Goal: Task Accomplishment & Management: Manage account settings

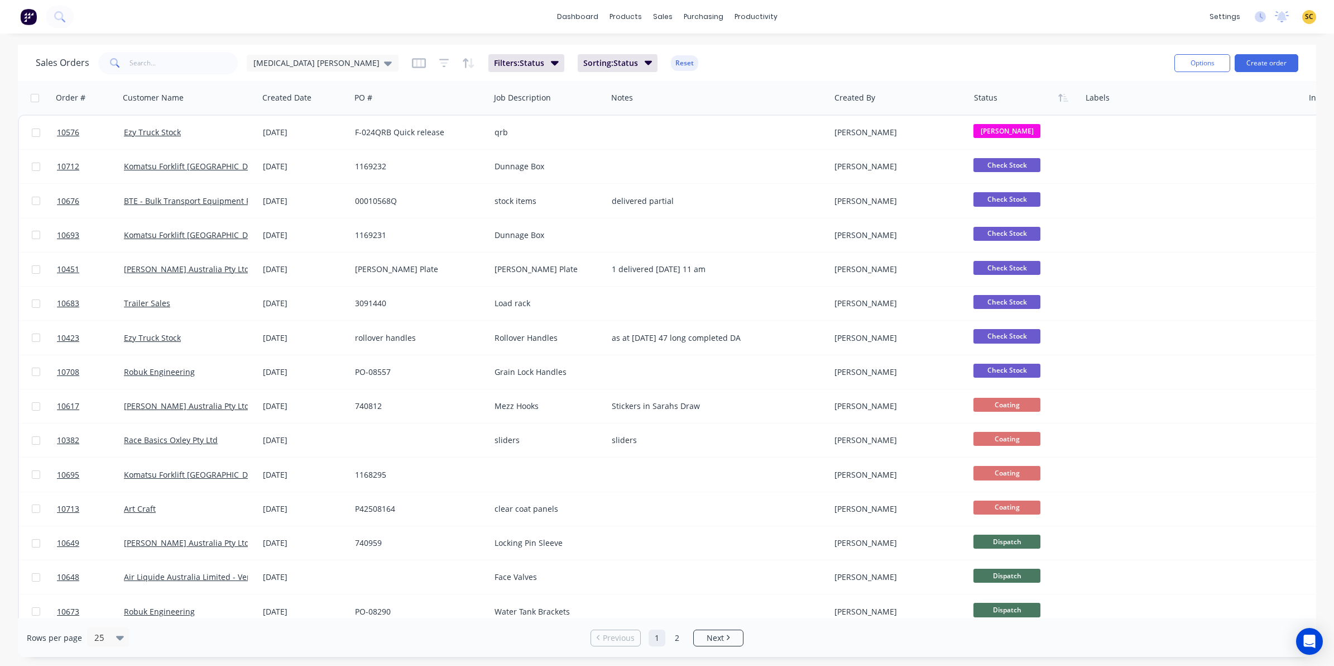
scroll to position [70, 0]
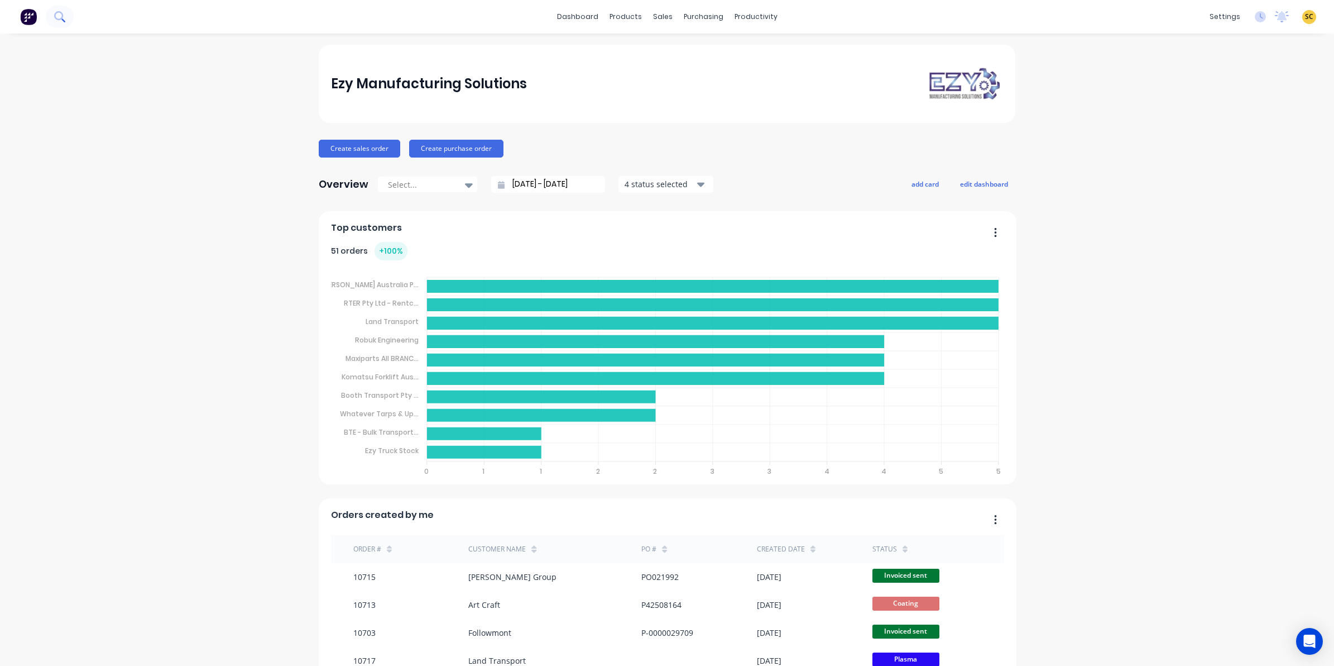
click at [56, 15] on icon at bounding box center [58, 15] width 9 height 9
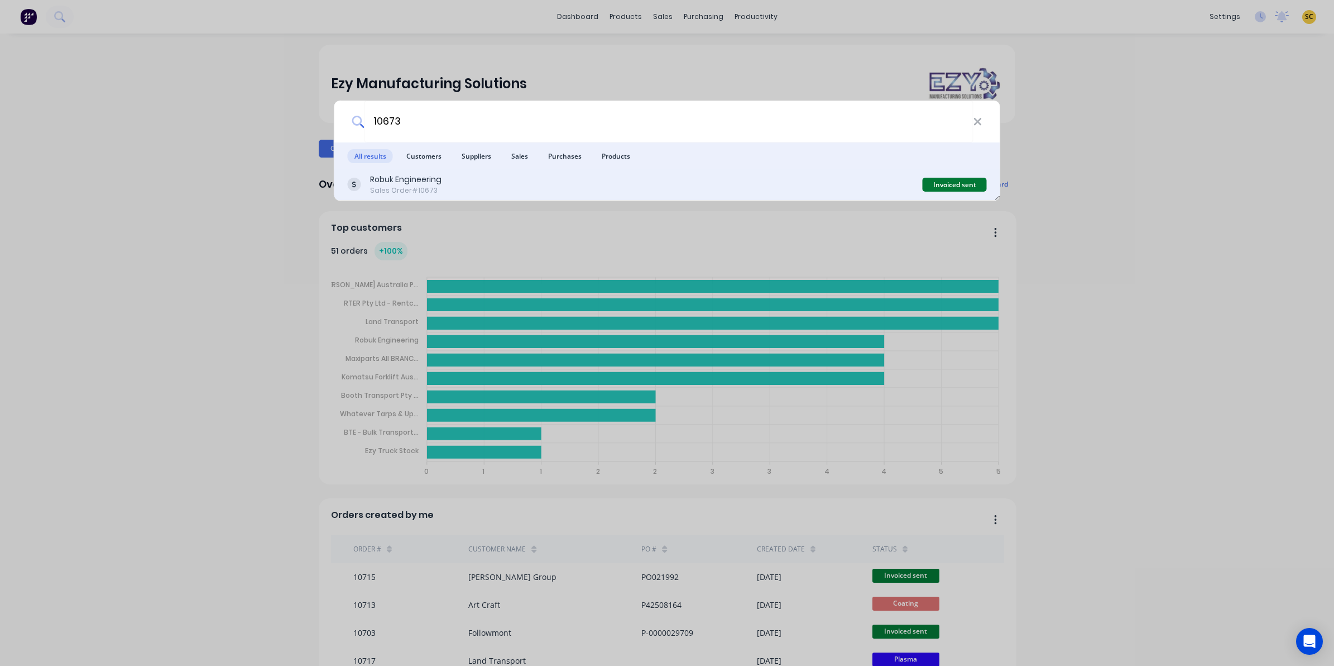
type input "10673"
click at [435, 176] on div "Robuk Engineering" at bounding box center [405, 180] width 71 height 12
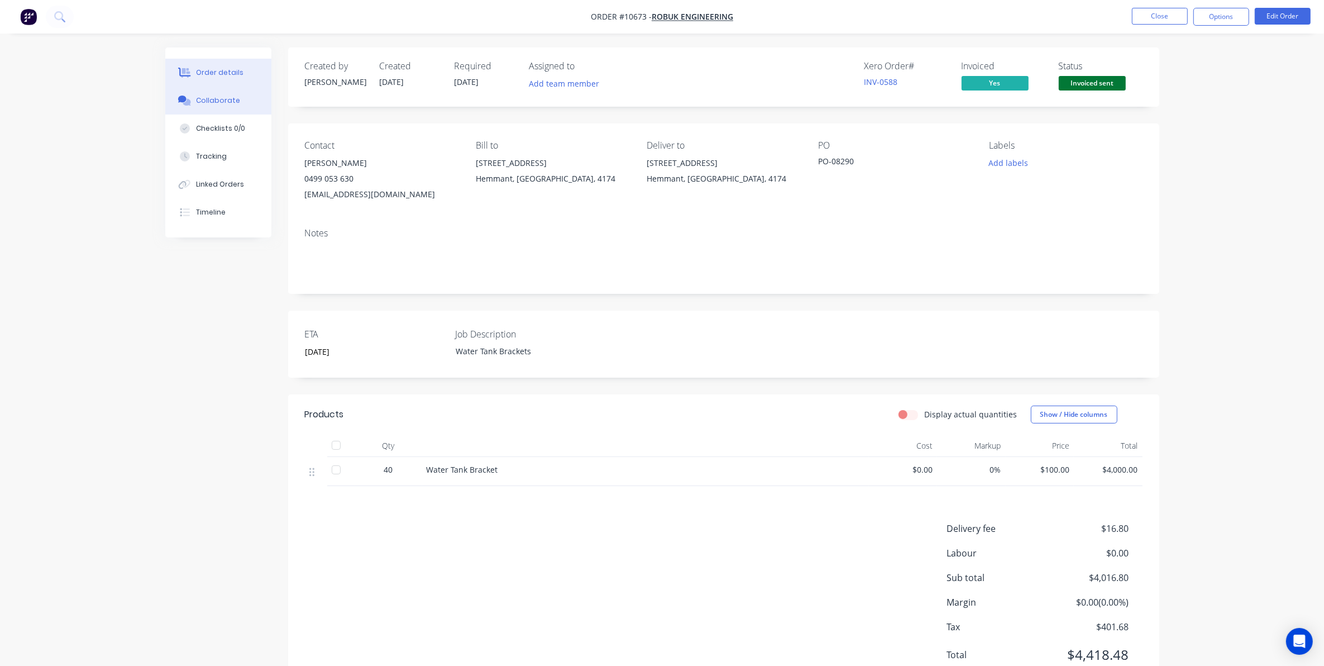
click at [213, 97] on div "Collaborate" at bounding box center [218, 100] width 44 height 10
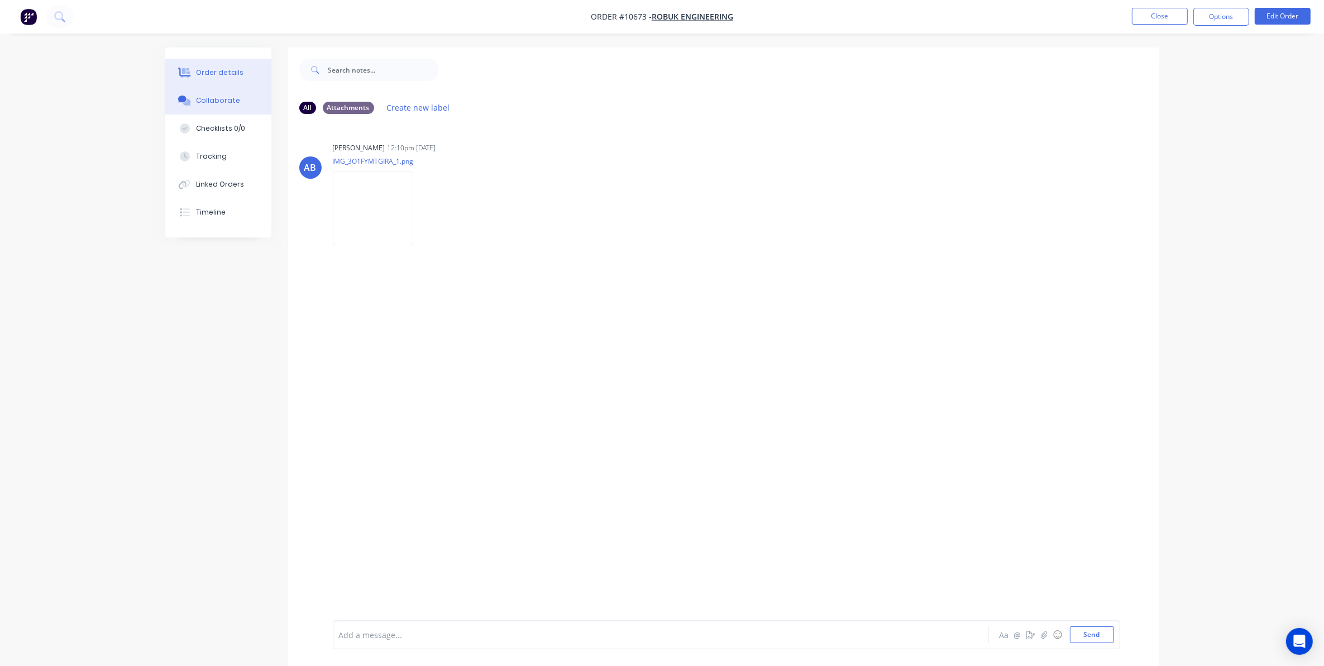
click at [185, 60] on button "Order details" at bounding box center [218, 73] width 106 height 28
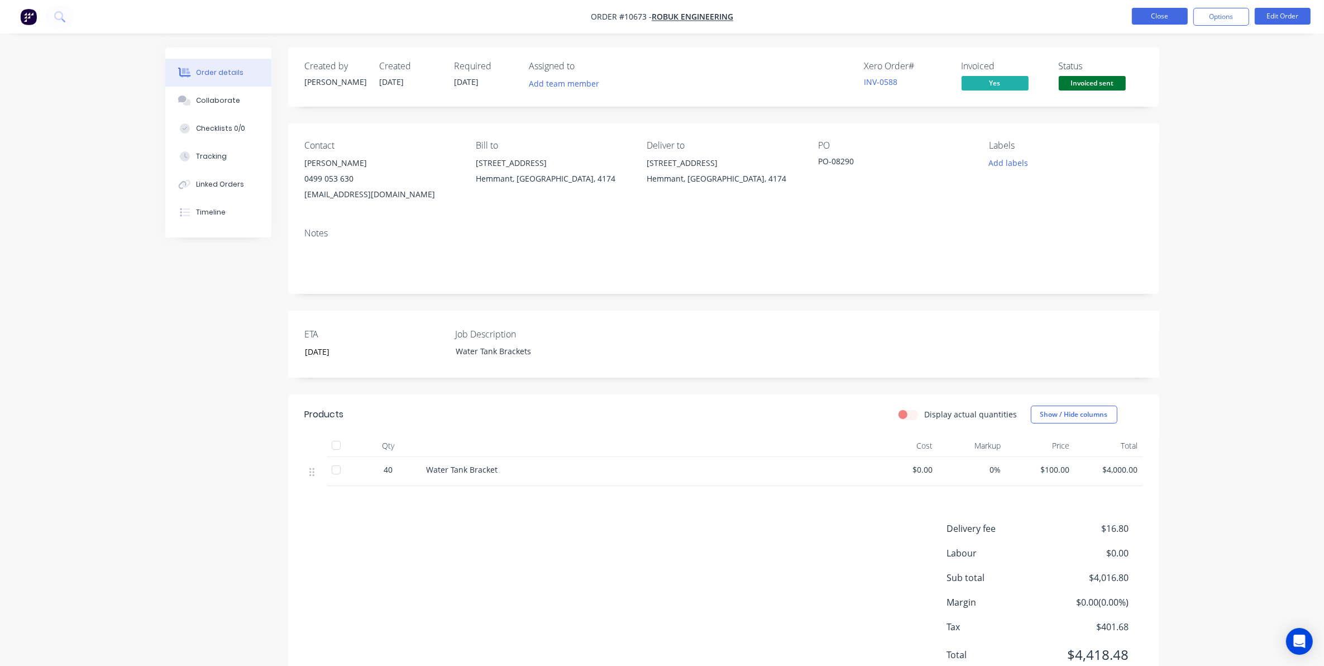
click at [1156, 20] on button "Close" at bounding box center [1160, 16] width 56 height 17
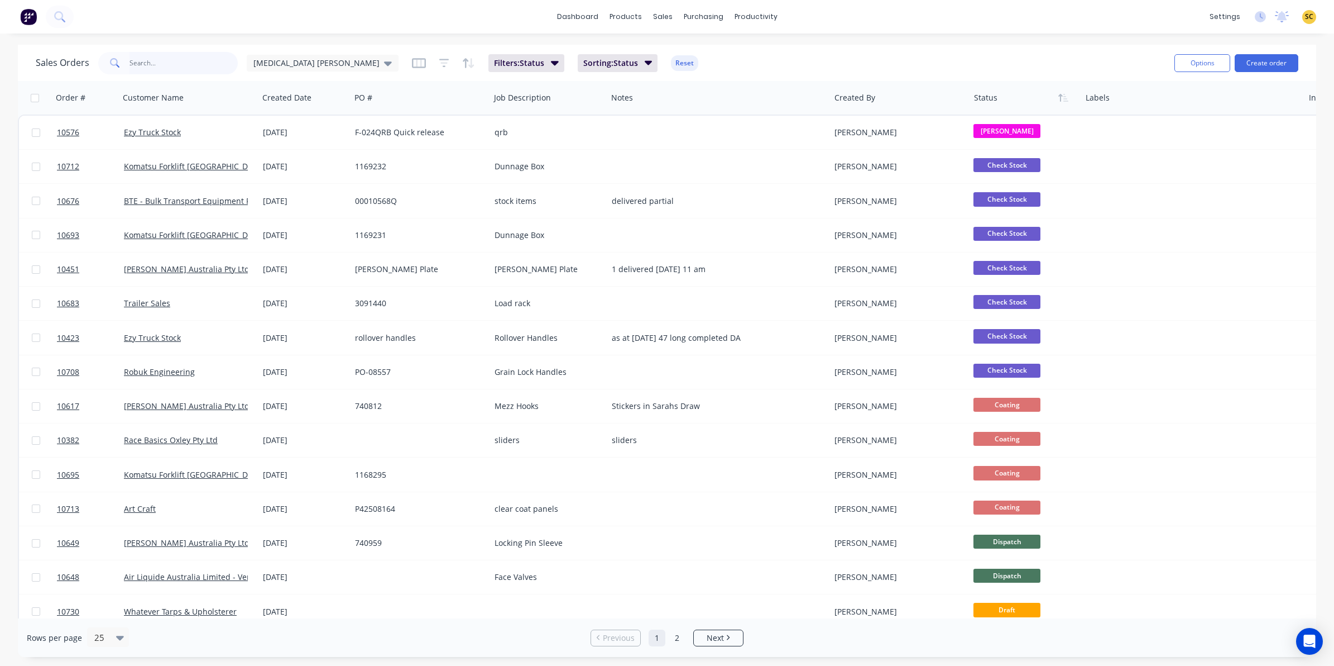
click at [131, 62] on input "text" at bounding box center [184, 63] width 109 height 22
click at [149, 69] on input "text" at bounding box center [184, 63] width 109 height 22
type input "10440"
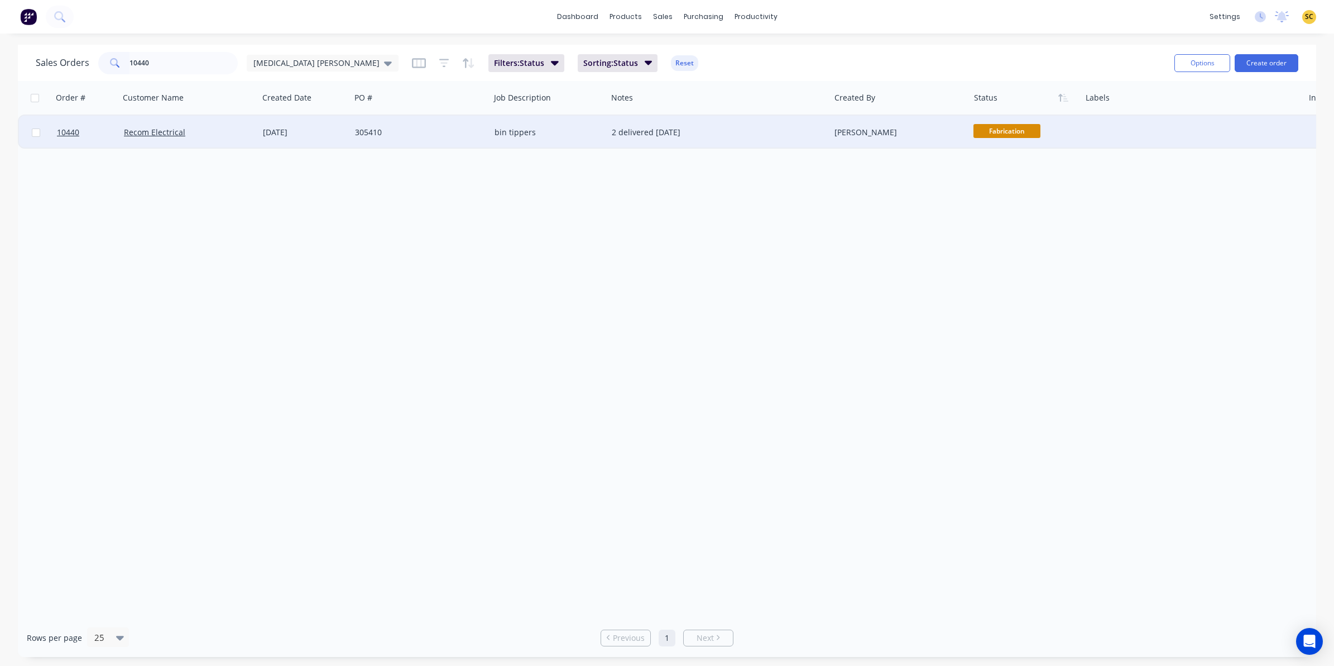
click at [381, 136] on div "305410" at bounding box center [417, 132] width 124 height 11
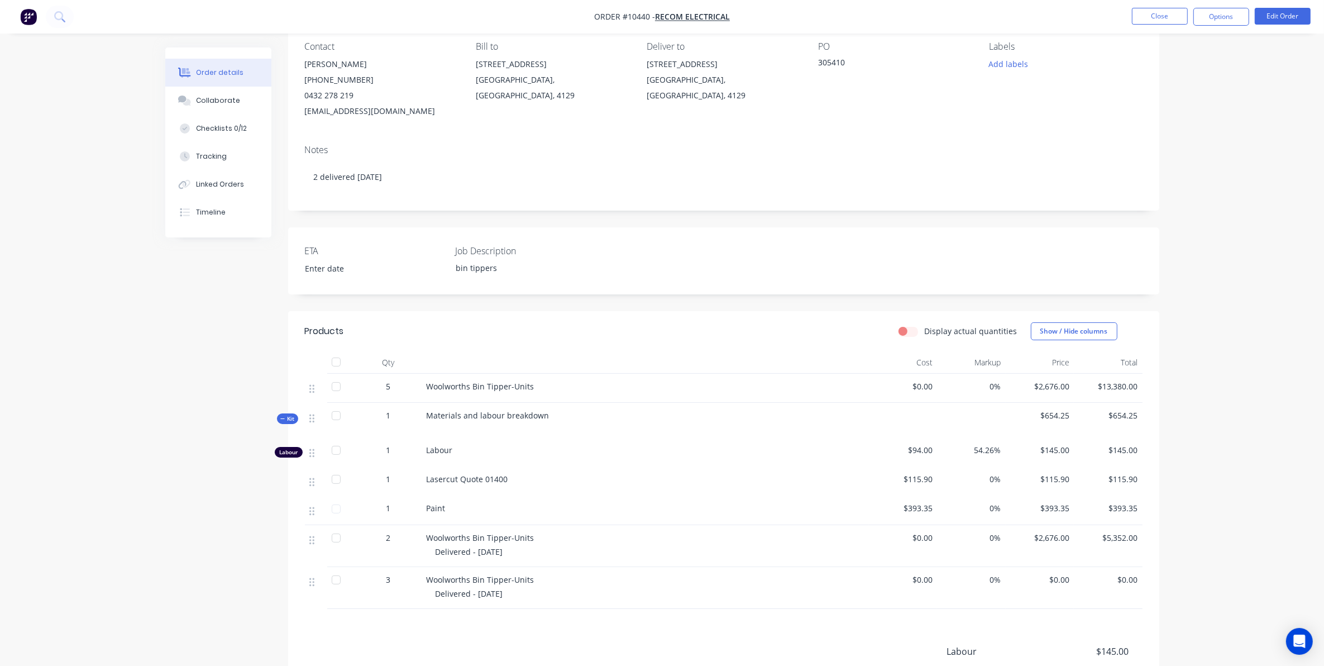
scroll to position [140, 0]
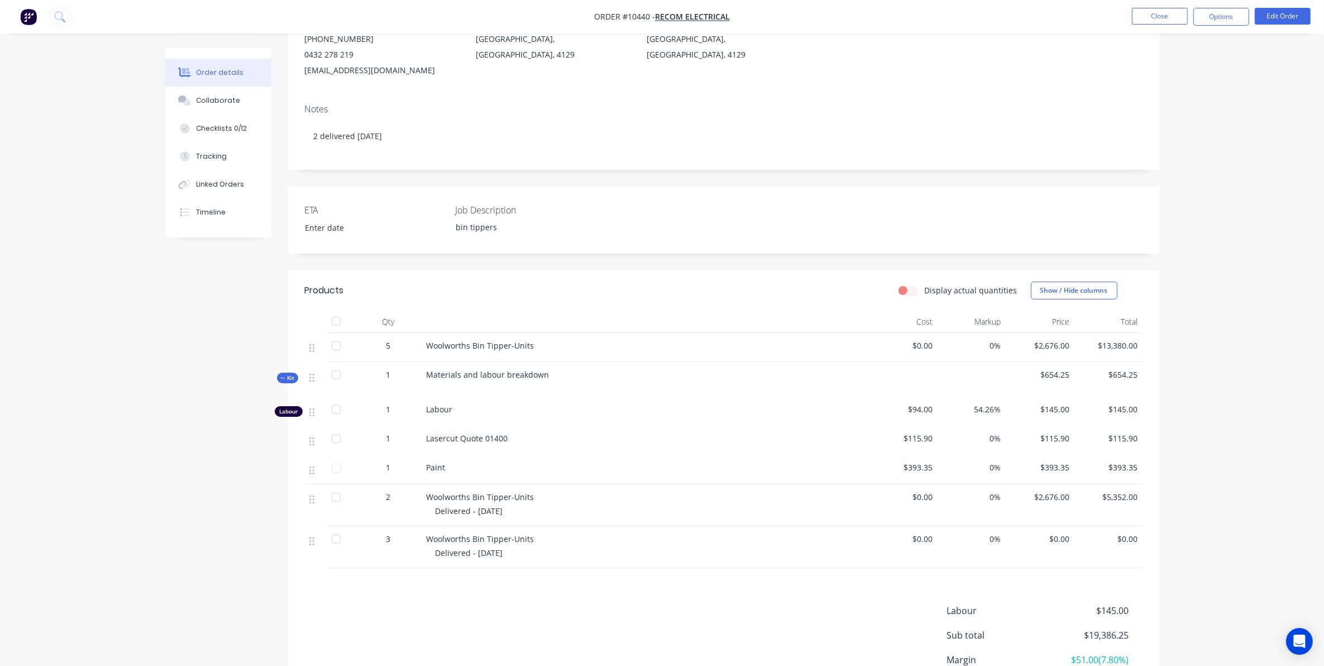
click at [291, 382] on span "Kit" at bounding box center [287, 378] width 15 height 8
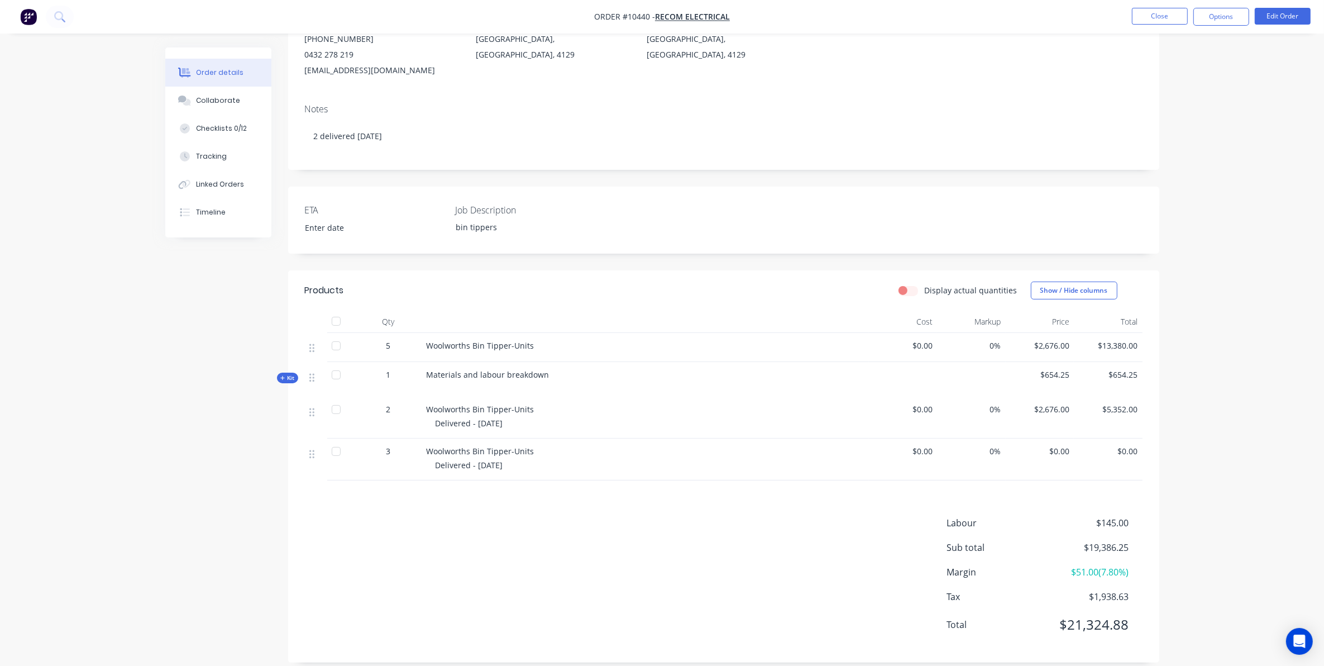
click at [291, 382] on span "Kit" at bounding box center [287, 378] width 15 height 8
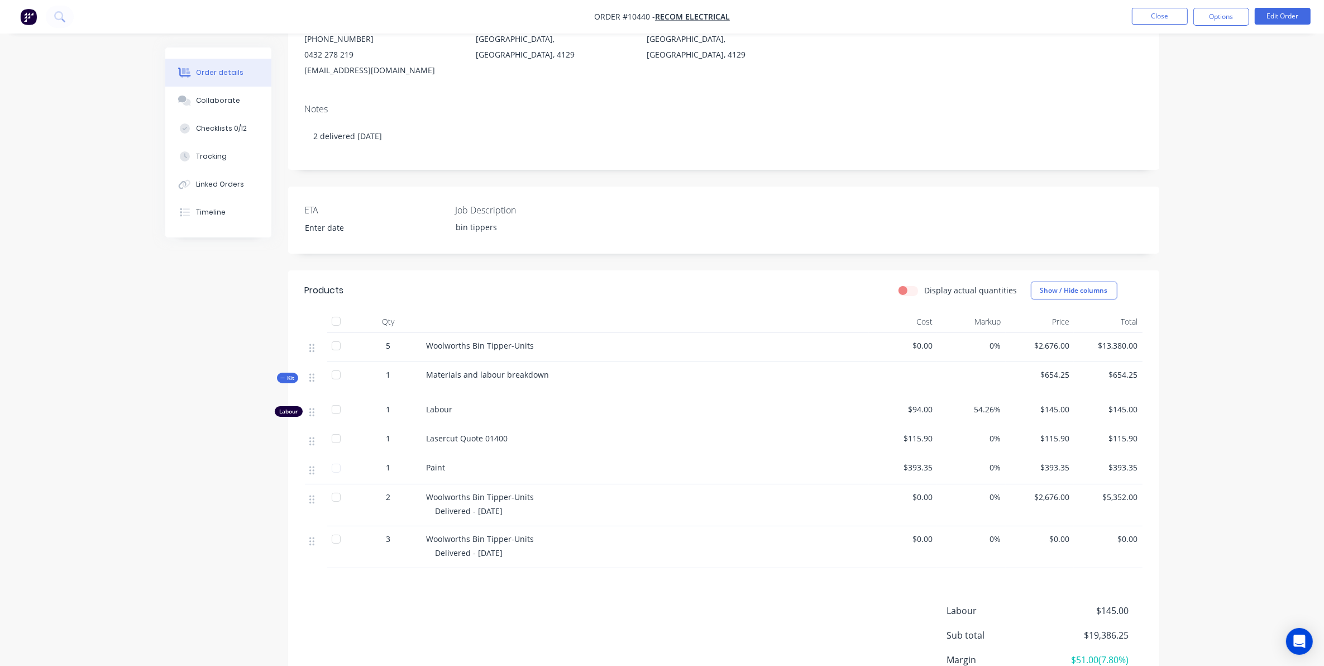
click at [289, 342] on div "Qty Cost Markup Price Total 5 Woolworths Bin Tipper-Units $0.00 0% $2,676.00 $1…" at bounding box center [723, 438] width 871 height 257
click at [210, 99] on div "Collaborate" at bounding box center [218, 100] width 44 height 10
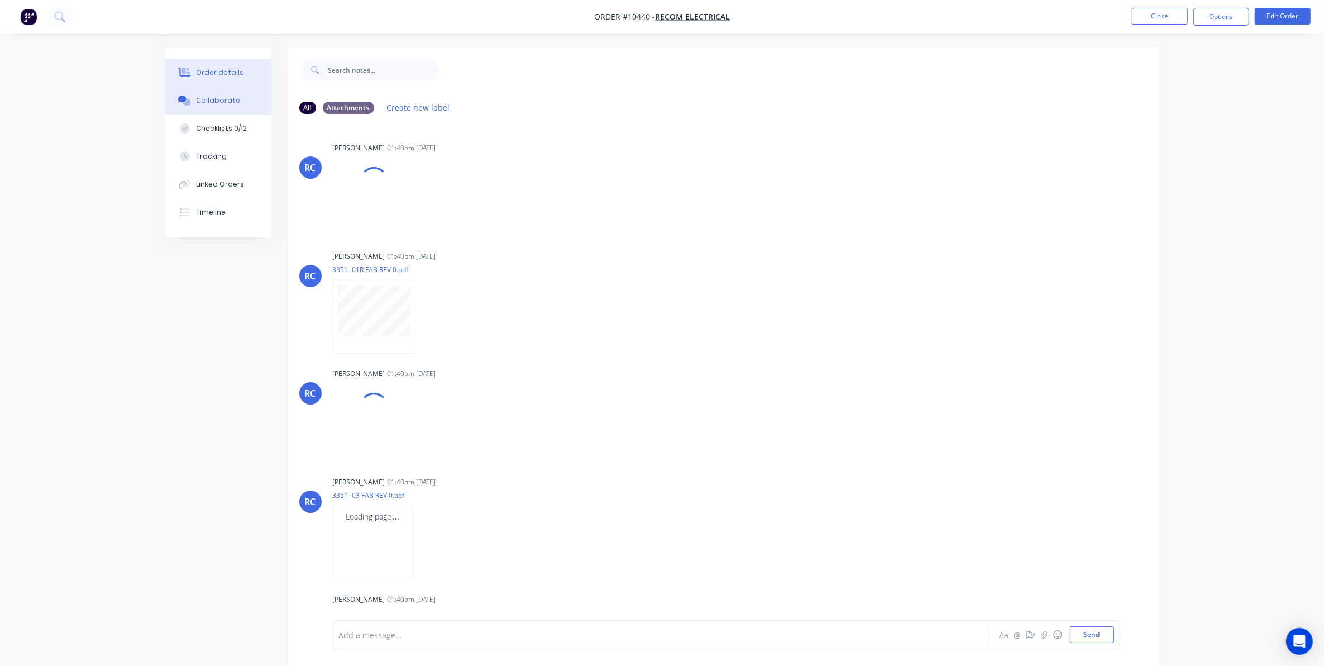
click at [211, 64] on button "Order details" at bounding box center [218, 73] width 106 height 28
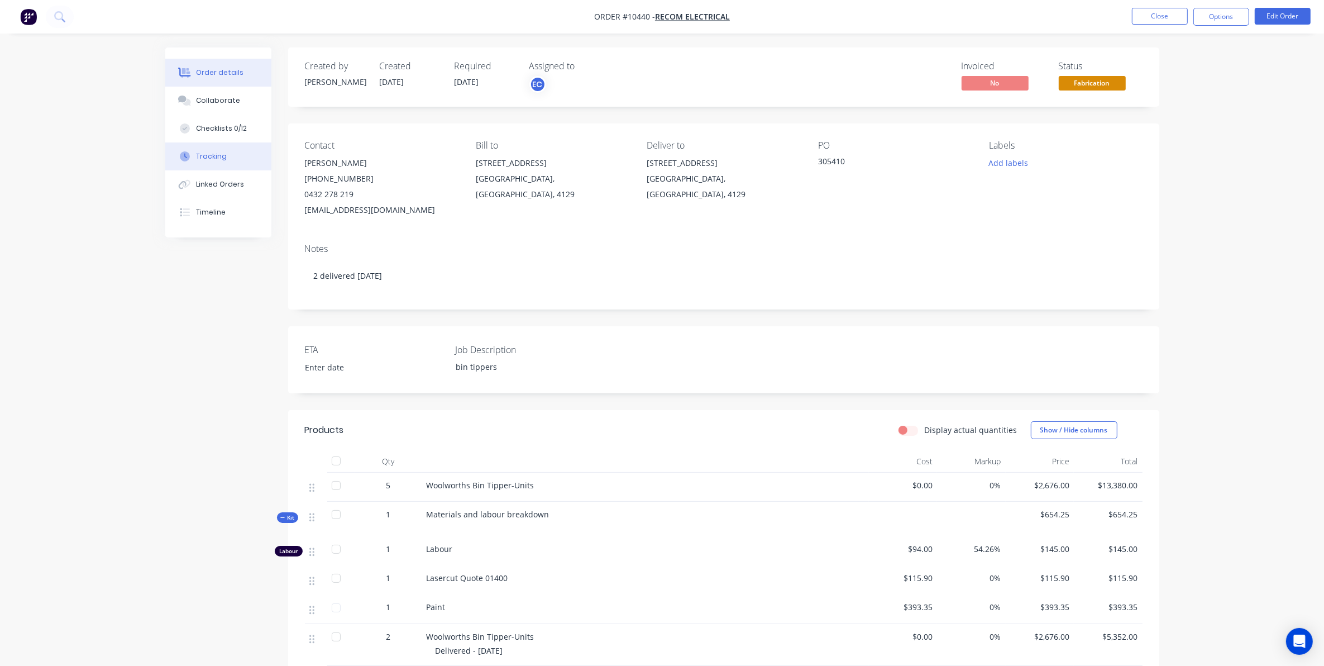
click at [218, 156] on div "Tracking" at bounding box center [211, 156] width 31 height 10
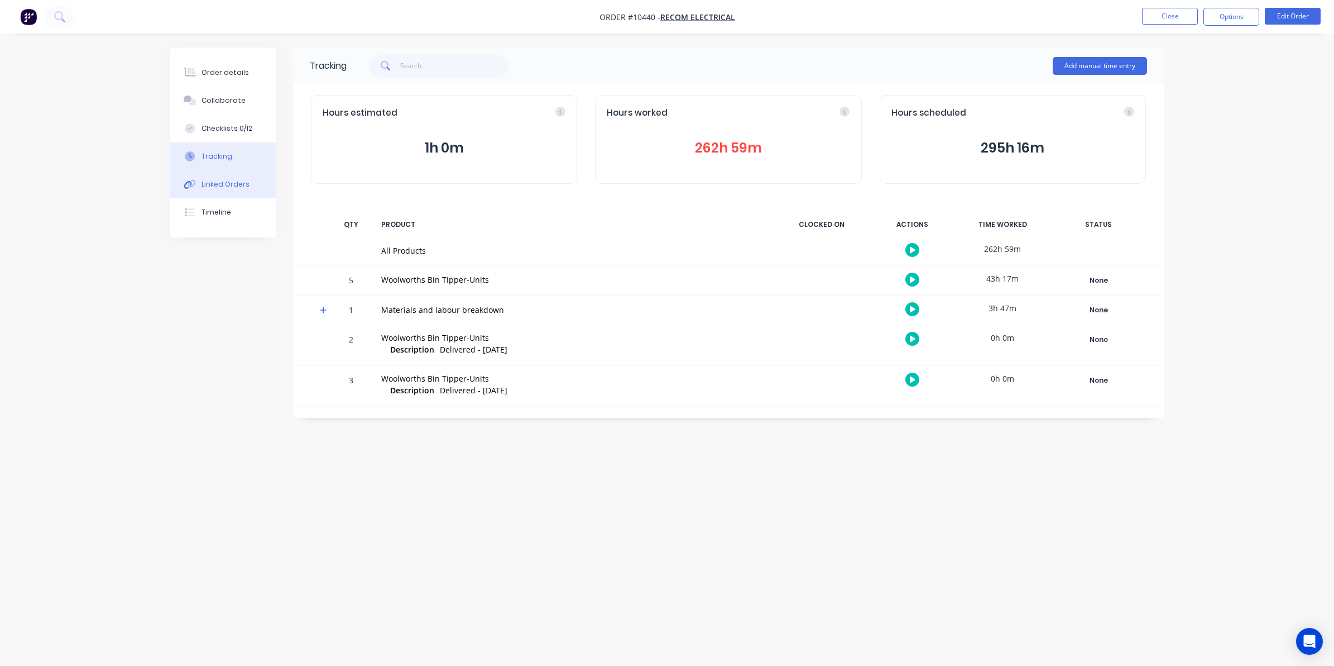
click at [247, 186] on button "Linked Orders" at bounding box center [223, 184] width 106 height 28
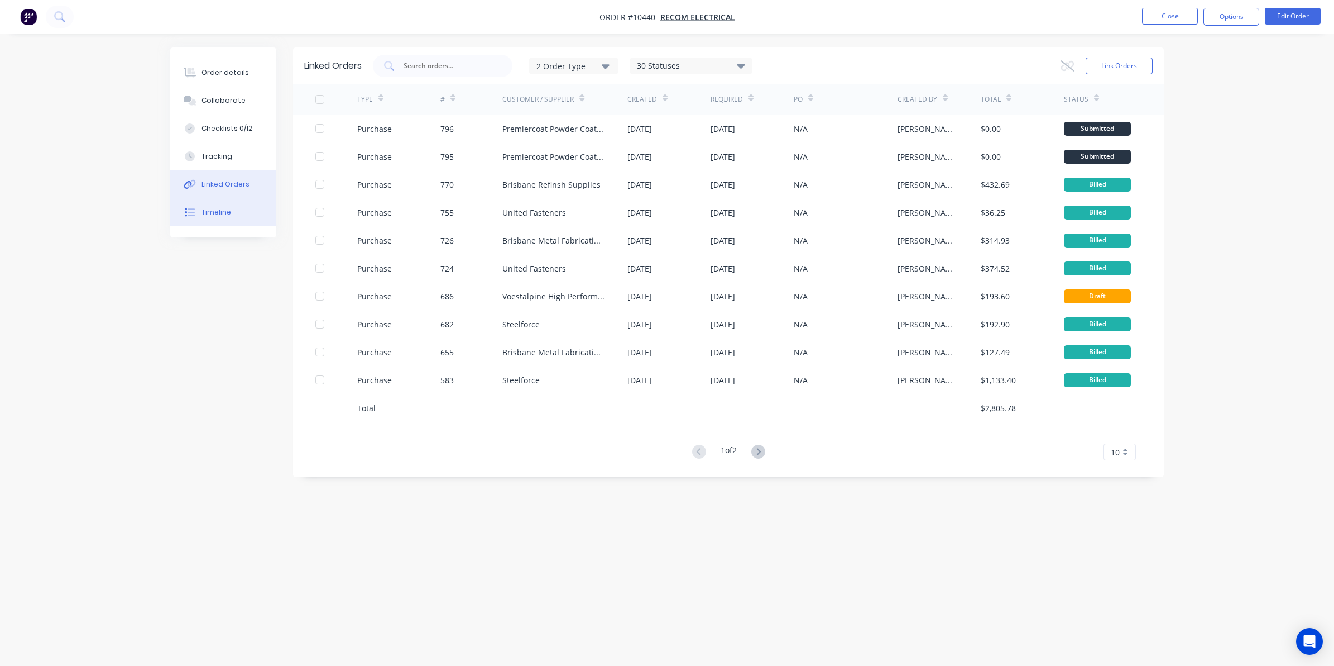
click at [225, 207] on div "Timeline" at bounding box center [217, 212] width 30 height 10
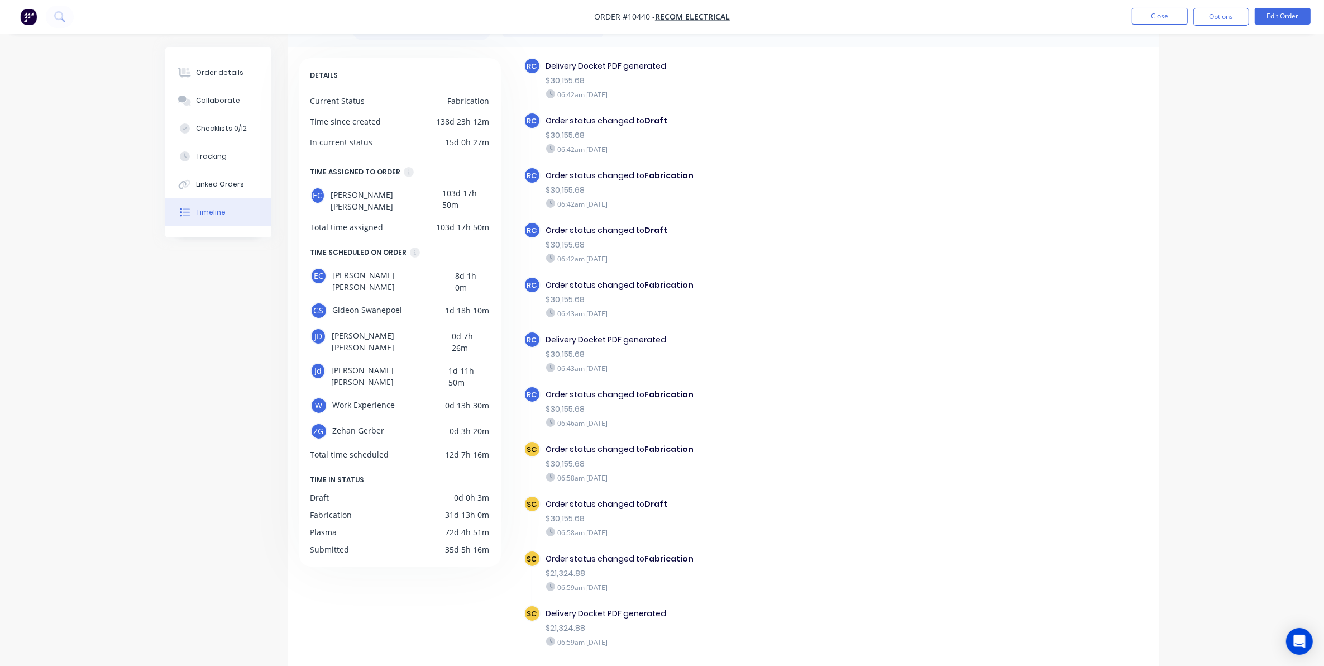
scroll to position [78, 0]
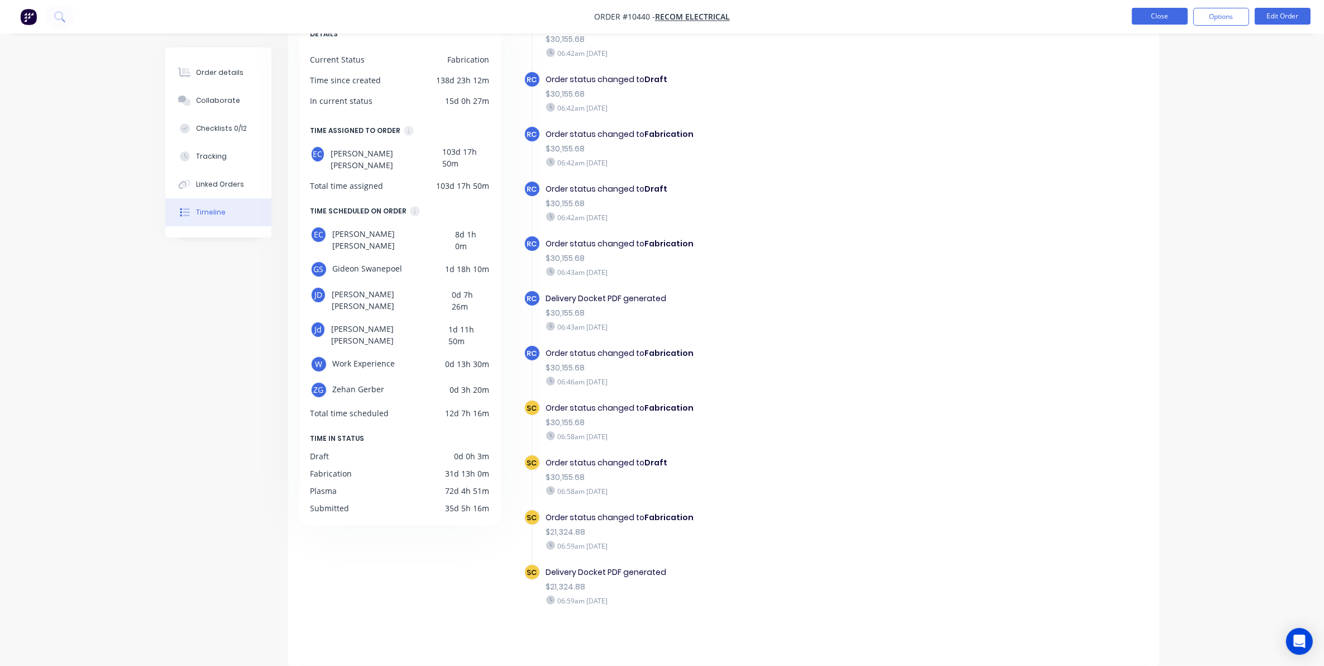
click at [1159, 21] on button "Close" at bounding box center [1160, 16] width 56 height 17
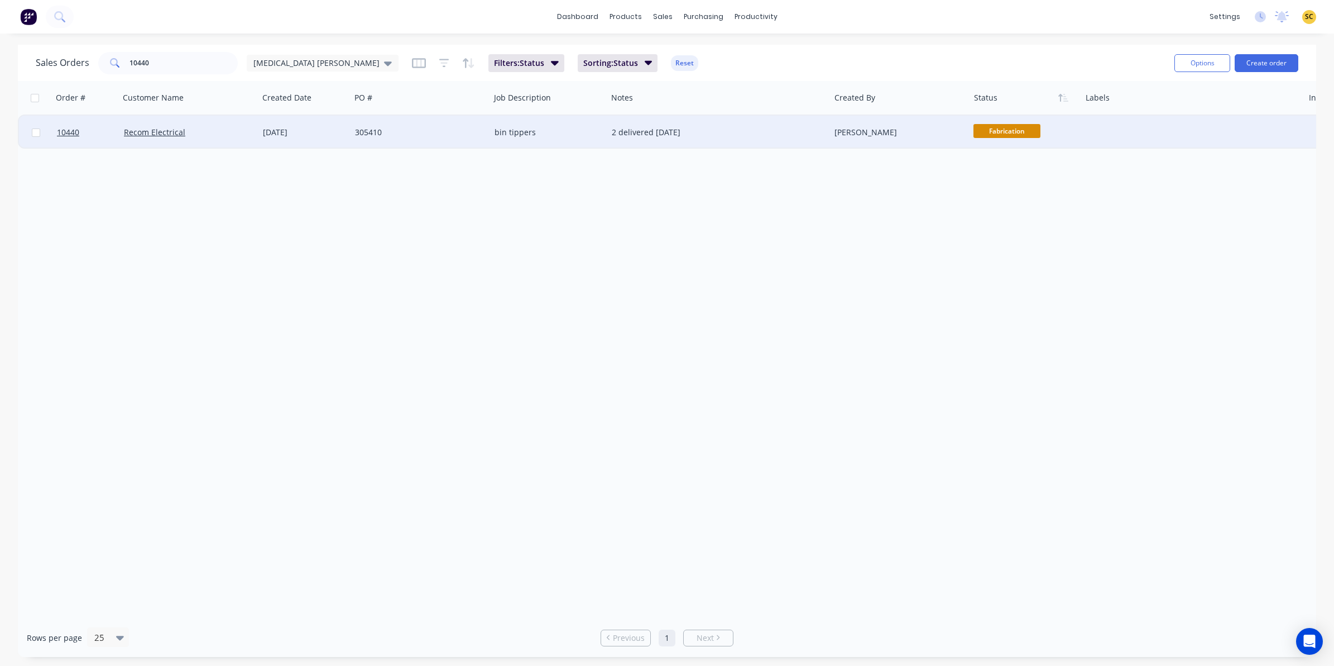
click at [439, 142] on div "305410" at bounding box center [421, 132] width 140 height 33
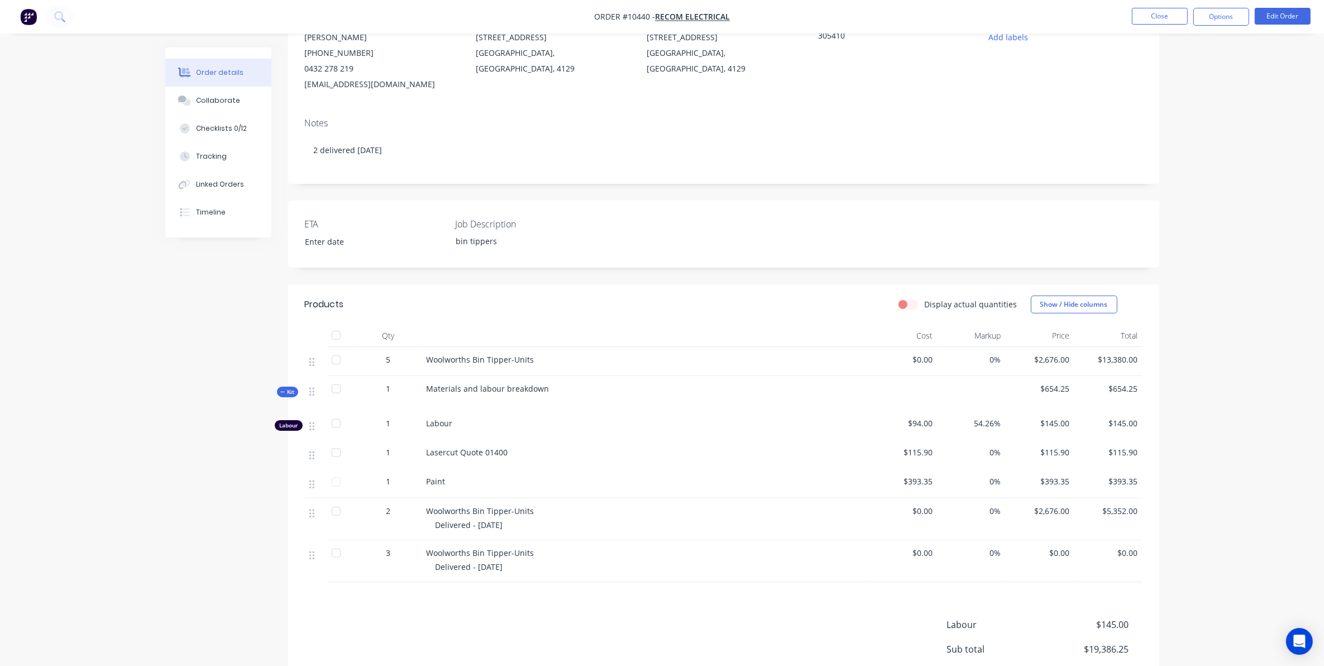
scroll to position [209, 0]
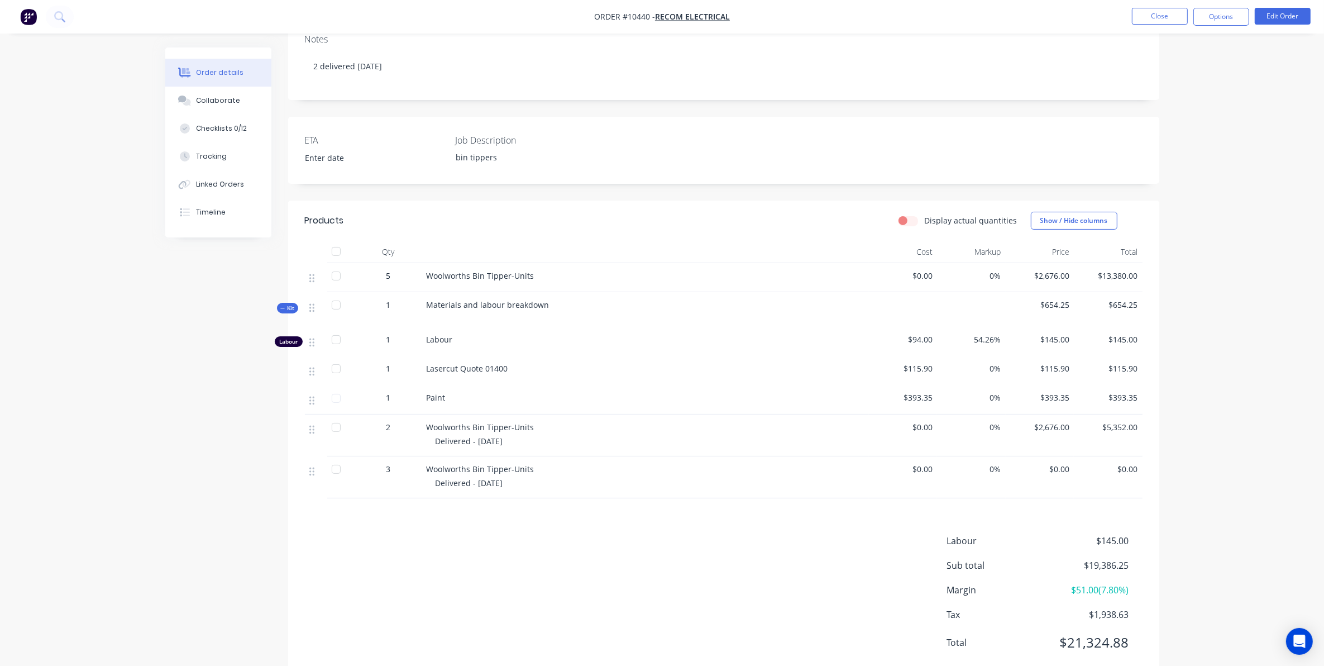
click at [390, 281] on span "5" at bounding box center [388, 276] width 4 height 12
click at [1299, 21] on button "Edit Order" at bounding box center [1283, 16] width 56 height 17
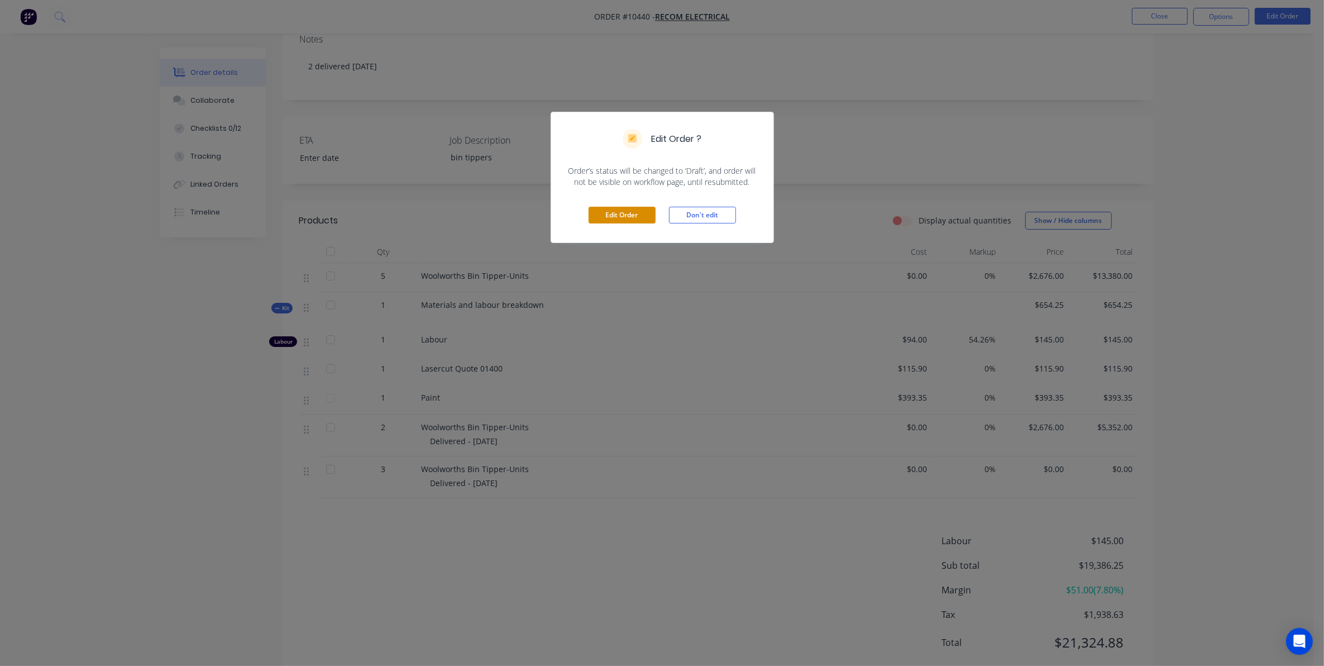
click at [610, 208] on button "Edit Order" at bounding box center [621, 215] width 67 height 17
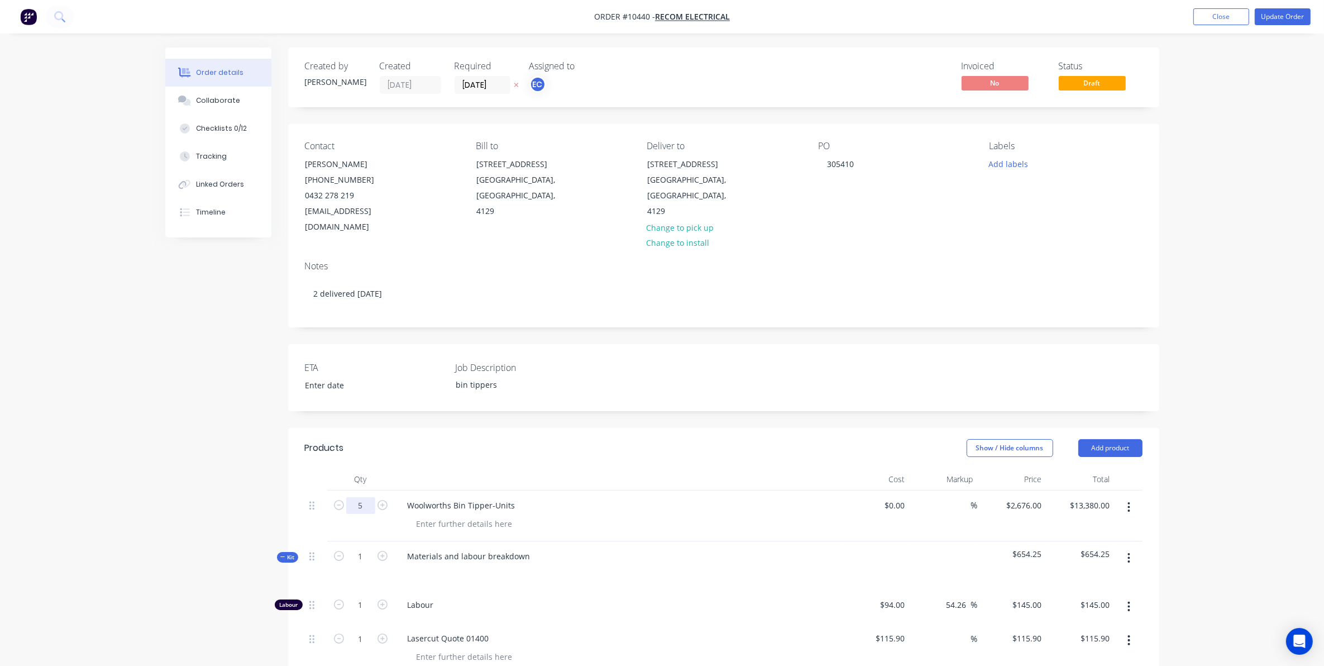
click at [356, 508] on input "5" at bounding box center [360, 505] width 29 height 17
type input "15"
type input "$40,140.00"
drag, startPoint x: 81, startPoint y: 396, endPoint x: 87, endPoint y: 408, distance: 12.5
click at [81, 396] on div "Order details Collaborate Checklists 0/12 Tracking Linked Orders Timeline Order…" at bounding box center [662, 585] width 1324 height 1170
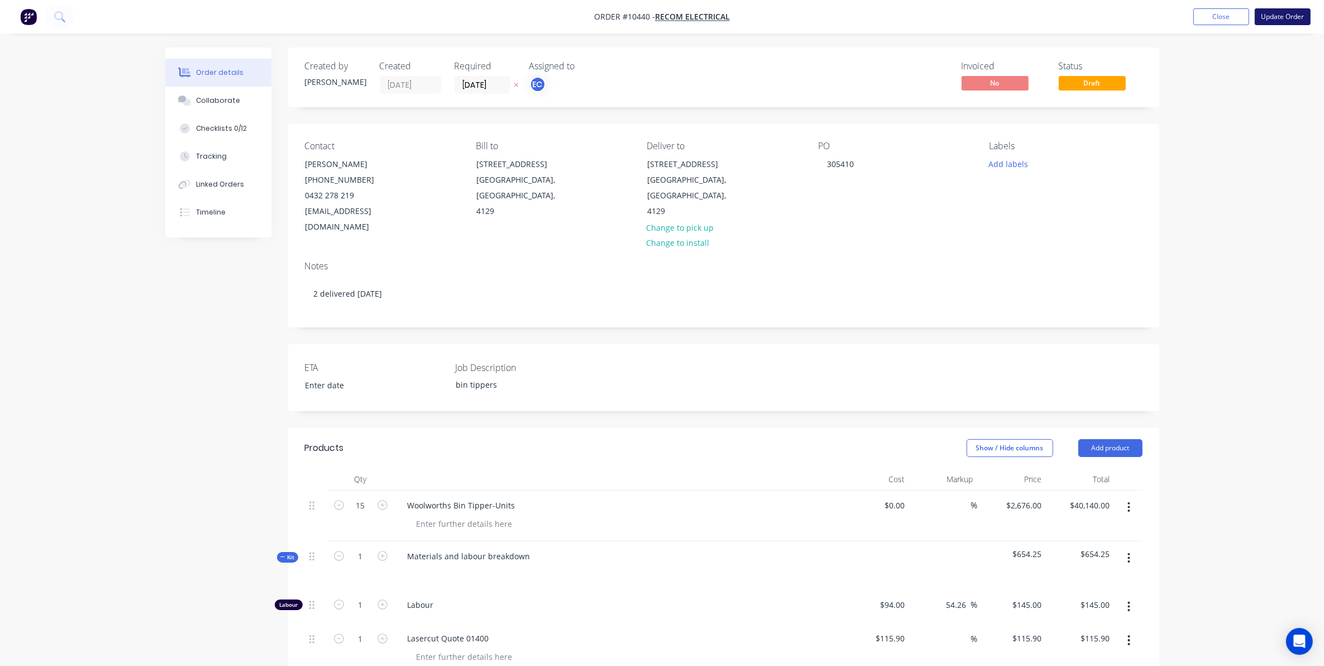
click at [1281, 16] on button "Update Order" at bounding box center [1283, 16] width 56 height 17
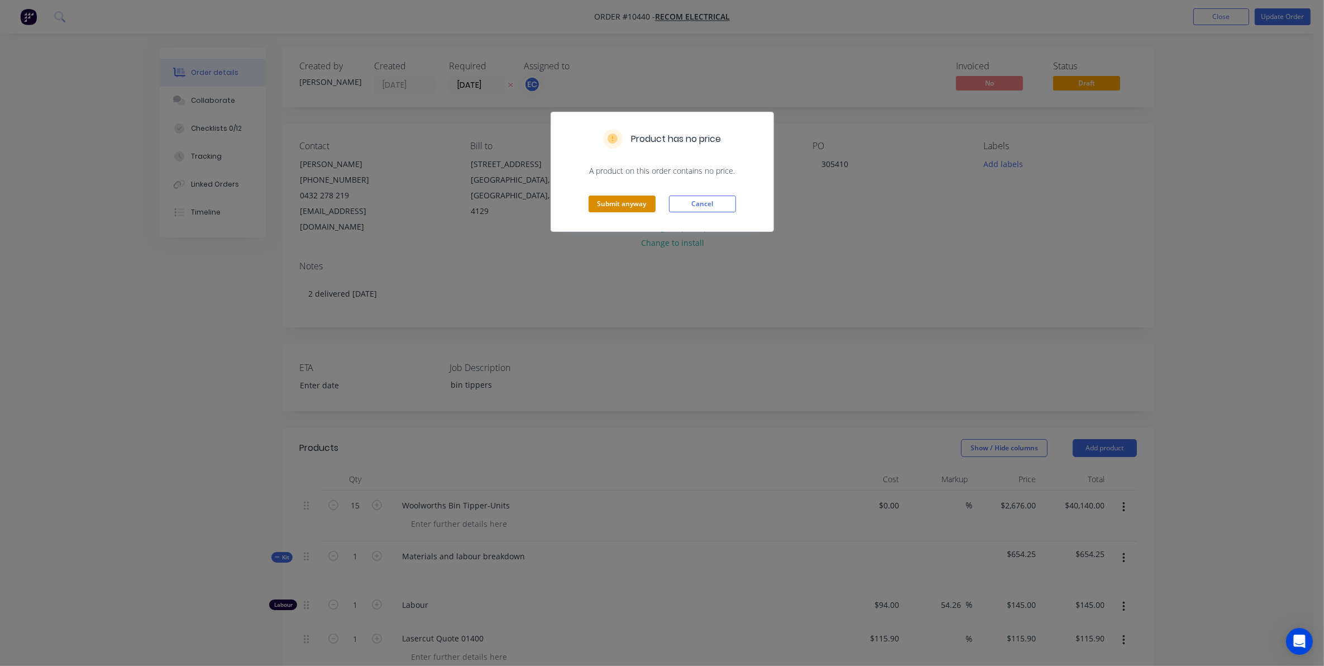
click at [650, 210] on button "Submit anyway" at bounding box center [621, 203] width 67 height 17
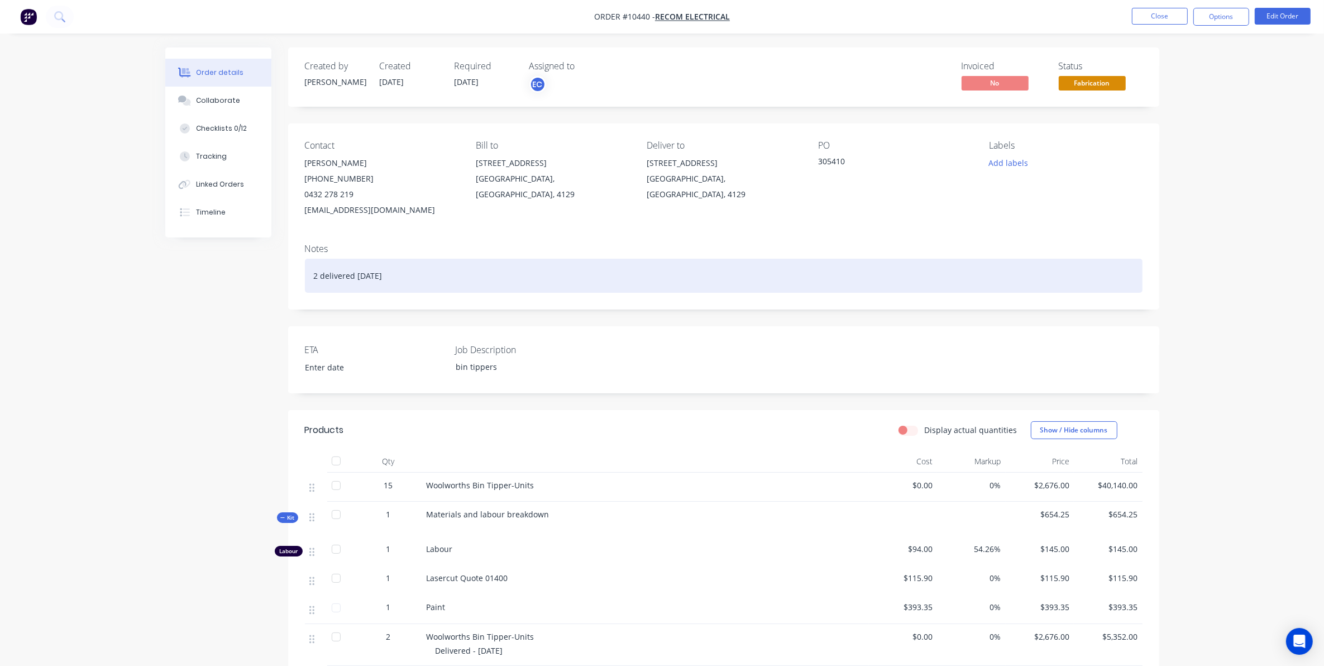
drag, startPoint x: 400, startPoint y: 144, endPoint x: 783, endPoint y: 269, distance: 402.9
click at [783, 269] on div "2 delivered [DATE]" at bounding box center [723, 276] width 837 height 34
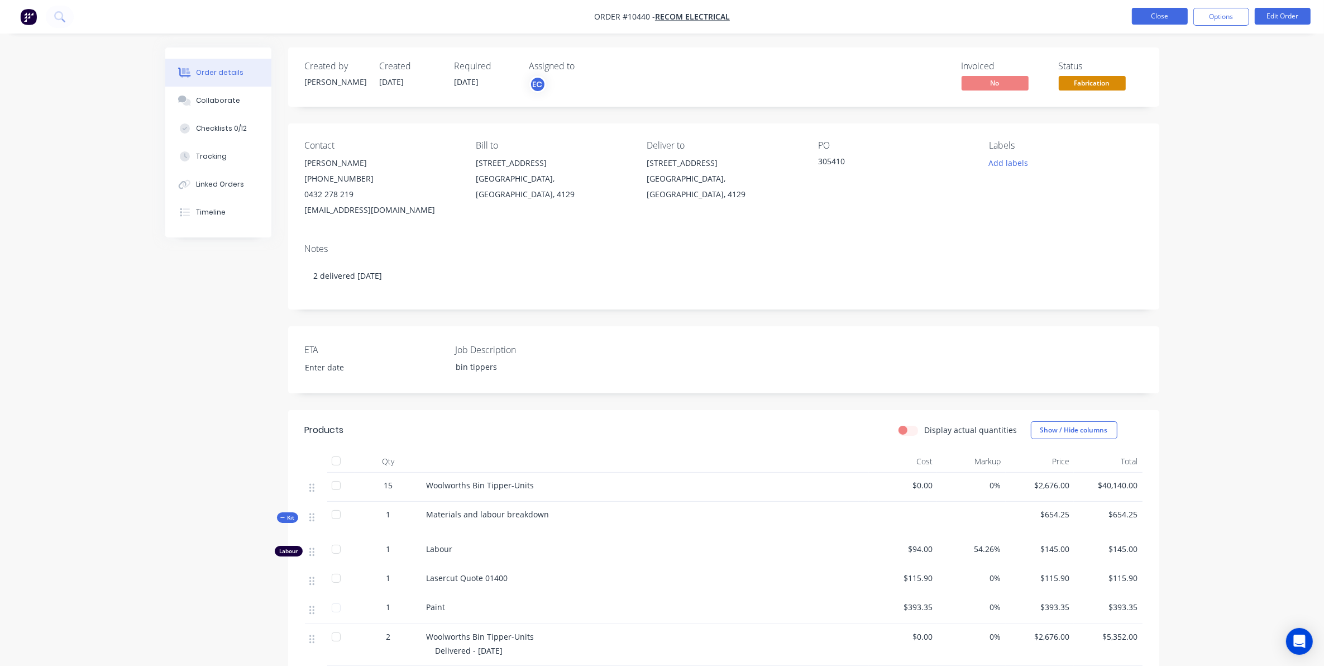
click at [1165, 9] on button "Close" at bounding box center [1160, 16] width 56 height 17
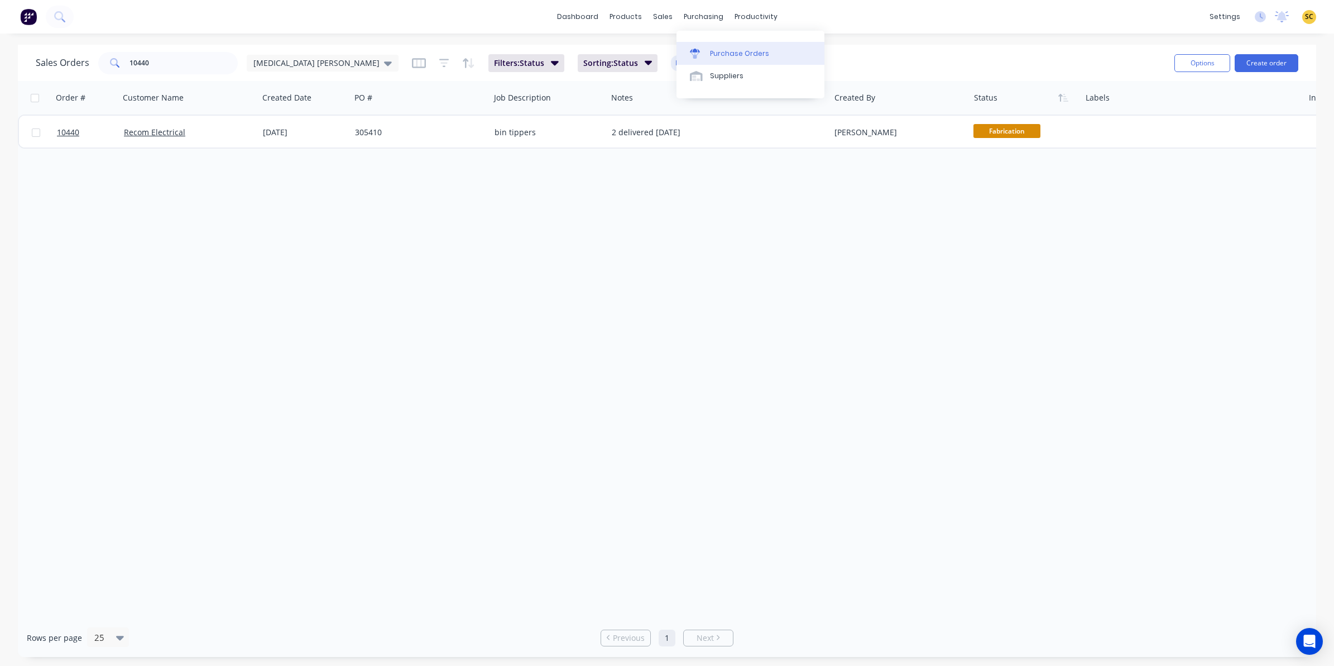
click at [730, 53] on div "Purchase Orders" at bounding box center [739, 54] width 59 height 10
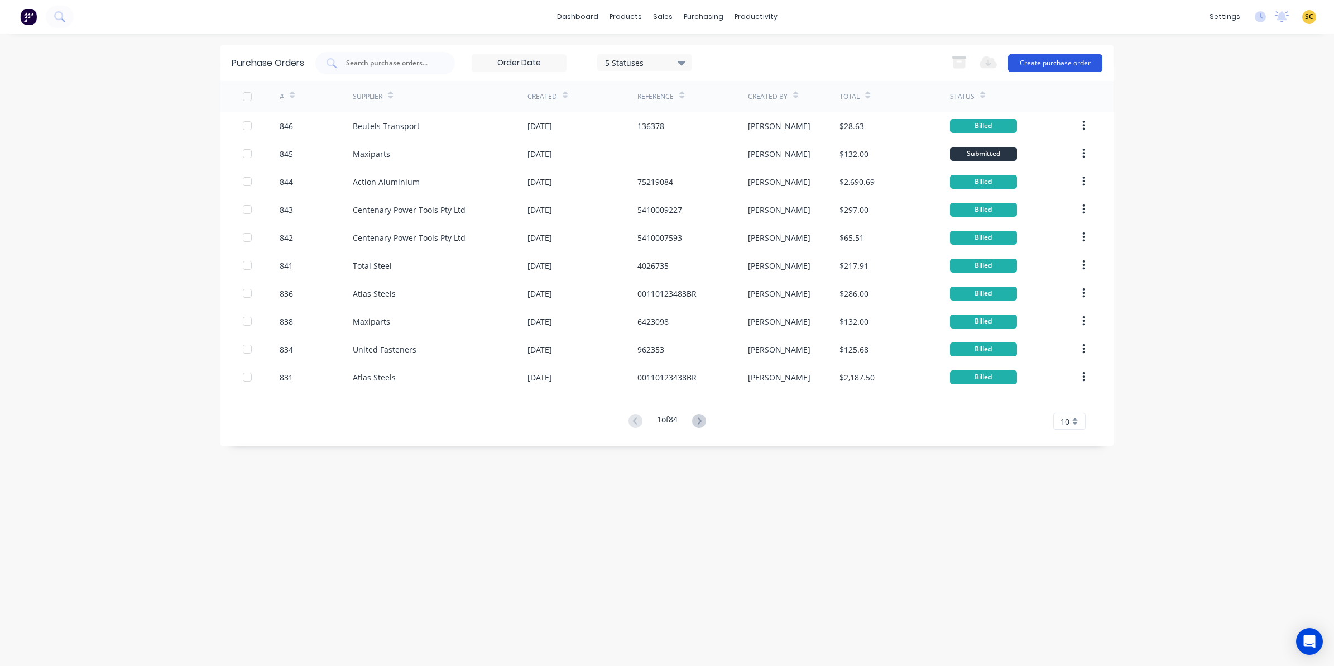
click at [1067, 61] on button "Create purchase order" at bounding box center [1055, 63] width 94 height 18
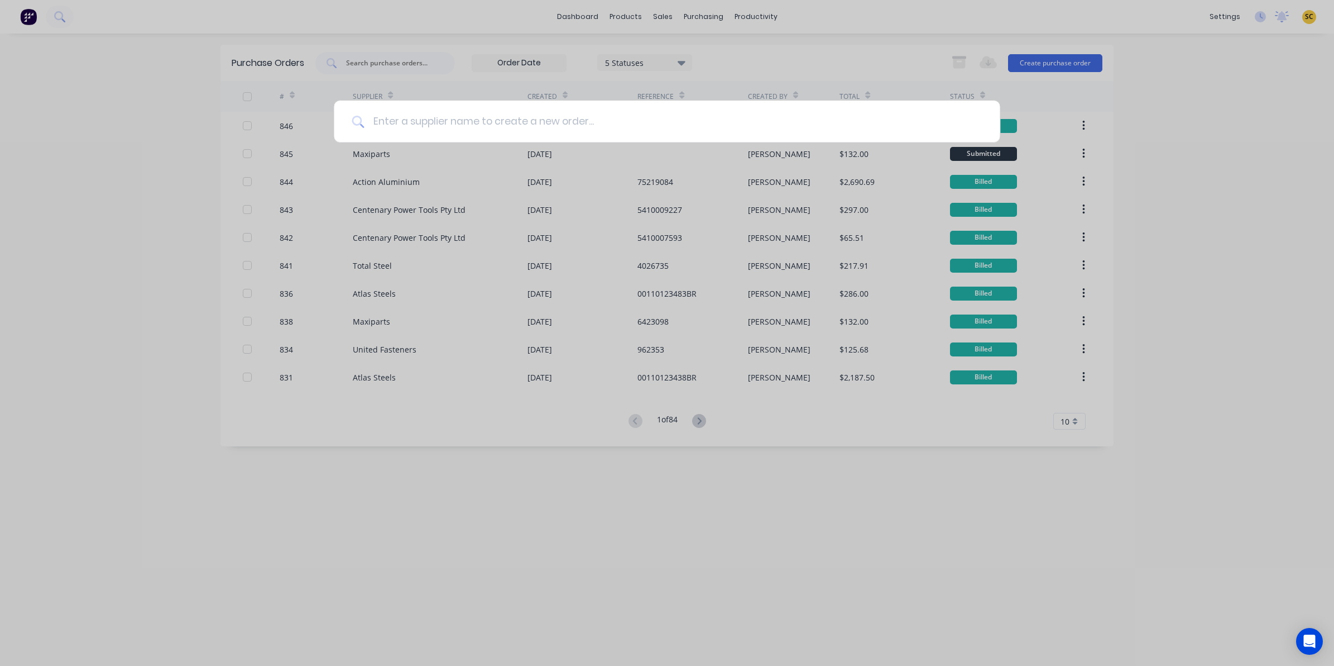
click at [425, 109] on input at bounding box center [673, 121] width 618 height 42
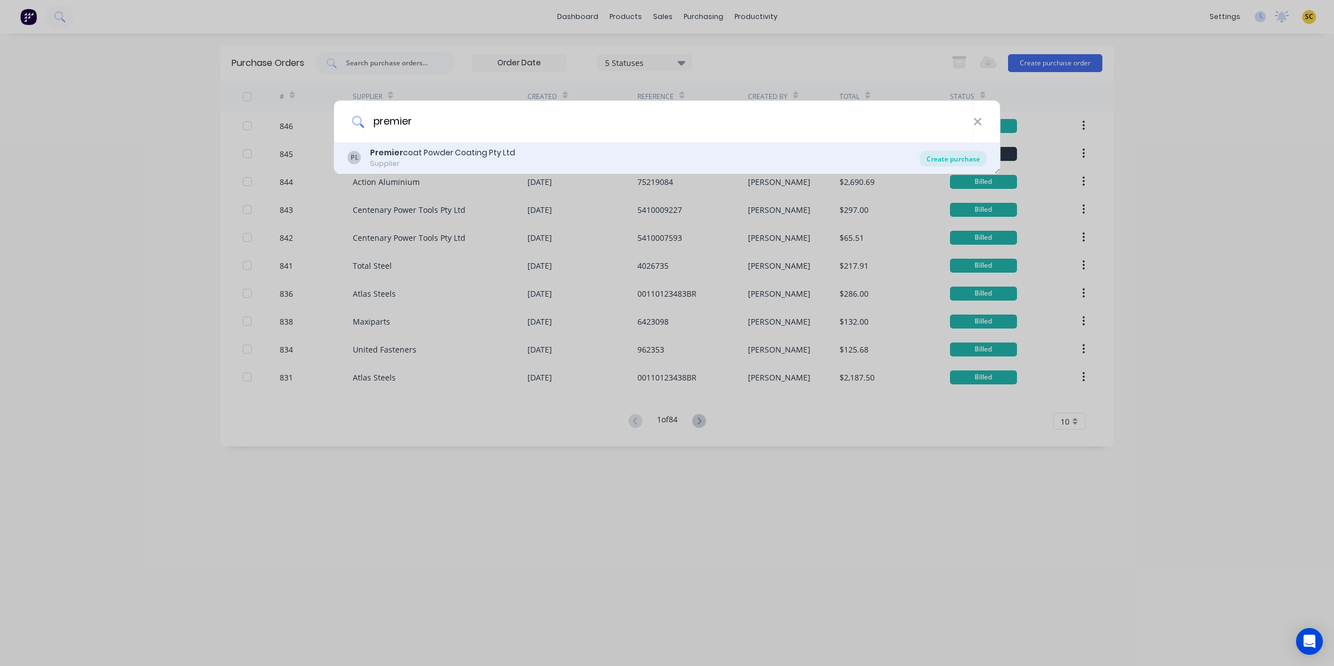
type input "premier"
click at [972, 166] on div "Create purchase" at bounding box center [953, 159] width 67 height 16
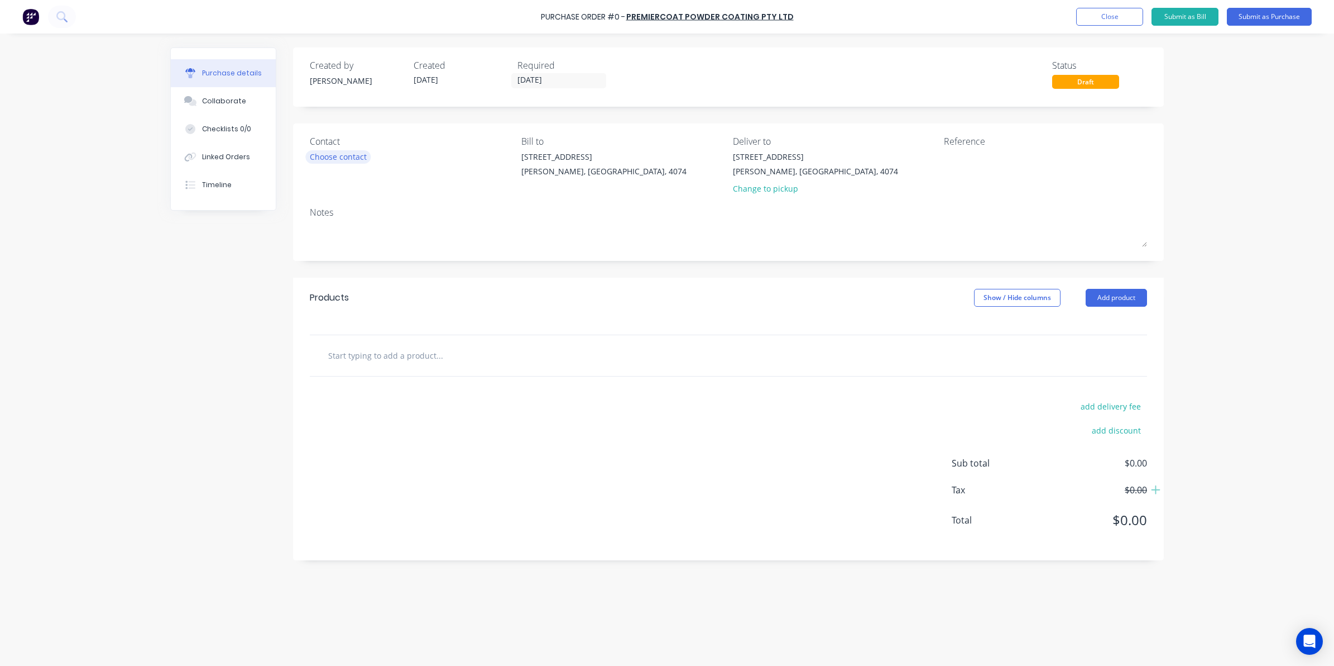
click at [352, 155] on div "Choose contact" at bounding box center [338, 157] width 57 height 12
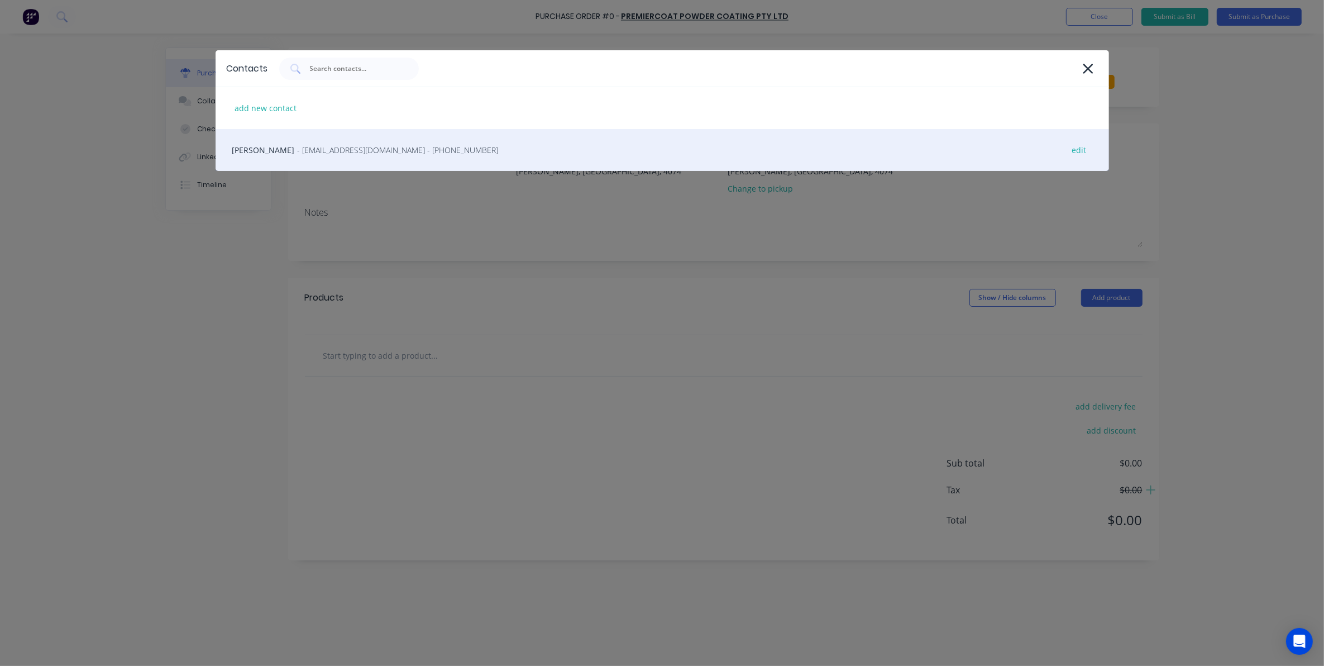
click at [336, 144] on span "- ray.premiercoat@gmail.com - (07) 3277 8370" at bounding box center [398, 150] width 201 height 12
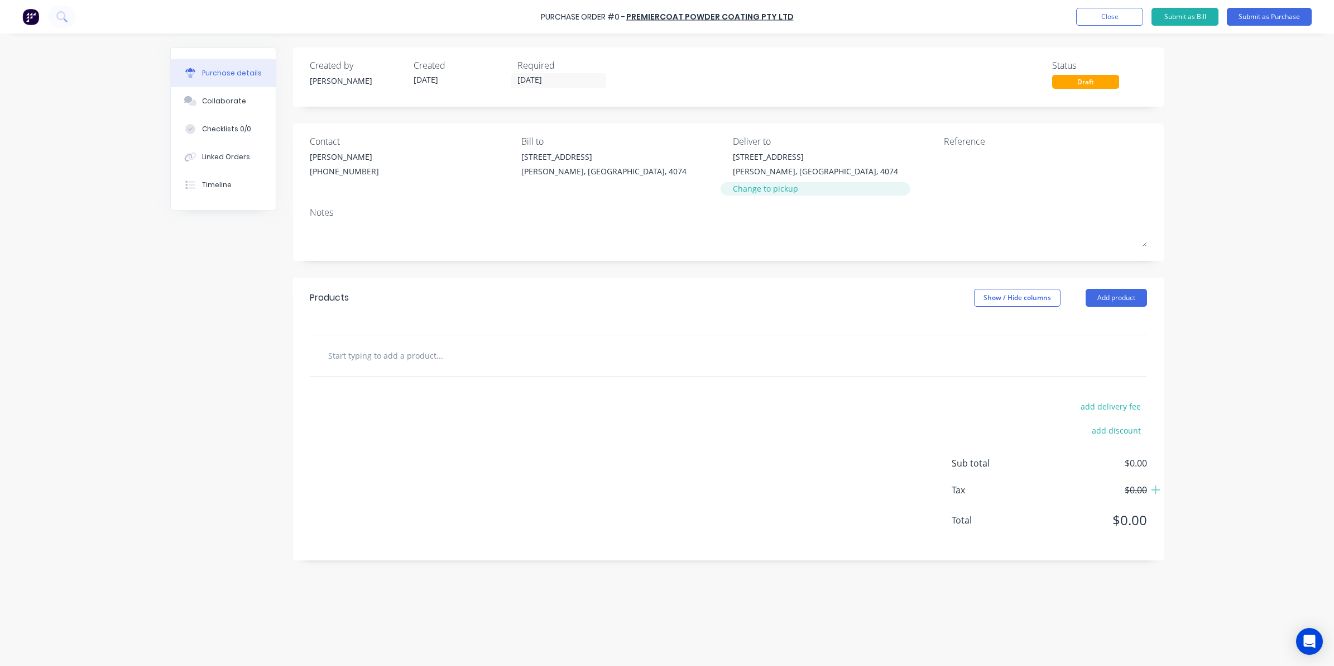
drag, startPoint x: 764, startPoint y: 185, endPoint x: 755, endPoint y: 194, distance: 11.8
click at [763, 185] on div "Change to pickup" at bounding box center [815, 189] width 165 height 12
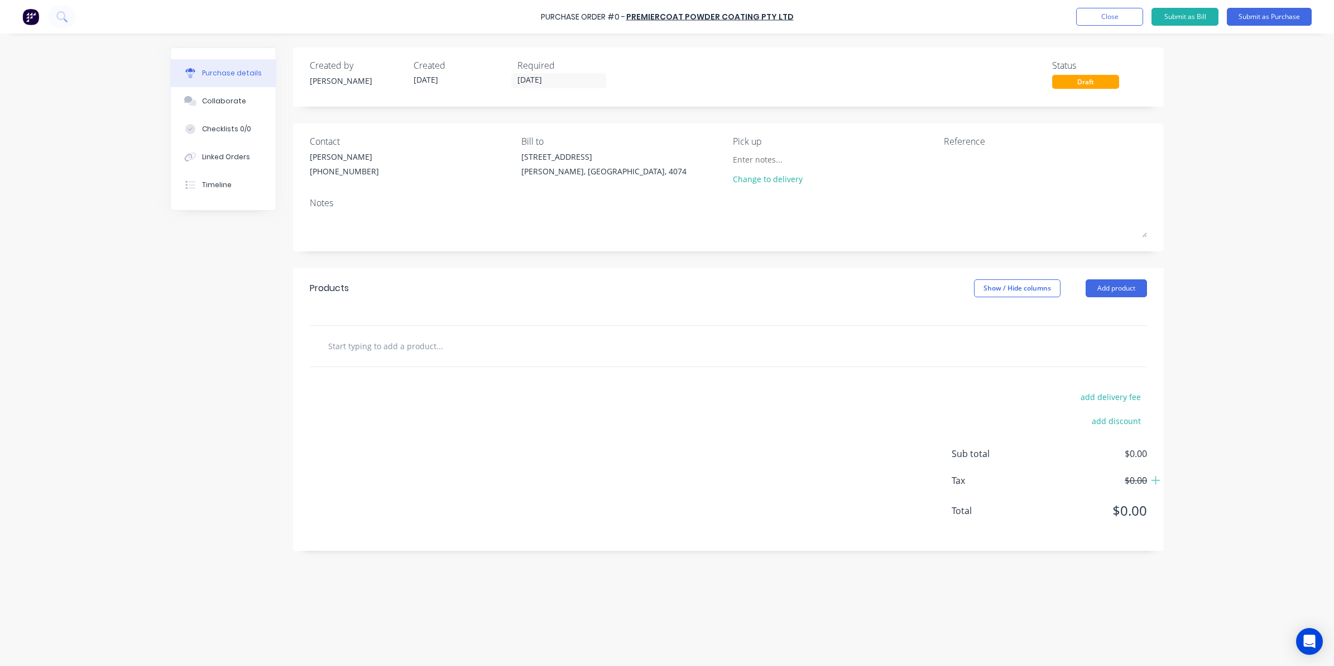
click at [386, 347] on input "text" at bounding box center [439, 345] width 223 height 22
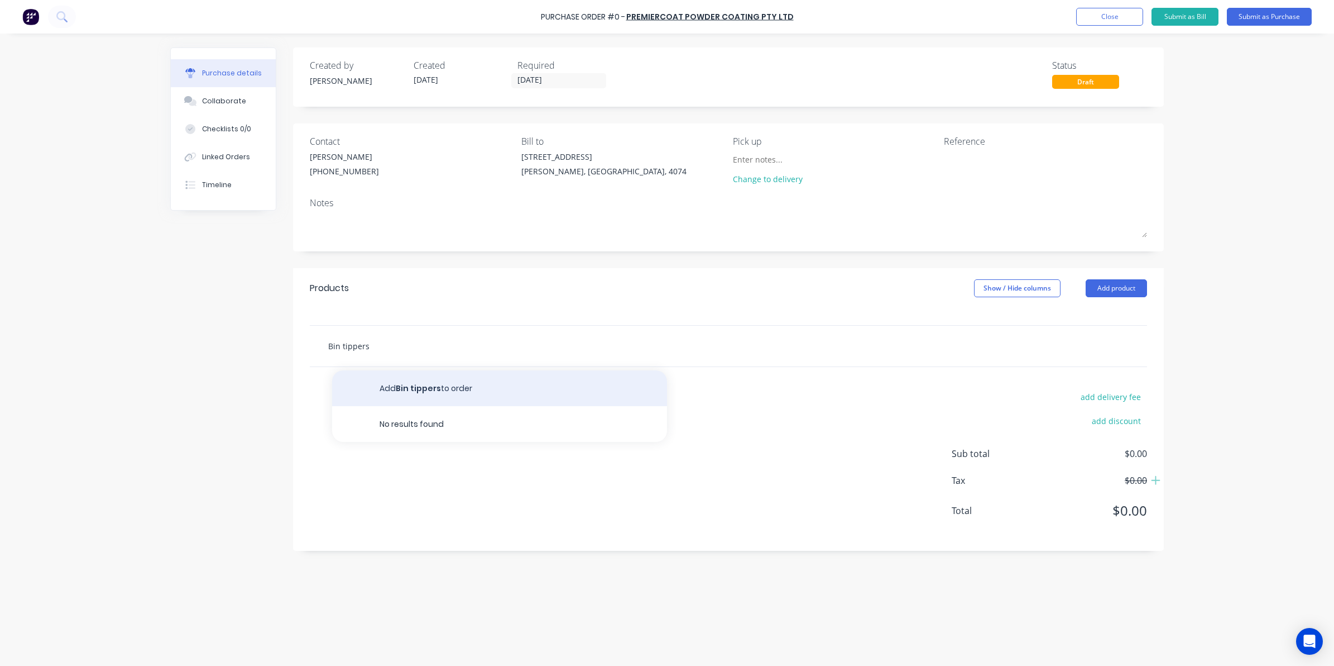
type input "Bin tippers"
click at [409, 381] on button "Add Bin tippers to order" at bounding box center [499, 388] width 335 height 36
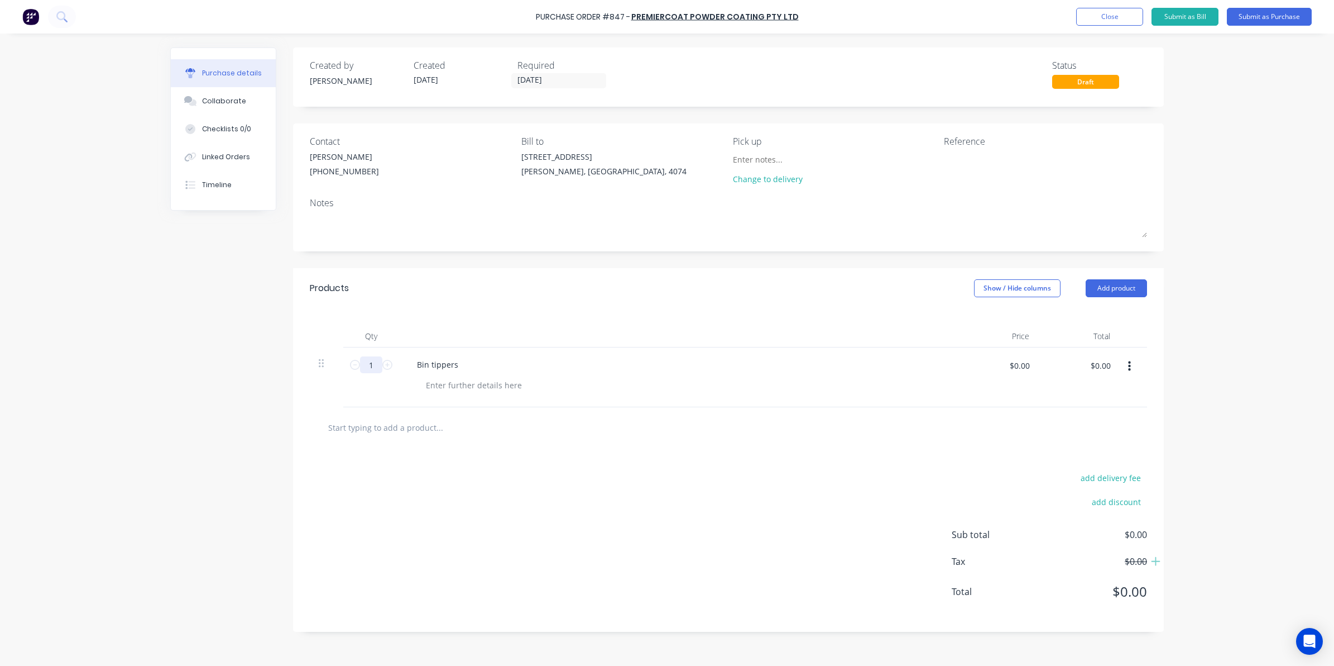
click at [371, 370] on input "1" at bounding box center [371, 364] width 22 height 17
click at [463, 371] on div "Bin tippers" at bounding box center [437, 364] width 59 height 16
click at [468, 385] on div at bounding box center [474, 385] width 114 height 16
click at [374, 364] on input "1" at bounding box center [371, 364] width 22 height 17
type input "6"
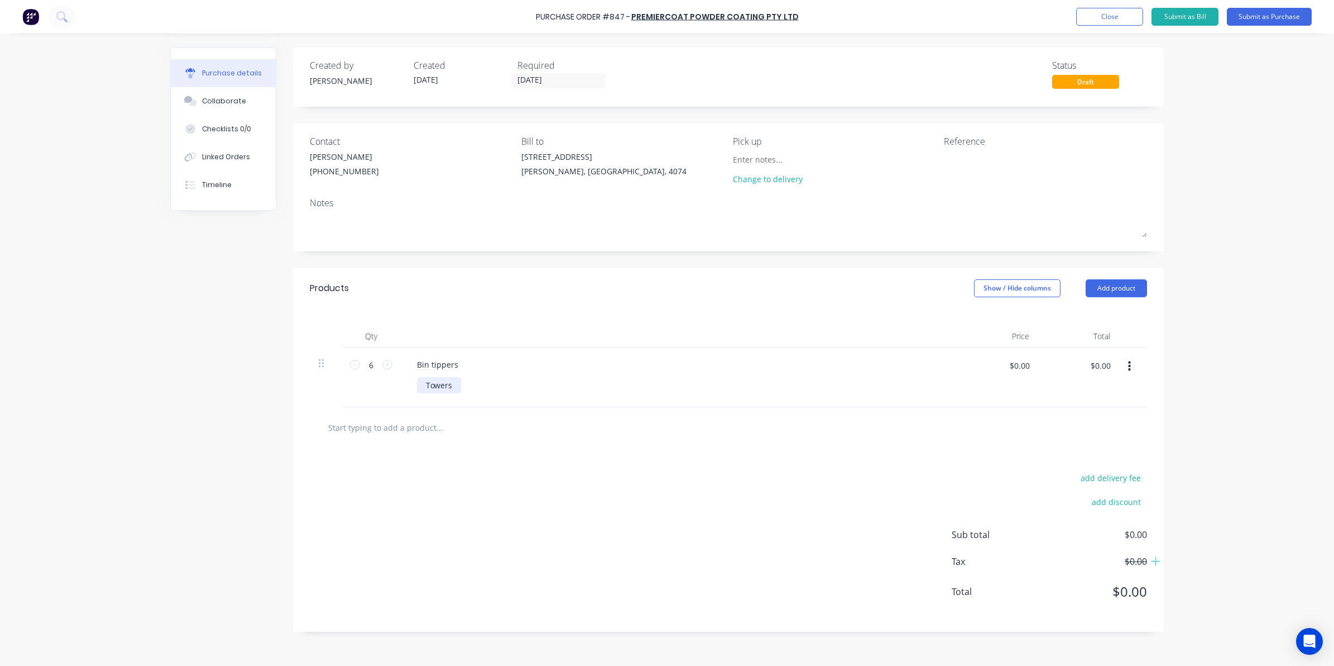
drag, startPoint x: 458, startPoint y: 383, endPoint x: 451, endPoint y: 379, distance: 8.1
click at [451, 379] on div "Towers" at bounding box center [439, 385] width 44 height 16
drag, startPoint x: 456, startPoint y: 382, endPoint x: 366, endPoint y: 403, distance: 92.2
click at [366, 403] on div "6 6 Bin tippers Towers $0.00 $0.00 $0.00 $0.00" at bounding box center [728, 377] width 837 height 60
copy div "Towers"
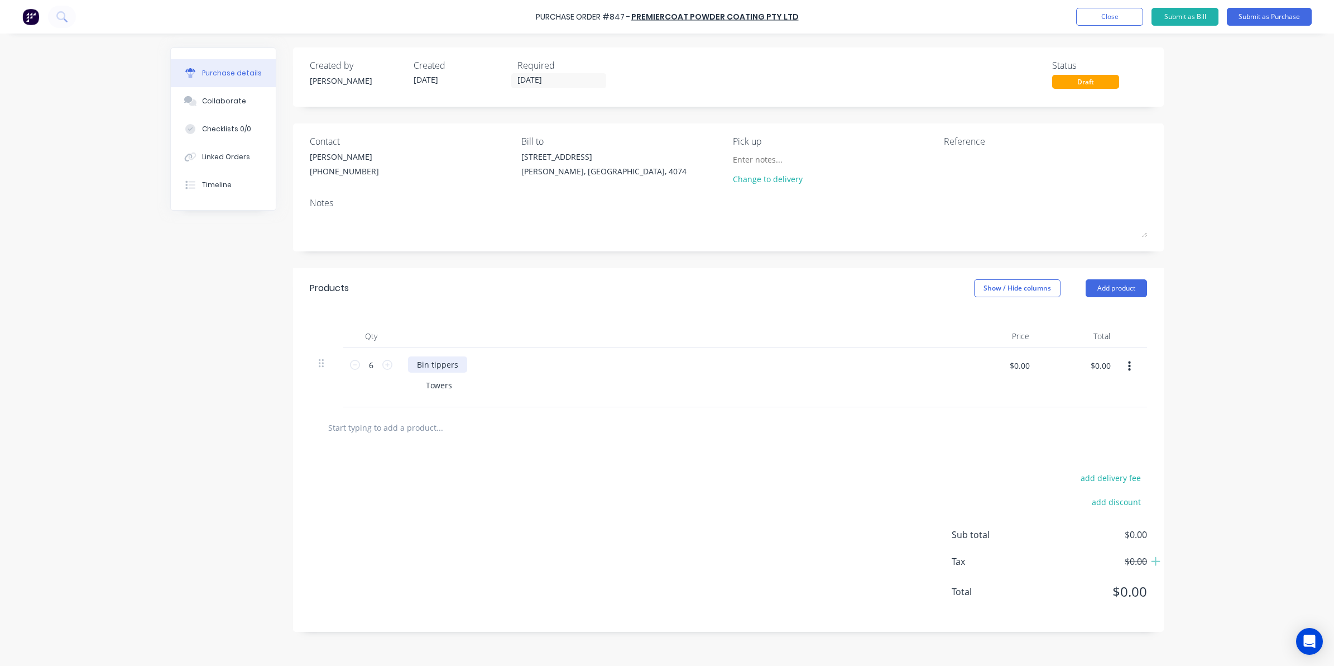
click at [459, 365] on div "Bin tippers" at bounding box center [437, 364] width 59 height 16
drag, startPoint x: 459, startPoint y: 383, endPoint x: 307, endPoint y: 387, distance: 151.9
click at [308, 387] on div "Qty Price Total 6 6 Bin tippers Towers Towers $0.00 $0.00 $0.00 $0.00" at bounding box center [728, 357] width 871 height 99
click at [418, 435] on input "text" at bounding box center [439, 427] width 223 height 22
click at [376, 433] on input "Bin Tippers Hframe" at bounding box center [439, 427] width 223 height 22
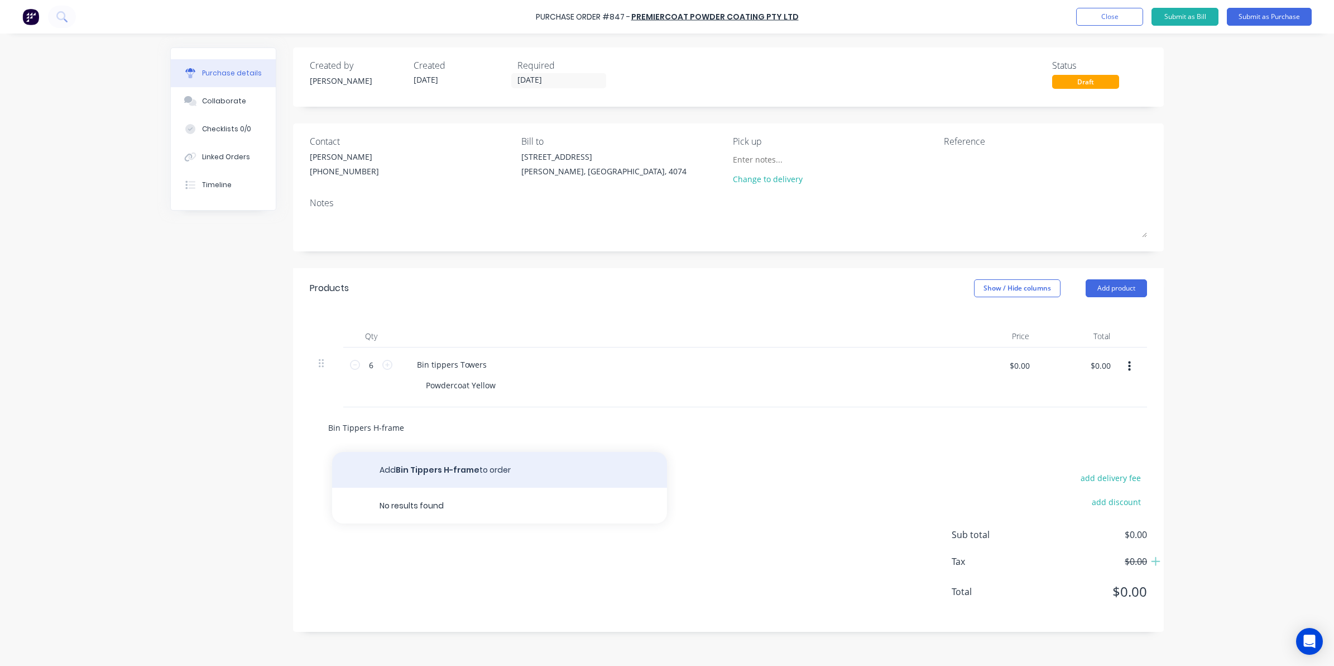
type input "Bin Tippers H-frame"
click at [437, 462] on button "Add Bin Tippers H-frame to order" at bounding box center [499, 470] width 335 height 36
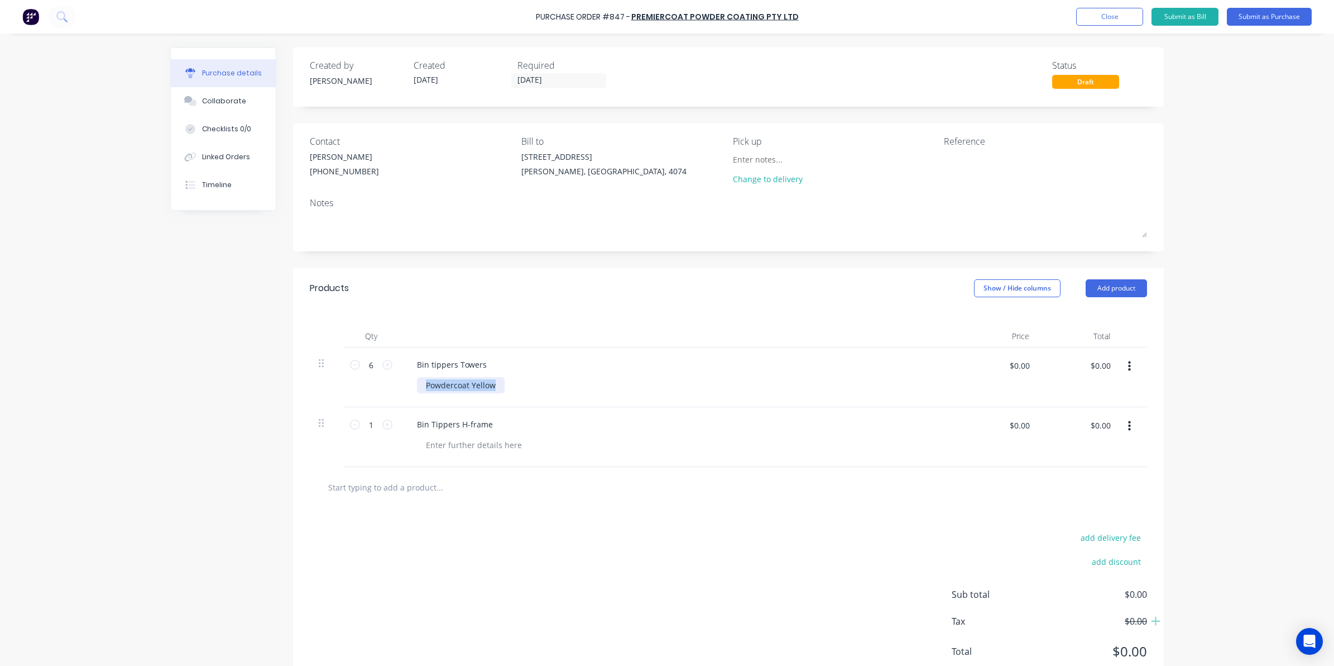
drag, startPoint x: 496, startPoint y: 386, endPoint x: 322, endPoint y: 383, distance: 174.2
click at [322, 383] on div "6 6 Bin tippers Towers Powdercoat Yellow $0.00 $0.00 $0.00 $0.00" at bounding box center [728, 377] width 837 height 60
copy div "Powdercoat Yellow"
click at [434, 450] on div at bounding box center [474, 445] width 114 height 16
paste div
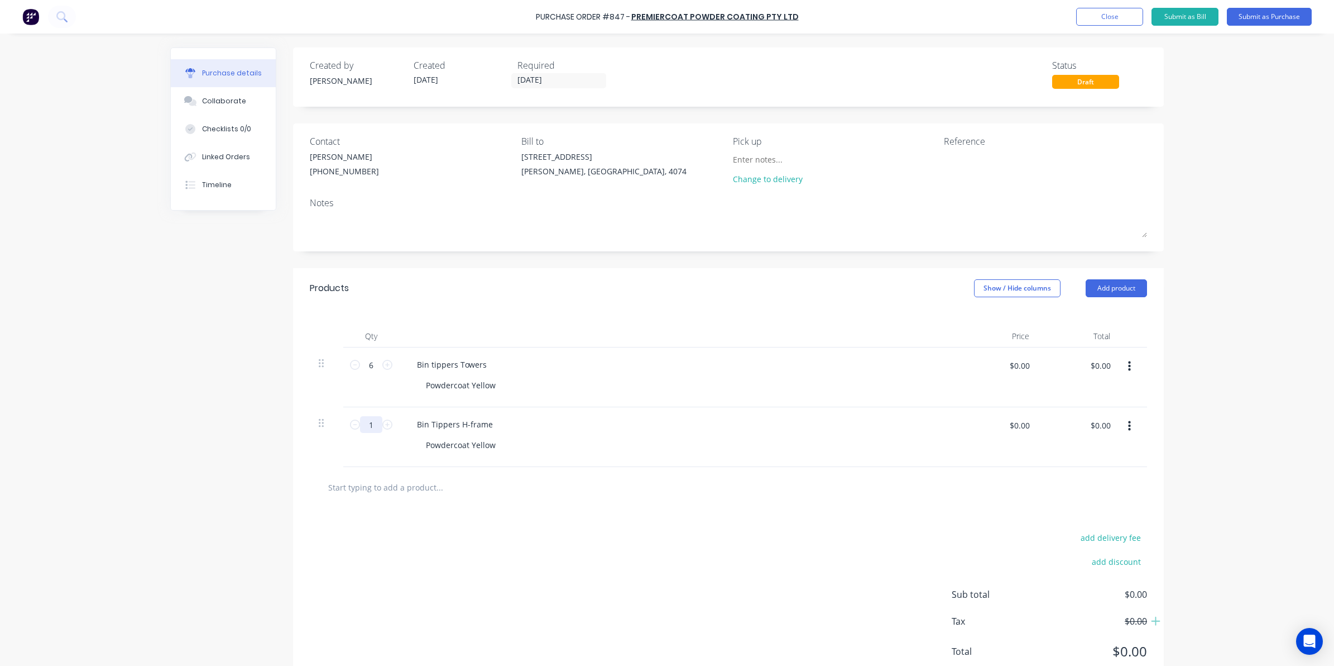
click at [365, 423] on input "1" at bounding box center [371, 424] width 22 height 17
click at [360, 426] on input "1" at bounding box center [371, 424] width 22 height 17
type input "10"
click at [480, 591] on div "add delivery fee add discount Sub total $0.00 Tax $0.00 Total $0.00" at bounding box center [728, 600] width 871 height 184
click at [229, 102] on div "Collaborate" at bounding box center [224, 101] width 44 height 10
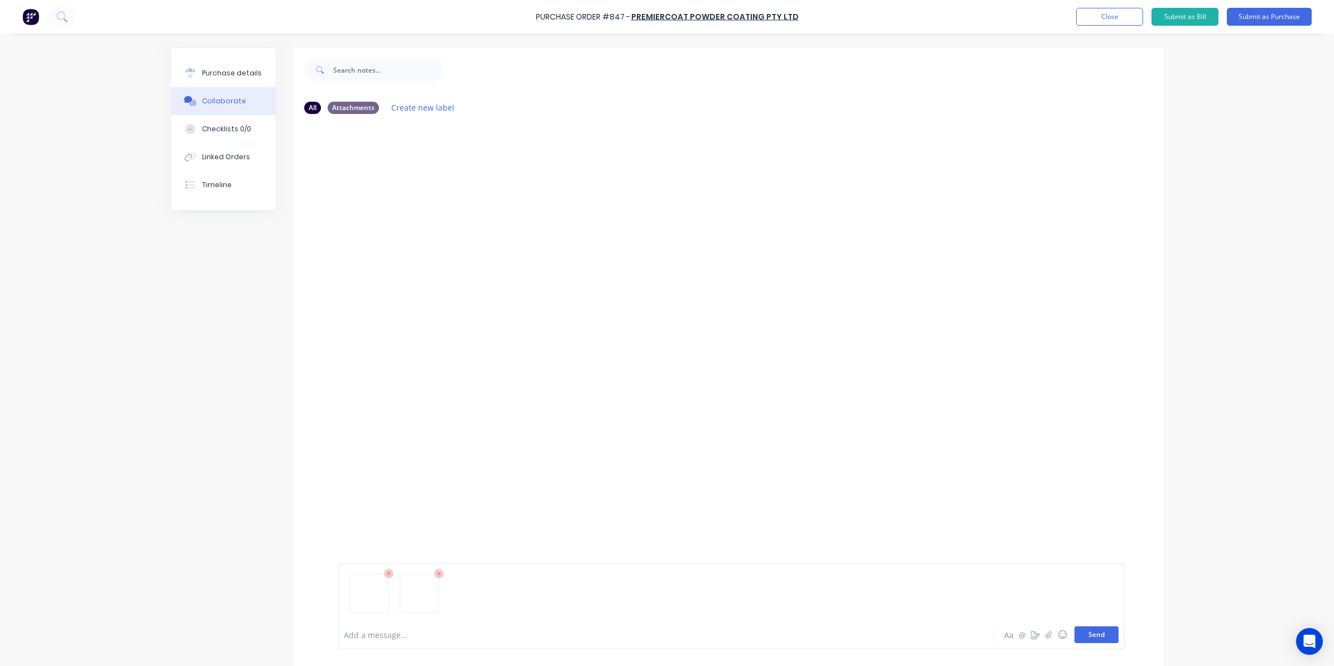
click at [1090, 633] on button "Send" at bounding box center [1097, 634] width 44 height 17
click at [254, 75] on button "Purchase details" at bounding box center [223, 73] width 105 height 28
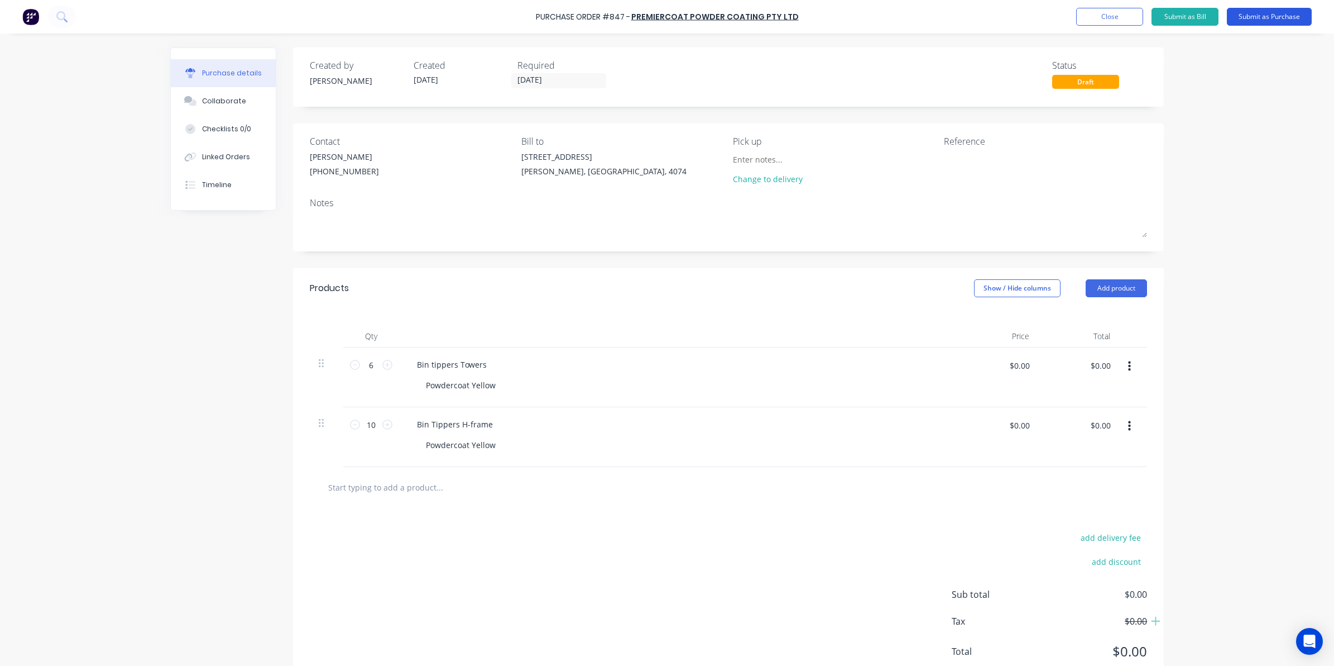
click at [1290, 16] on button "Submit as Purchase" at bounding box center [1269, 17] width 85 height 18
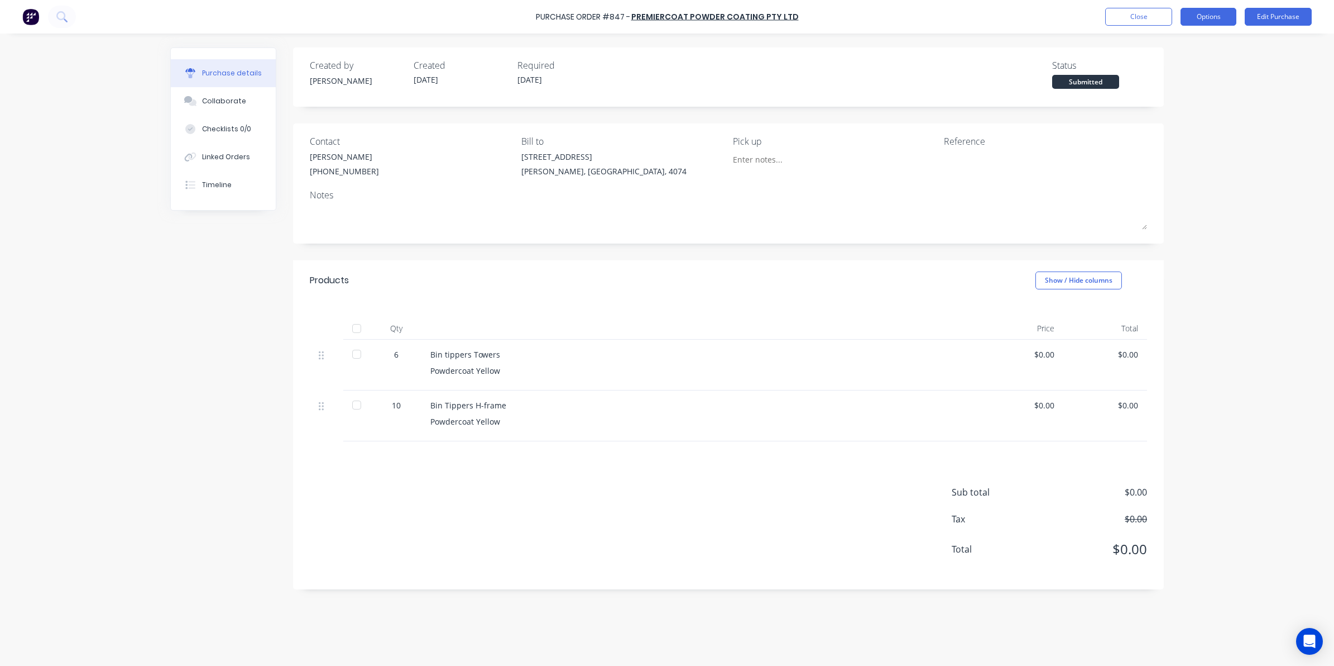
click at [1209, 15] on button "Options" at bounding box center [1209, 17] width 56 height 18
click at [1164, 42] on div "Print / Email" at bounding box center [1184, 45] width 86 height 16
click at [1170, 95] on div "Without pricing" at bounding box center [1184, 90] width 86 height 16
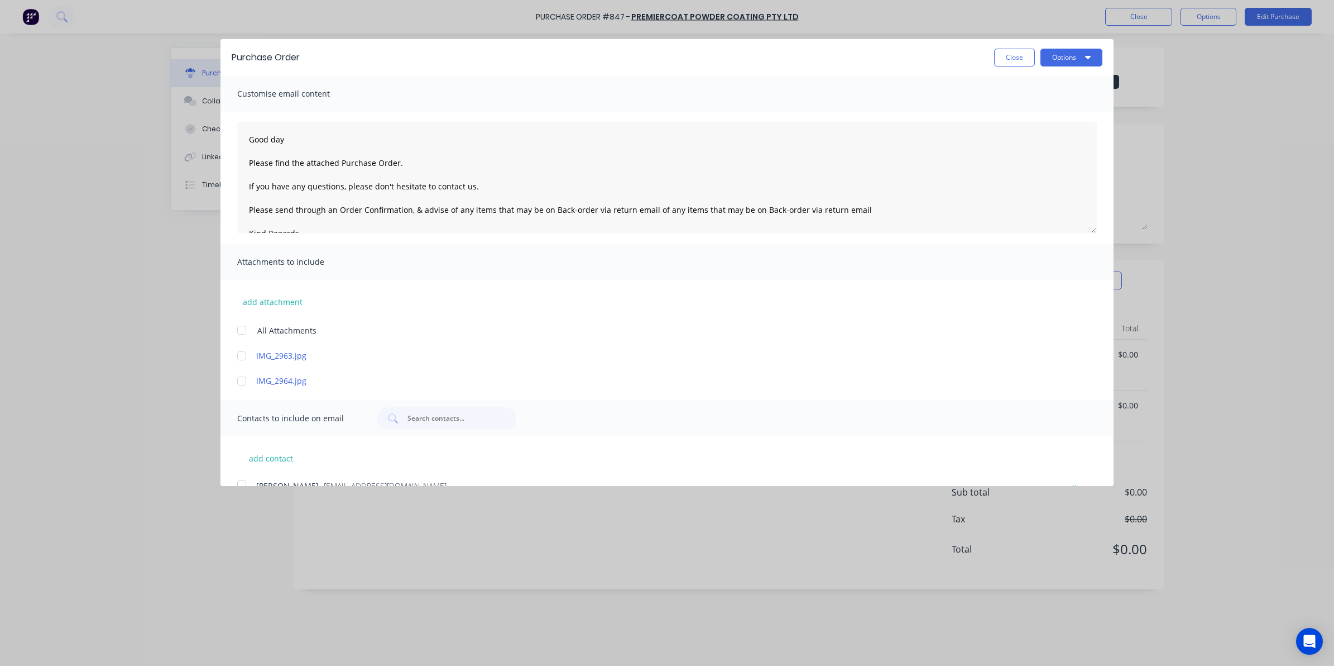
click at [243, 351] on div at bounding box center [242, 355] width 22 height 22
drag, startPoint x: 245, startPoint y: 378, endPoint x: 269, endPoint y: 433, distance: 59.8
click at [245, 379] on div at bounding box center [242, 381] width 22 height 22
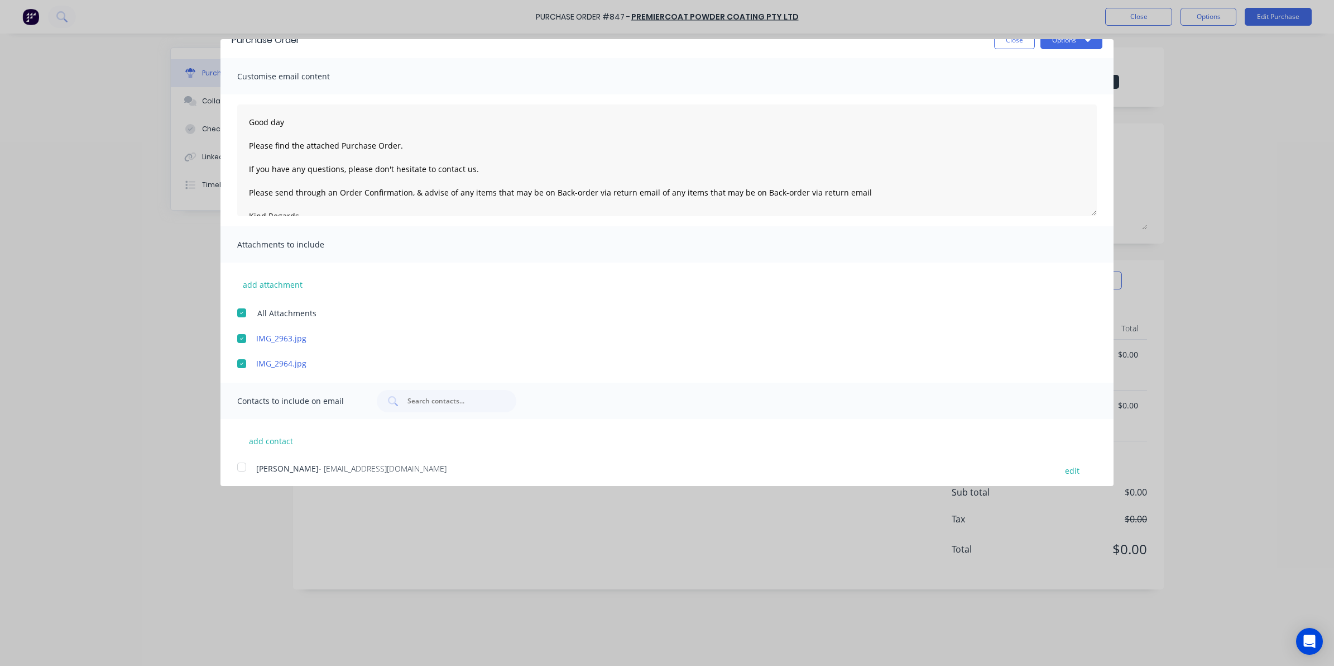
scroll to position [22, 0]
click at [241, 465] on div at bounding box center [242, 462] width 22 height 22
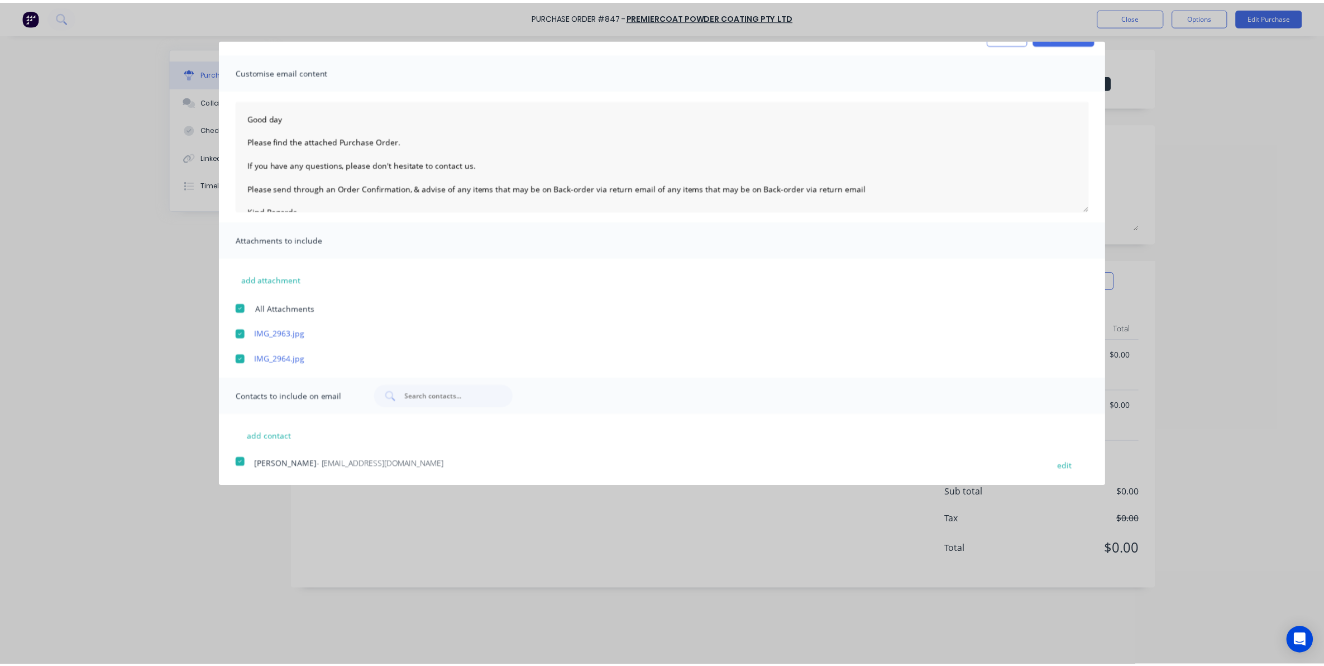
scroll to position [0, 0]
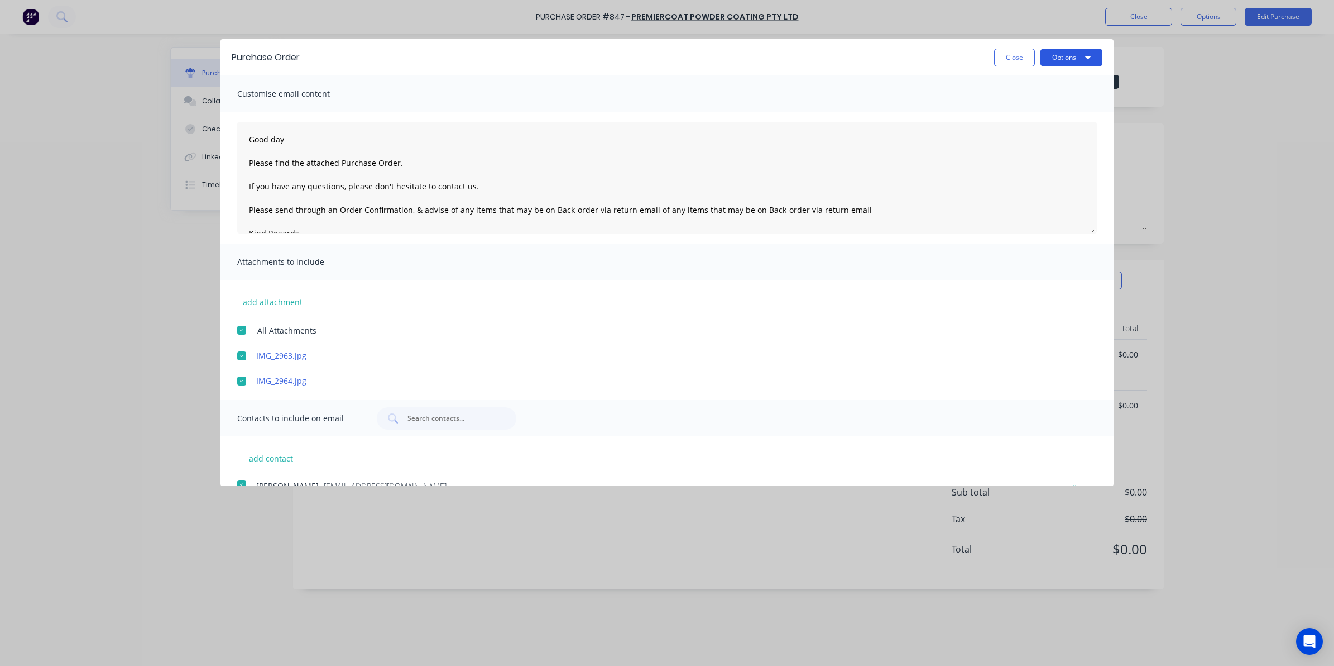
click at [1069, 59] on button "Options" at bounding box center [1072, 58] width 62 height 18
click at [1044, 118] on button "Email" at bounding box center [1050, 108] width 106 height 22
type textarea "Good day Please find the attached Purchase Order. If you have any questions, pl…"
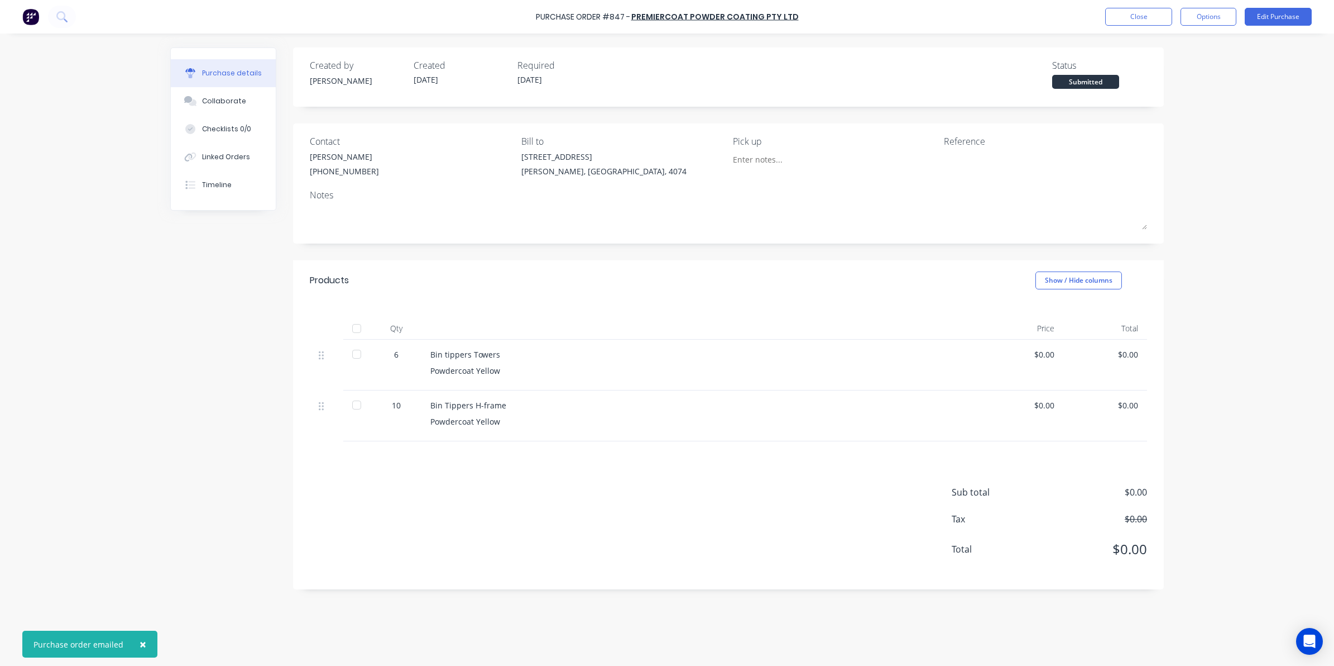
click at [140, 644] on span "×" at bounding box center [143, 644] width 7 height 16
click at [1129, 17] on button "Close" at bounding box center [1138, 17] width 67 height 18
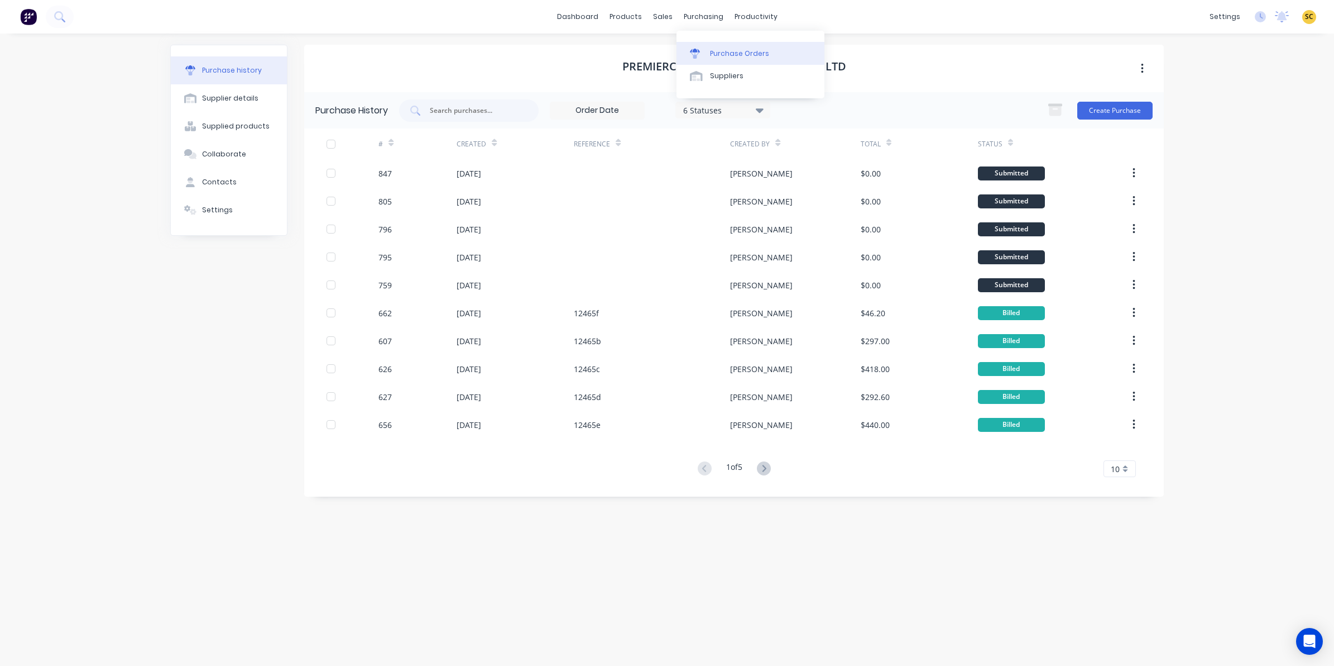
click at [719, 52] on div "Purchase Orders" at bounding box center [739, 54] width 59 height 10
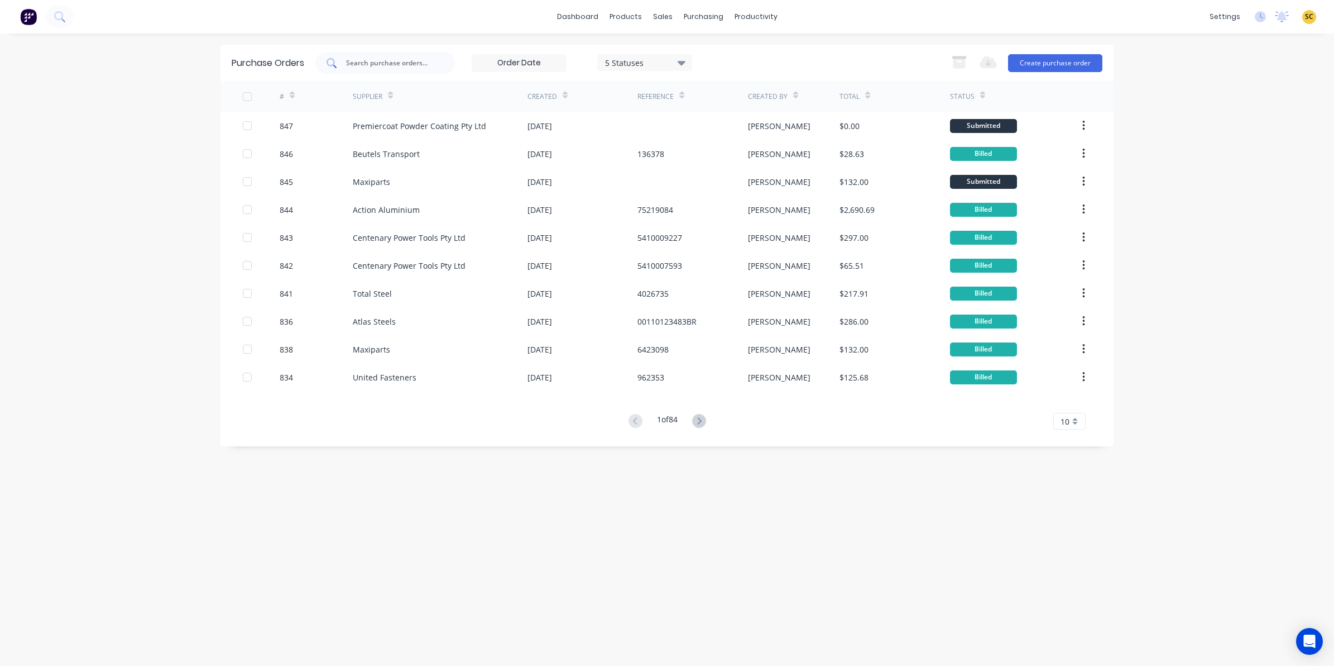
click at [441, 68] on div at bounding box center [385, 63] width 140 height 22
type input "united"
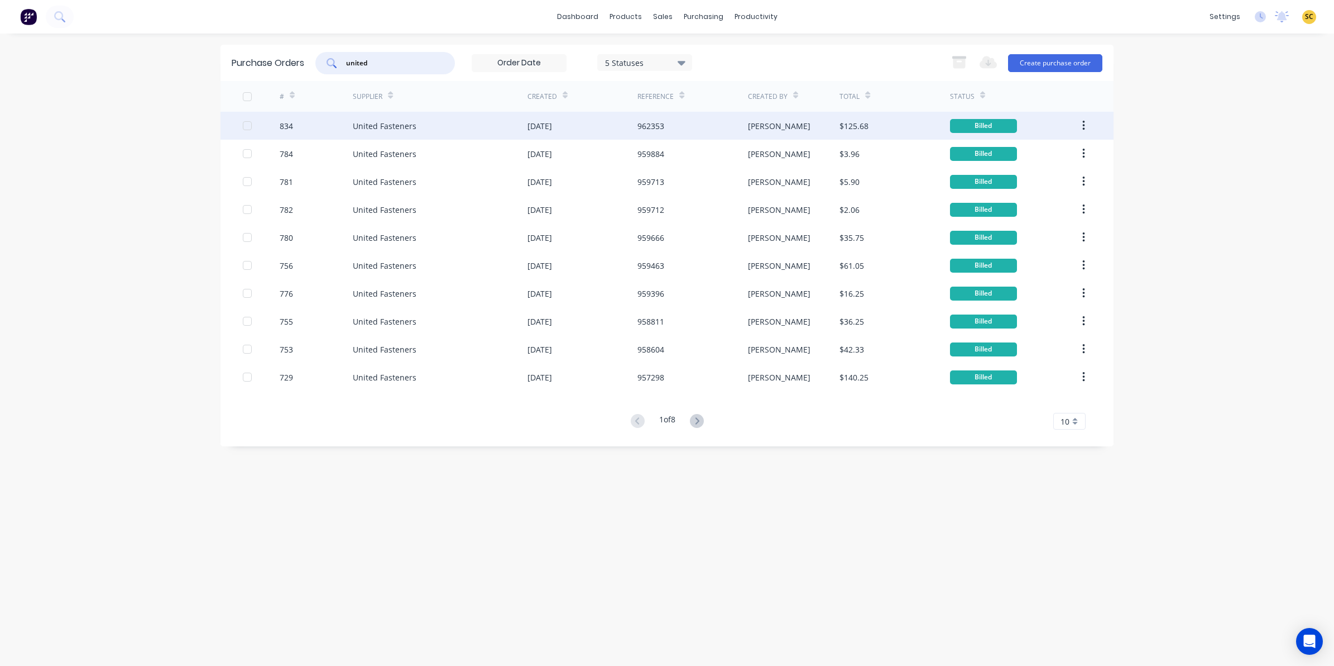
click at [447, 129] on div "United Fasteners" at bounding box center [440, 126] width 175 height 28
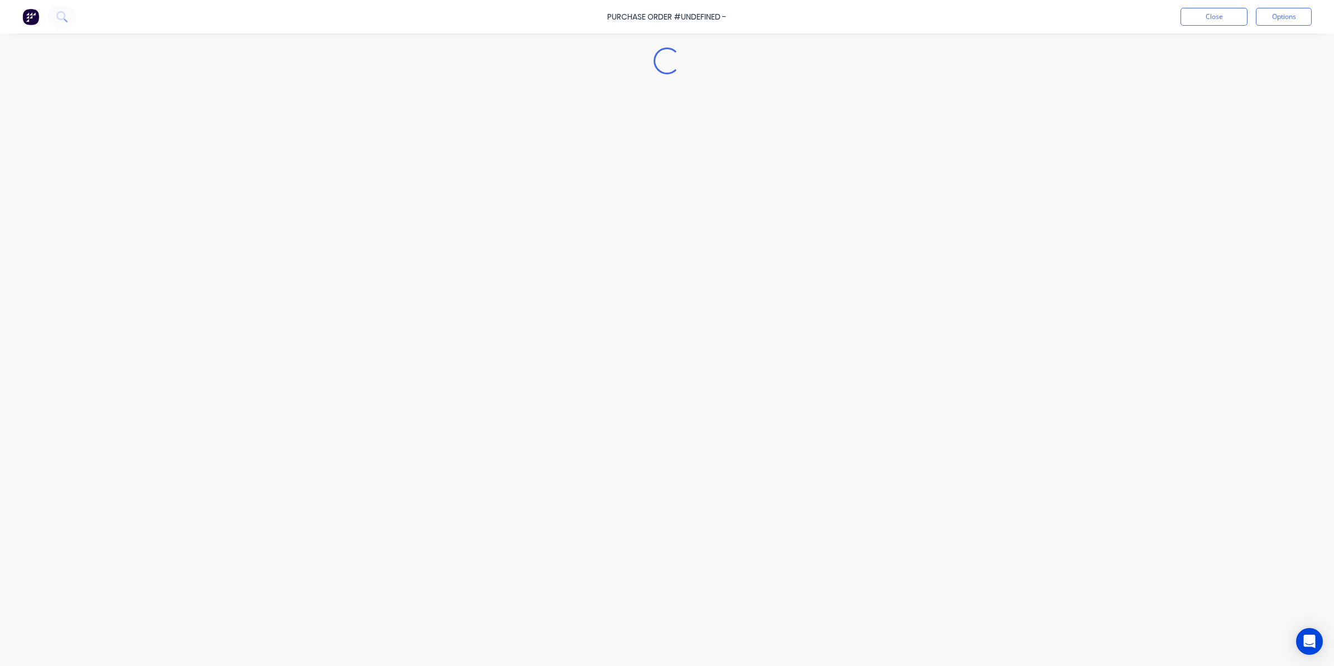
type textarea "x"
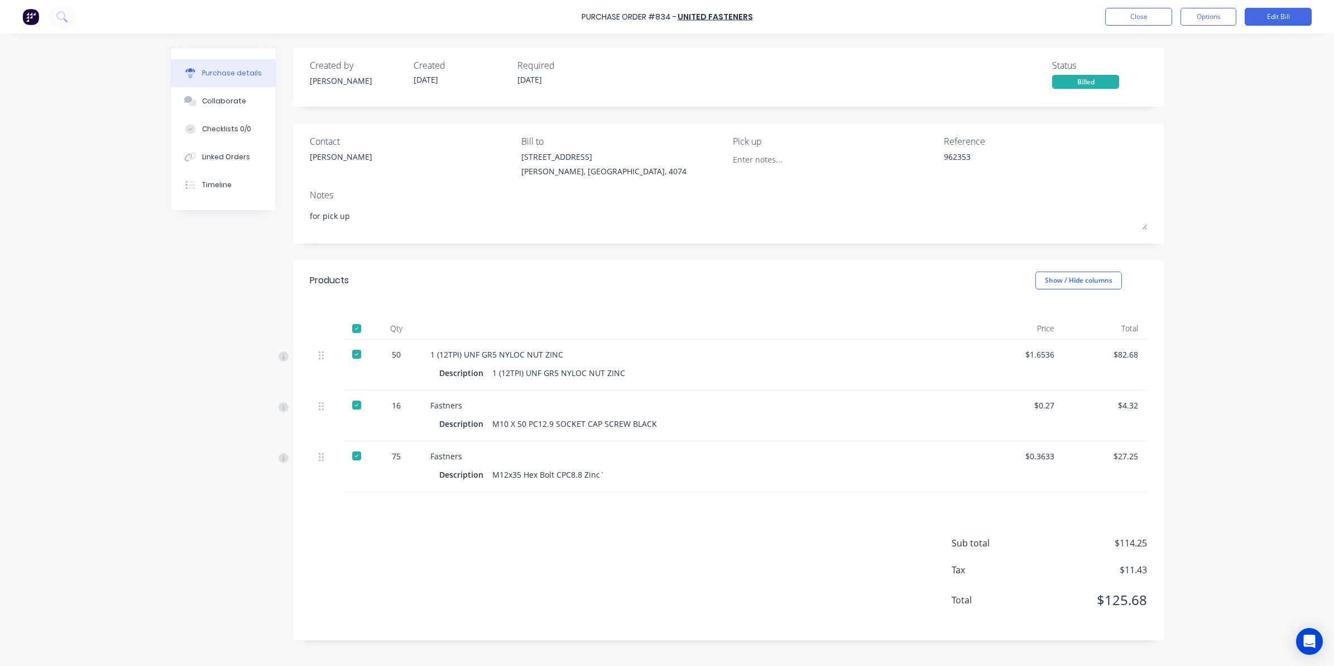
click at [565, 350] on div "1 (12TPI) UNF GR5 NYLOC NUT ZINC" at bounding box center [700, 354] width 540 height 12
click at [564, 350] on div "1 (12TPI) UNF GR5 NYLOC NUT ZINC" at bounding box center [700, 354] width 540 height 12
drag, startPoint x: 562, startPoint y: 352, endPoint x: 423, endPoint y: 356, distance: 139.6
click at [423, 356] on div "1 (12TPI) UNF GR5 NYLOC NUT ZINC Description 1 (12TPI) UNF GR5 NYLOC NUT ZINC" at bounding box center [701, 364] width 558 height 51
copy div "1 (12TPI) UNF GR5 NYLOC NUT ZINC"
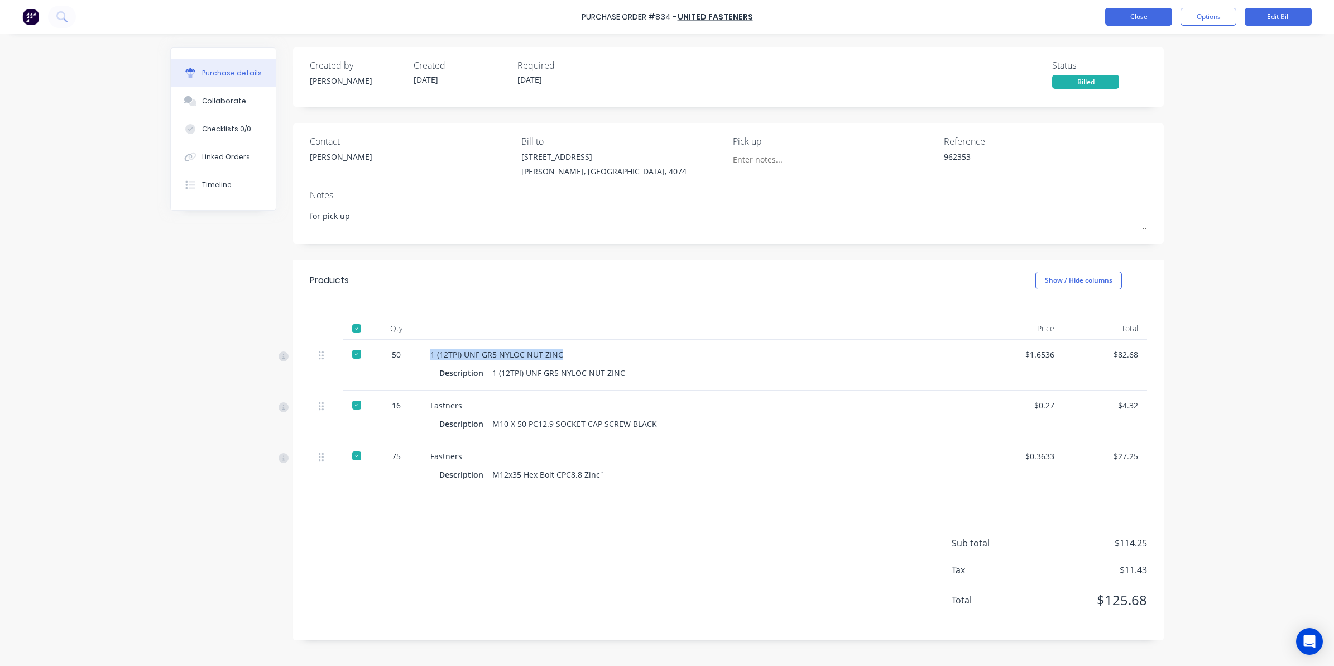
click at [1156, 15] on button "Close" at bounding box center [1138, 17] width 67 height 18
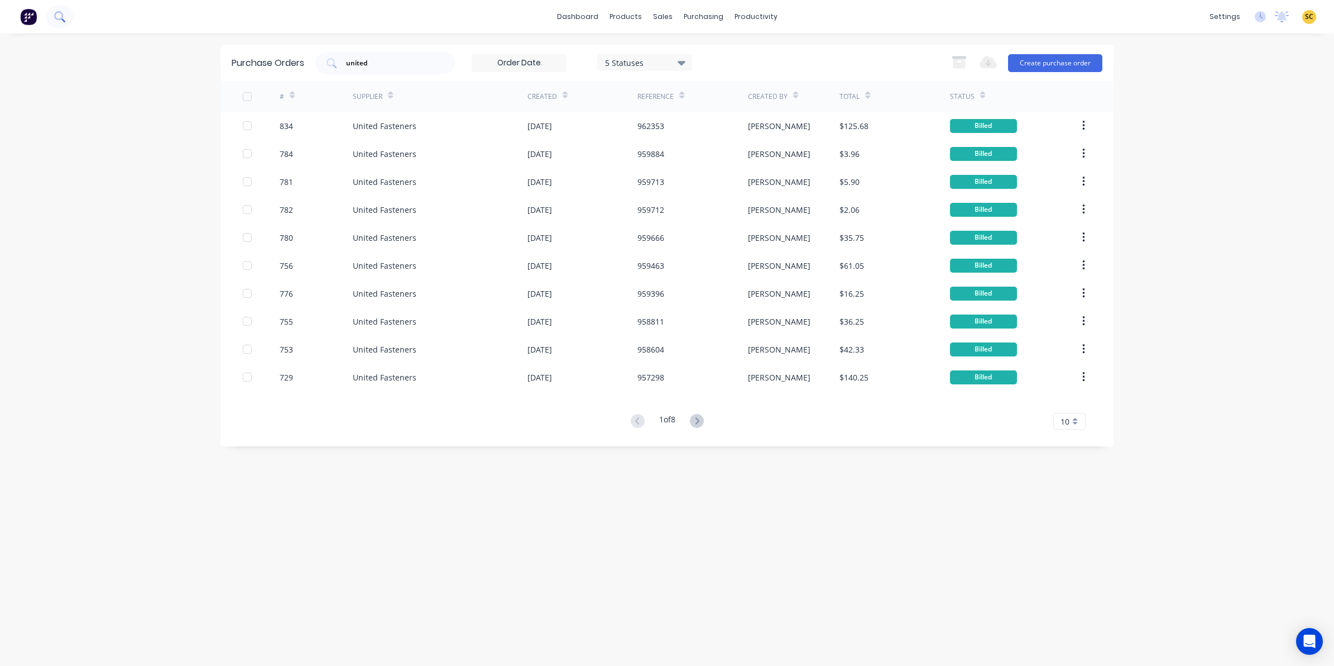
click at [56, 17] on icon at bounding box center [58, 15] width 9 height 9
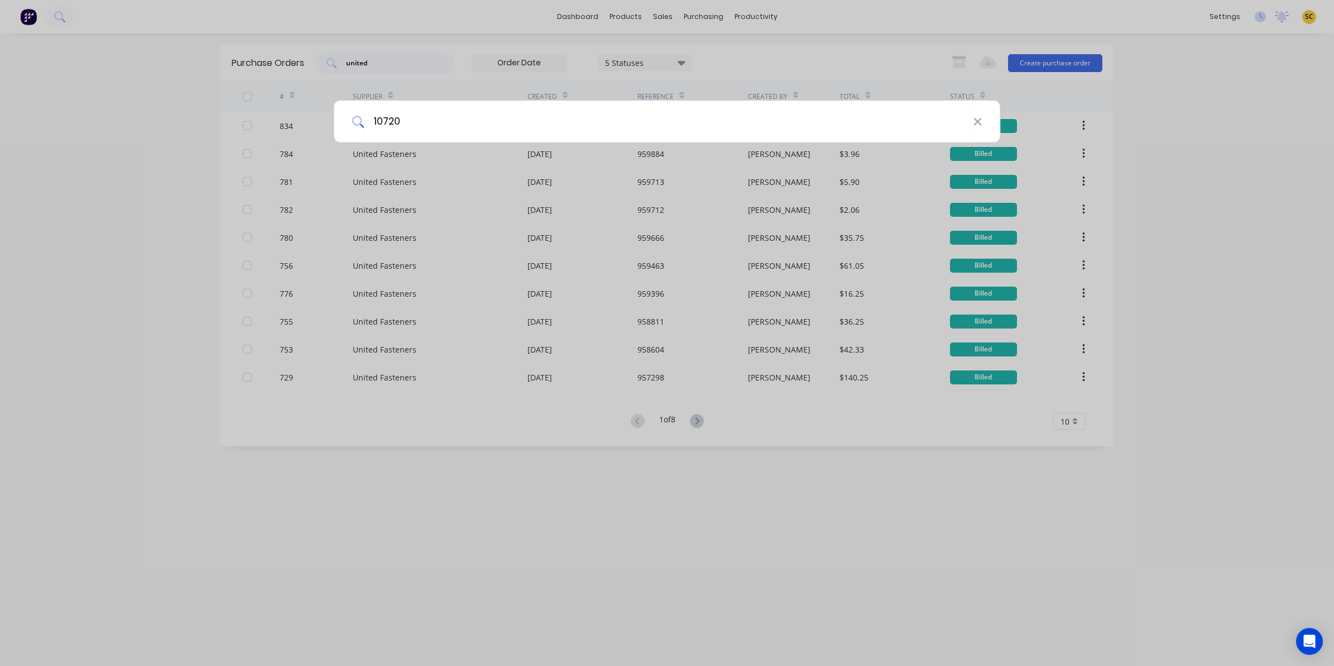
type input "10720"
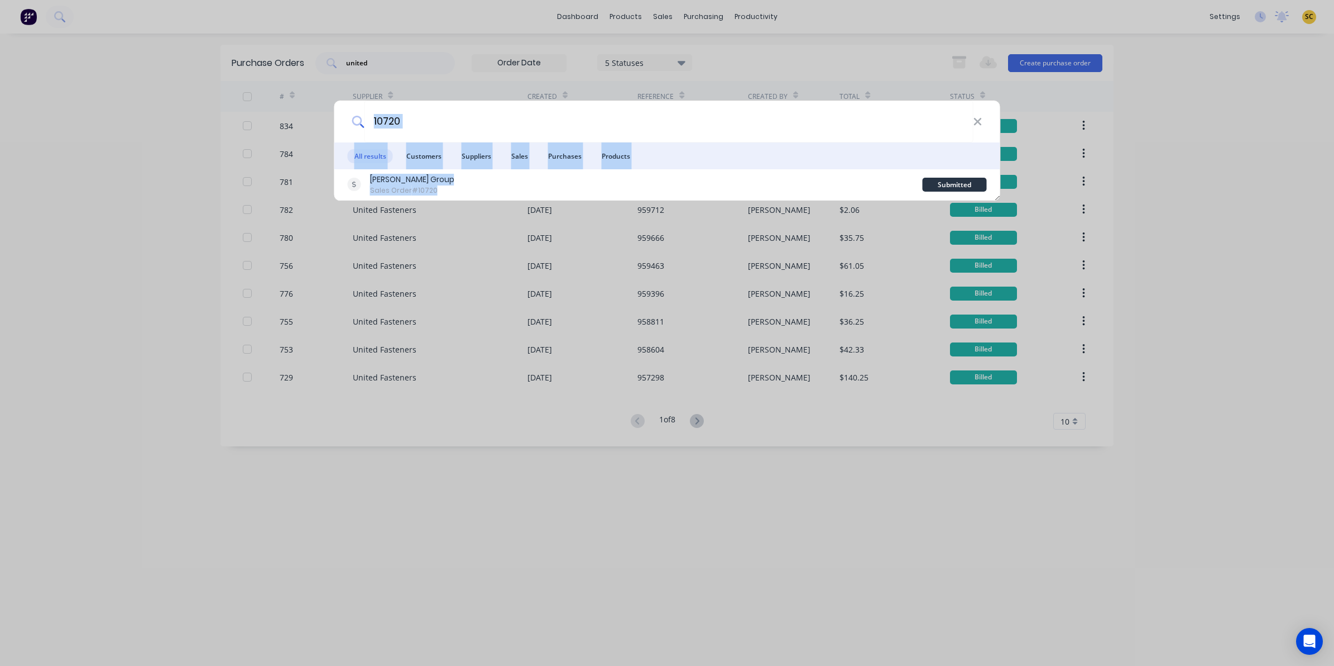
click at [727, 202] on div "10720 All results Customers Suppliers Sales Purchases Products Barrett Group Sa…" at bounding box center [667, 333] width 1334 height 666
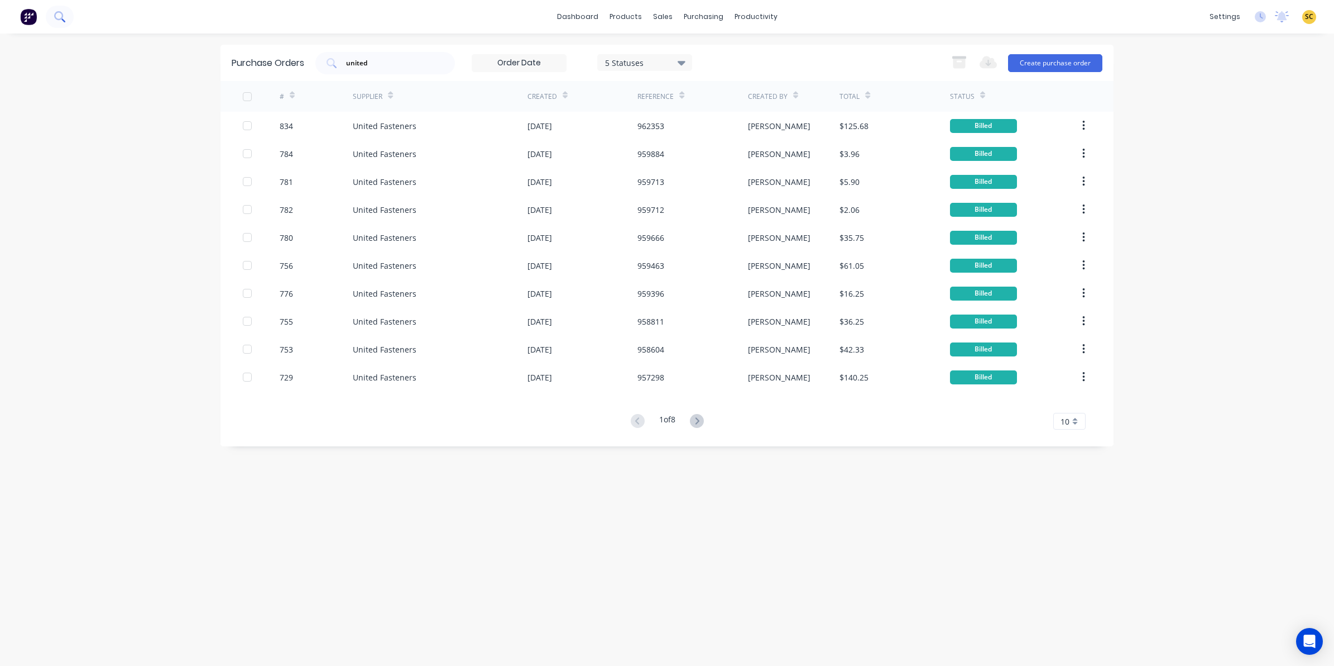
click at [56, 22] on button at bounding box center [60, 17] width 28 height 22
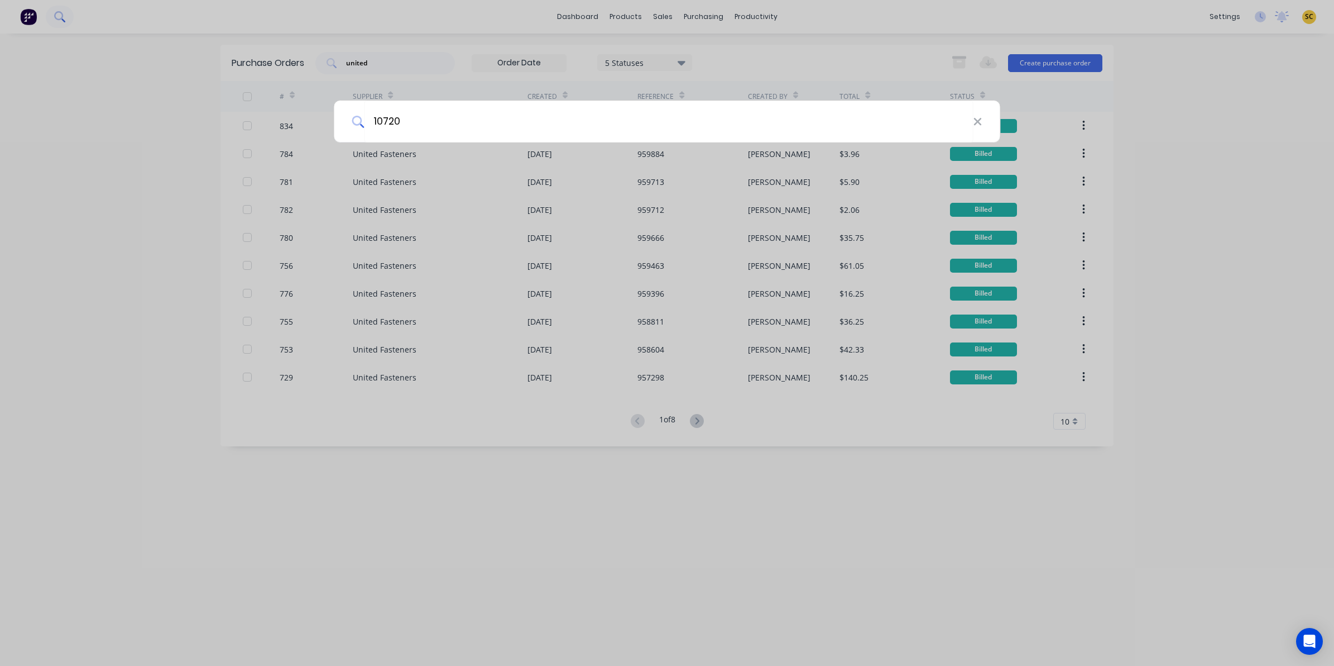
type input "10720"
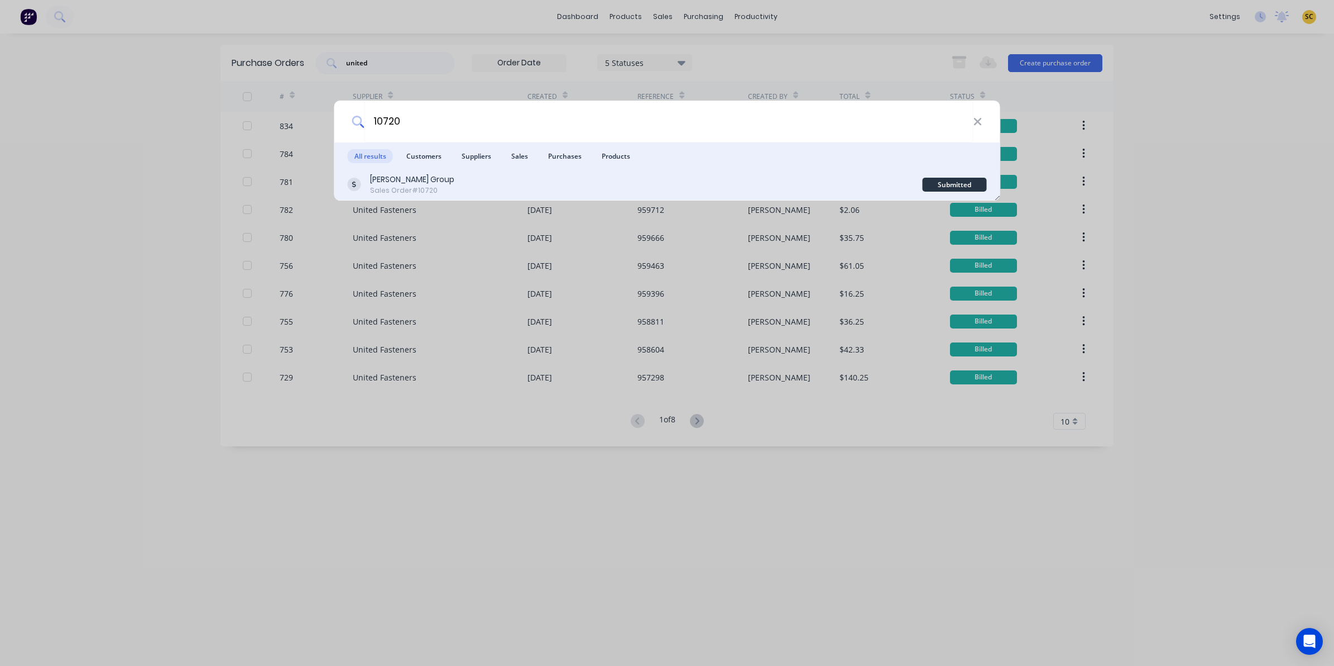
click at [722, 180] on div "Barrett Group Sales Order #10720" at bounding box center [635, 185] width 575 height 22
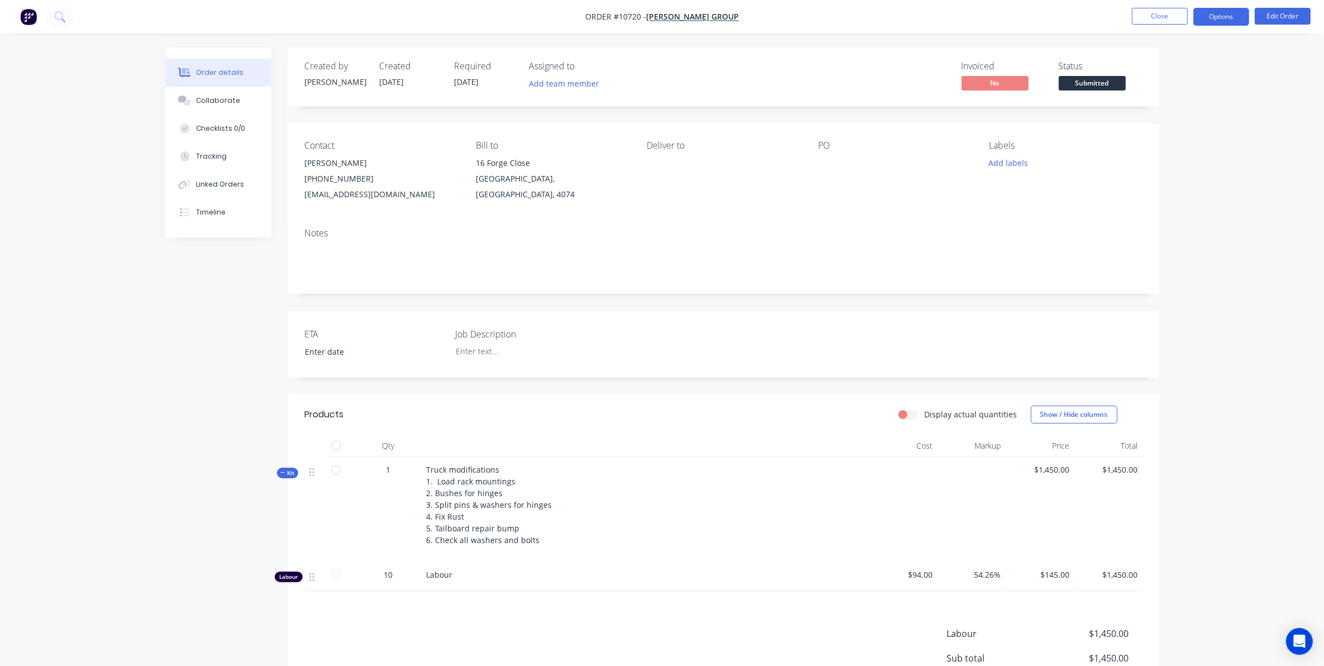
click at [1231, 11] on button "Options" at bounding box center [1221, 17] width 56 height 18
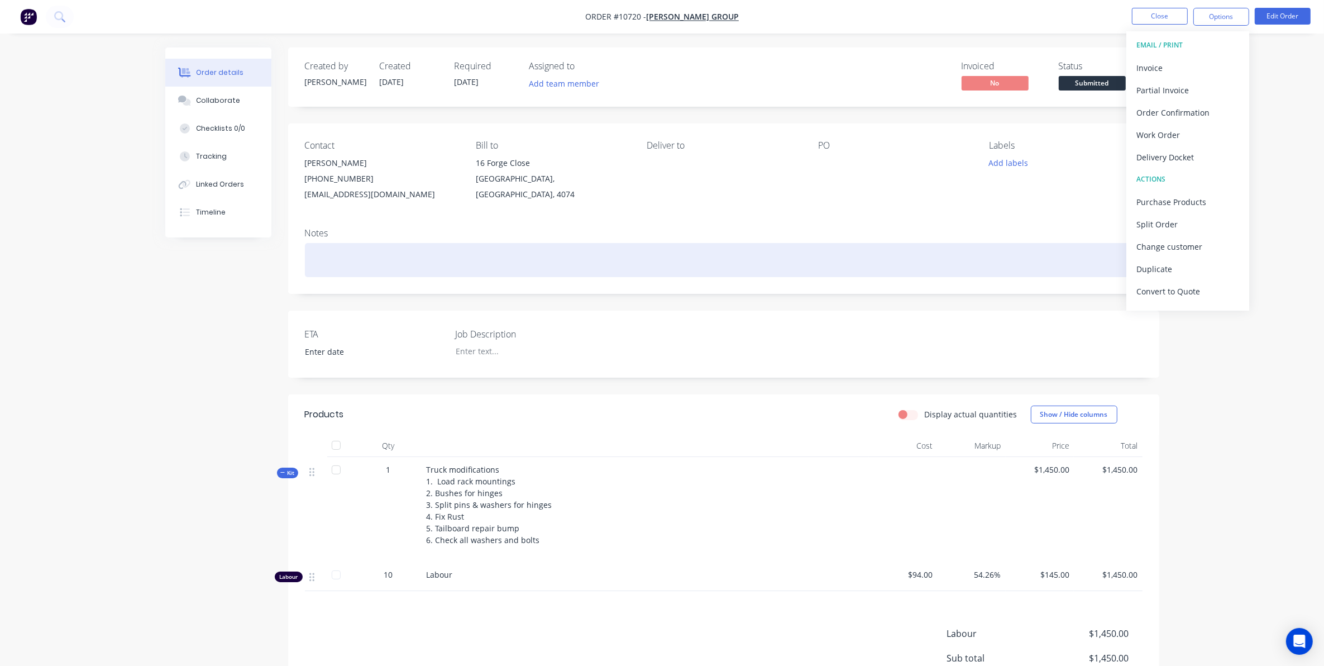
drag, startPoint x: 1156, startPoint y: 157, endPoint x: 1023, endPoint y: 252, distance: 164.1
click at [1018, 268] on div "Order #10720 - Barrett Group Close Options EMAIL / PRINT Invoice Partial Invoic…" at bounding box center [662, 394] width 1324 height 789
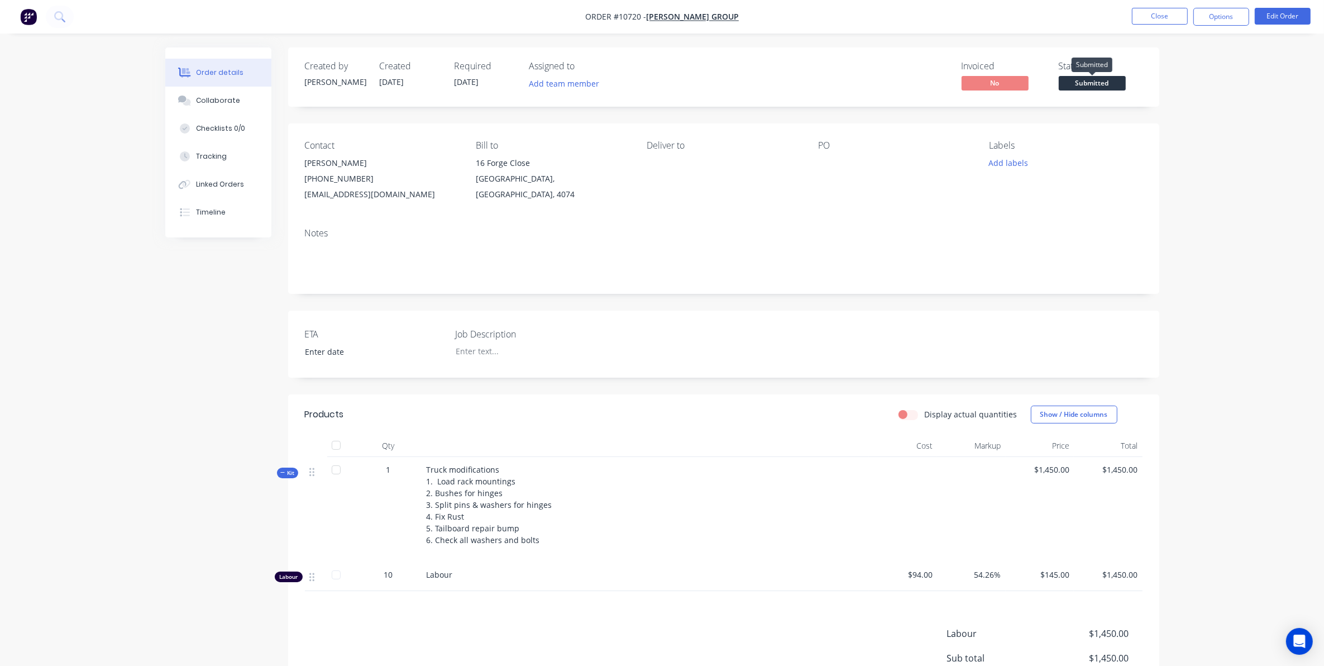
click at [1087, 85] on span "Submitted" at bounding box center [1092, 83] width 67 height 14
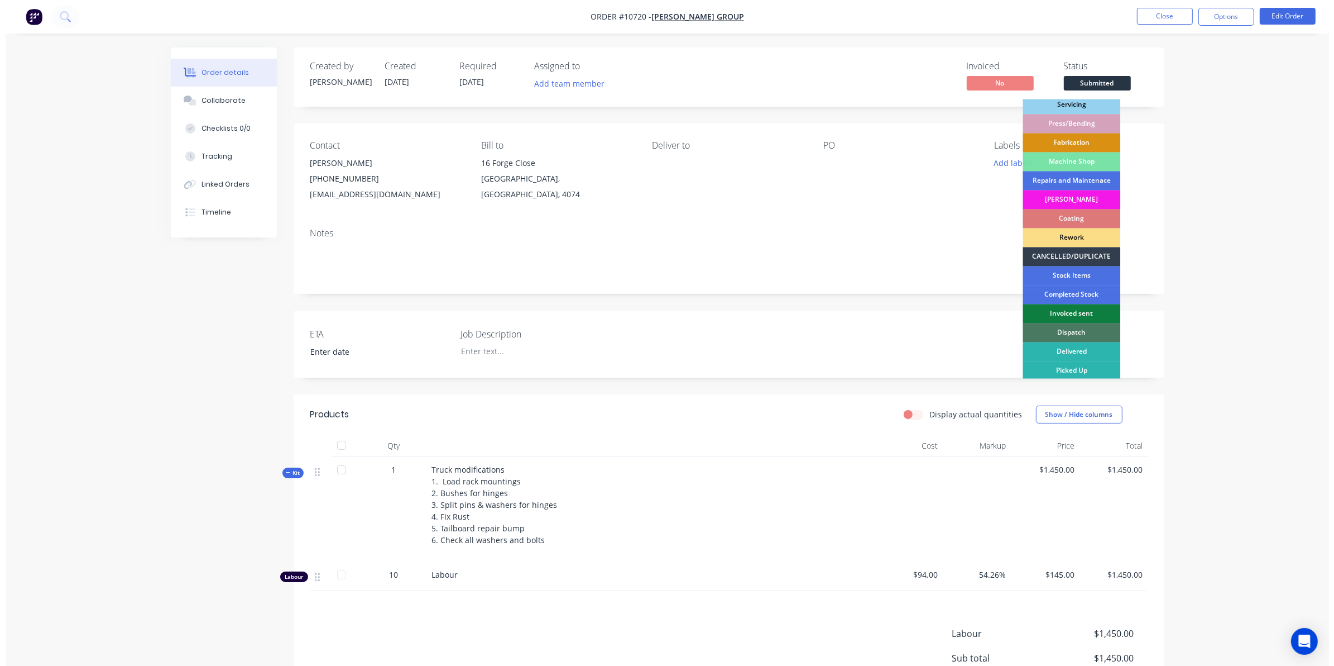
scroll to position [100, 0]
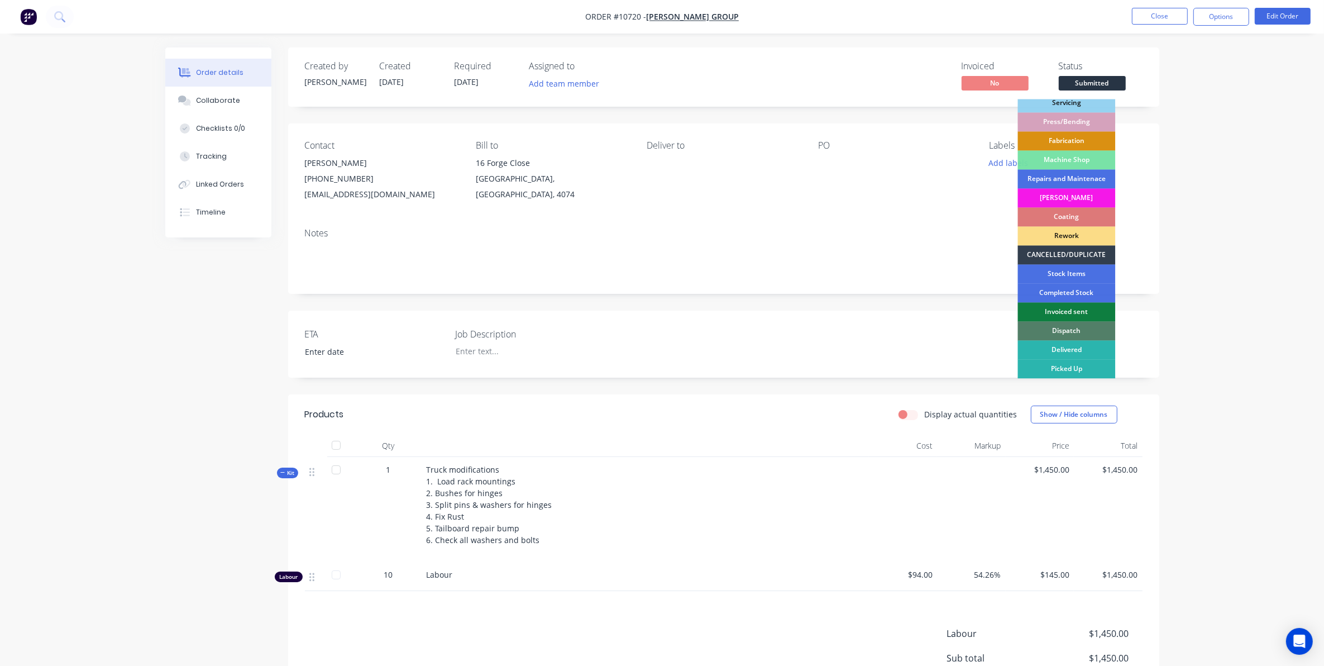
click at [1062, 372] on div "Picked Up" at bounding box center [1067, 369] width 98 height 19
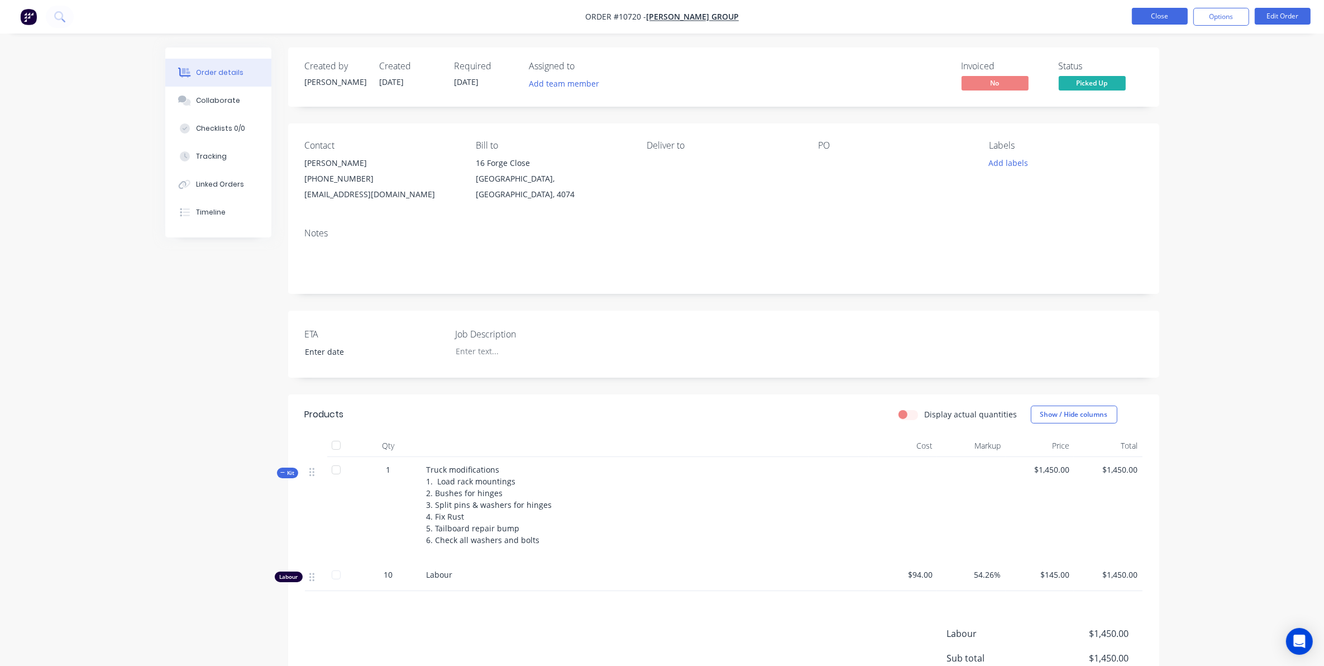
click at [1148, 21] on button "Close" at bounding box center [1160, 16] width 56 height 17
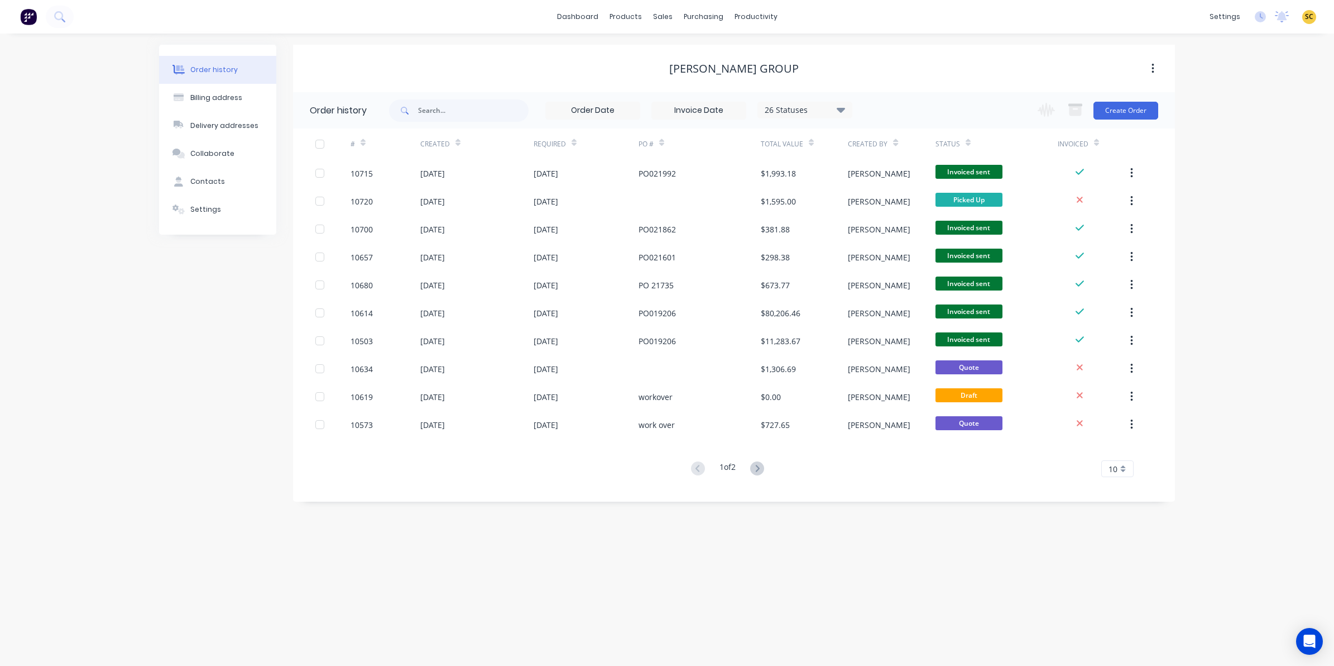
click at [18, 21] on button at bounding box center [28, 17] width 23 height 22
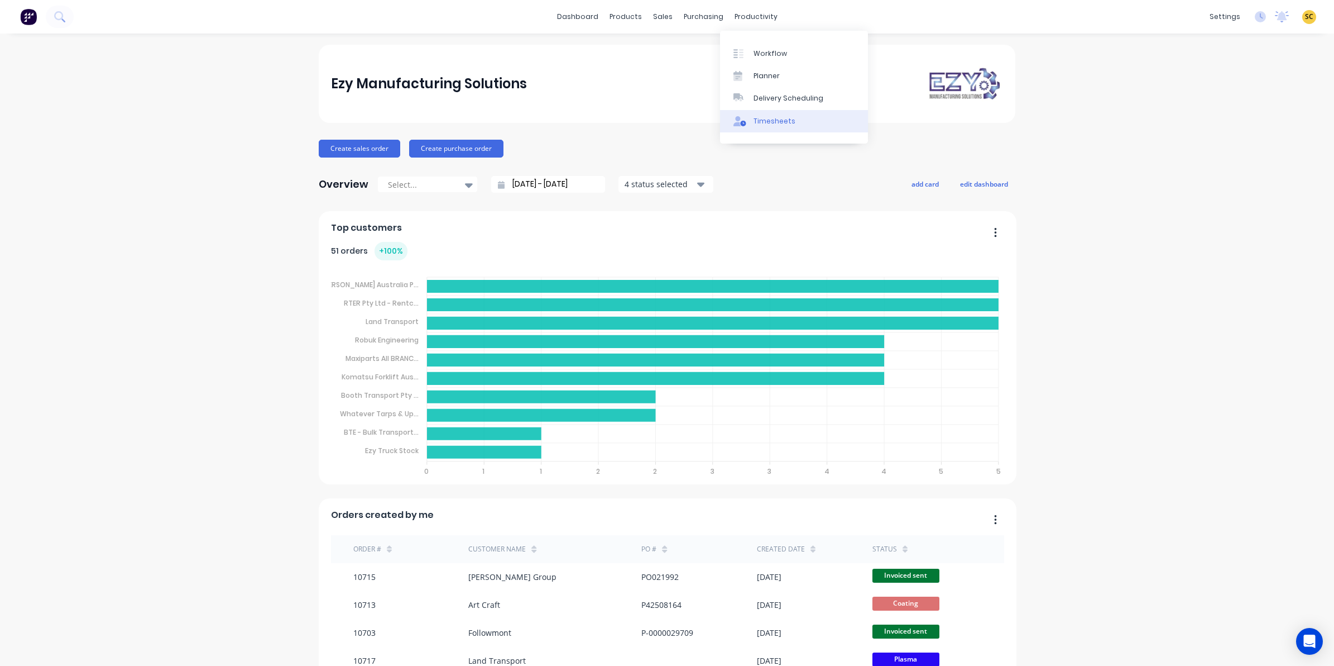
click at [763, 122] on div "Timesheets" at bounding box center [775, 121] width 42 height 10
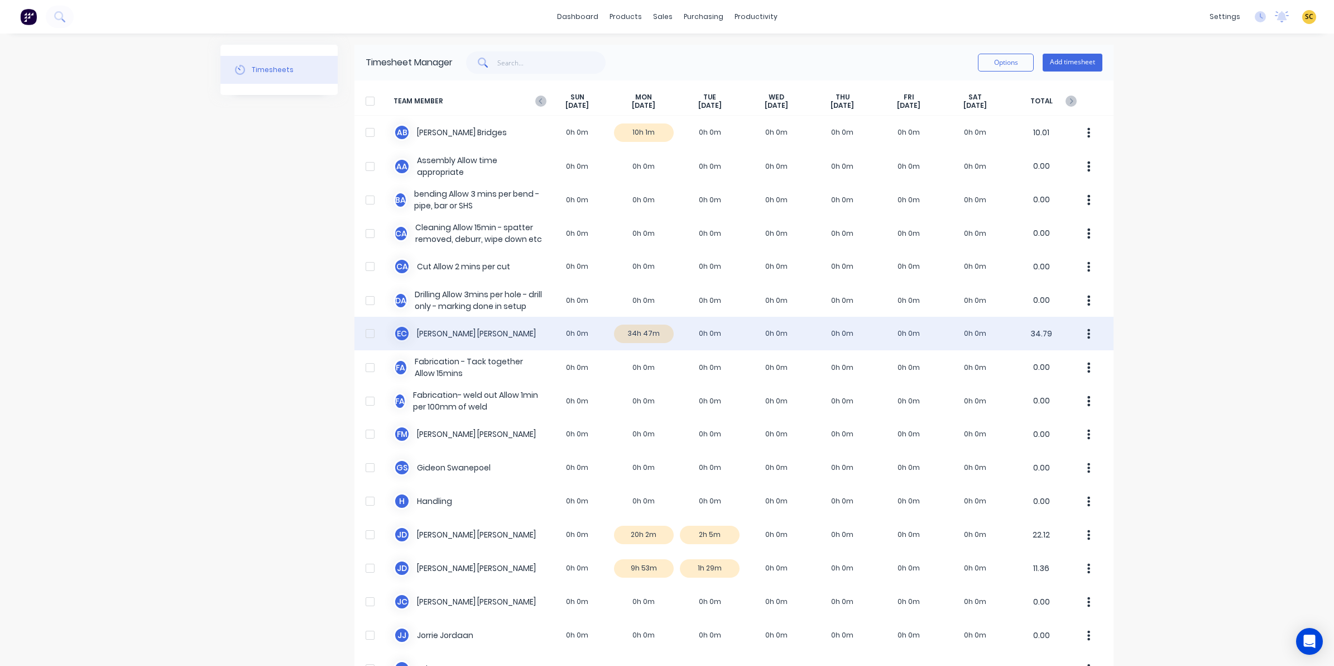
click at [629, 335] on div "E C Erik Coetzee 0h 0m 34h 47m 0h 0m 0h 0m 0h 0m 0h 0m 0h 0m 34.79" at bounding box center [734, 333] width 759 height 33
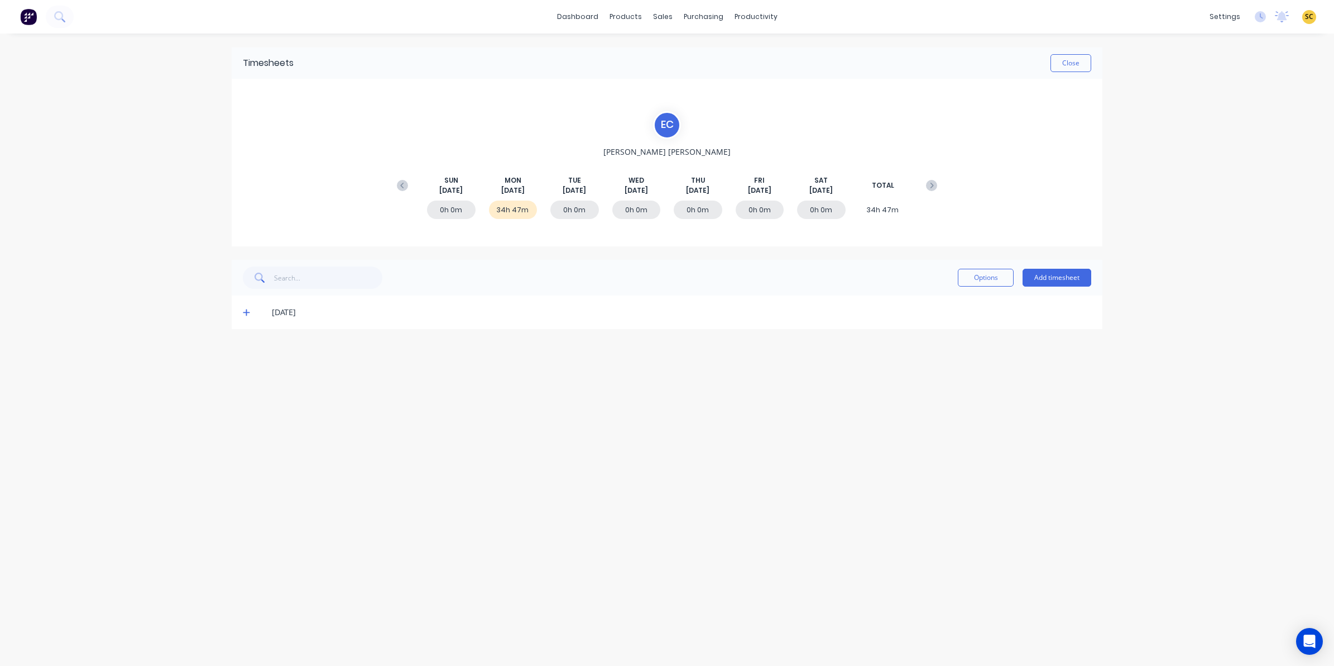
click at [245, 313] on icon at bounding box center [246, 312] width 7 height 8
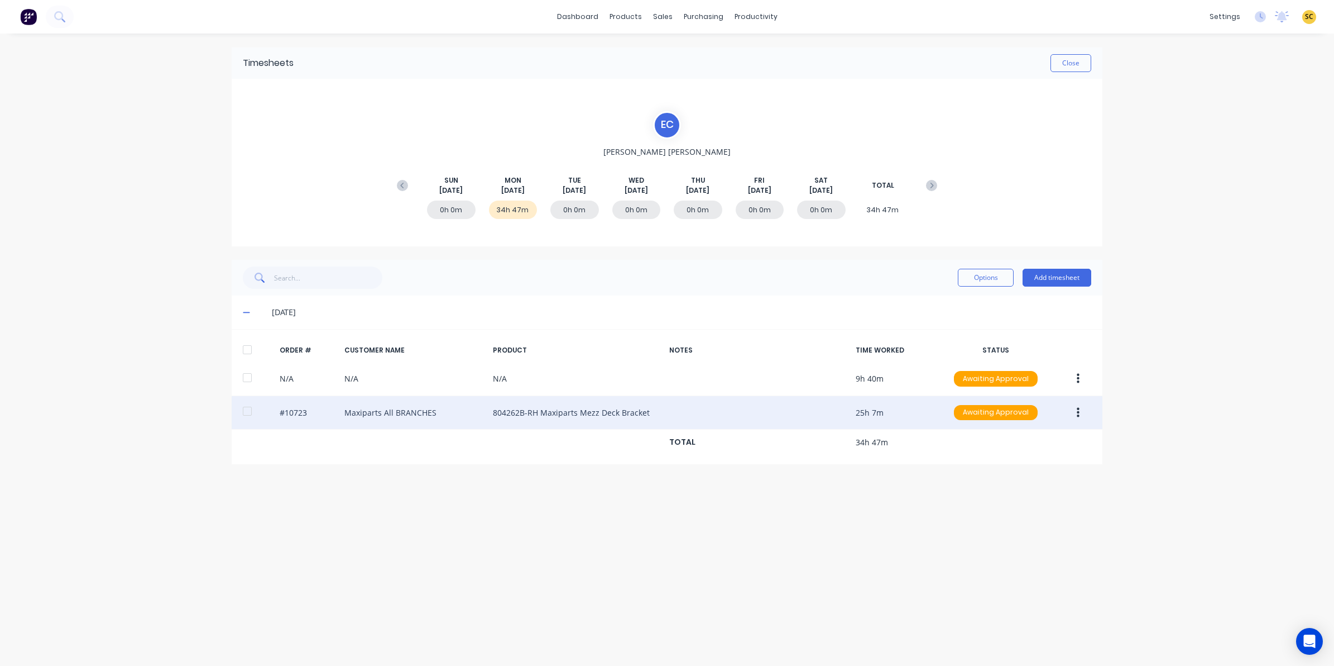
click at [1087, 412] on button "button" at bounding box center [1078, 413] width 26 height 20
click at [1044, 494] on div "Edit" at bounding box center [1038, 486] width 86 height 16
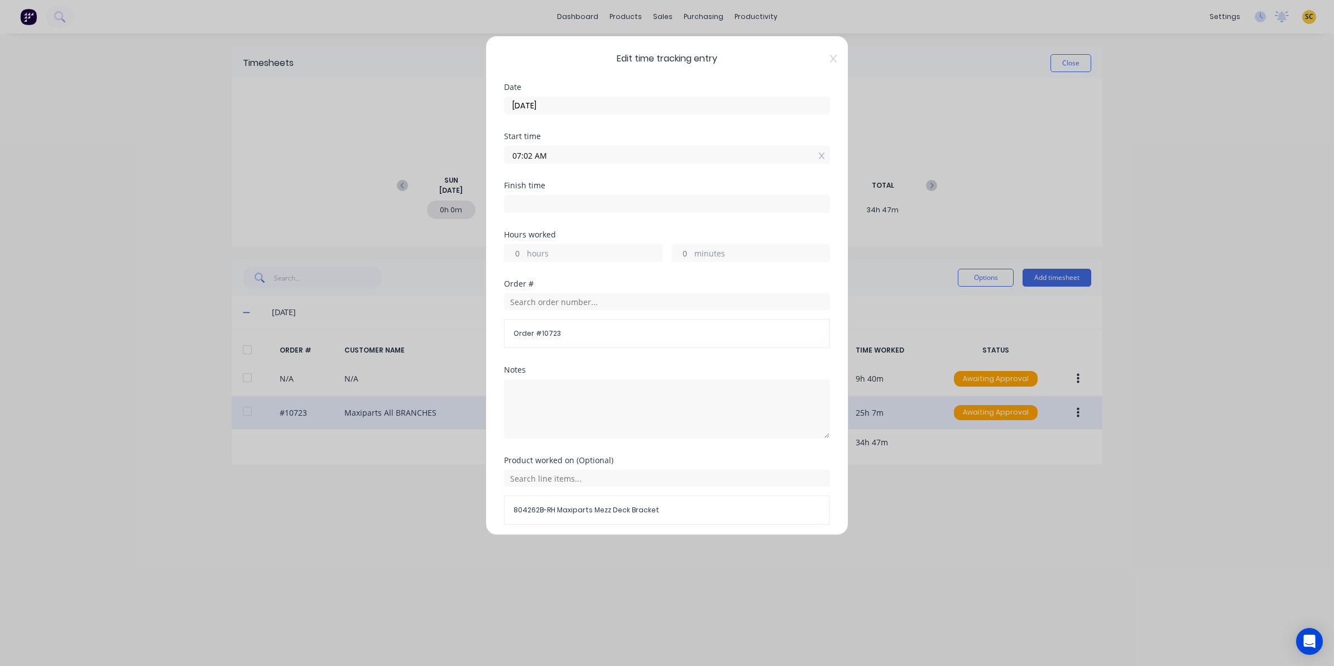
click at [546, 216] on div "Finish time" at bounding box center [667, 205] width 326 height 49
click at [535, 201] on input at bounding box center [667, 203] width 325 height 17
type input "08:10 AM"
type input "1"
type input "8"
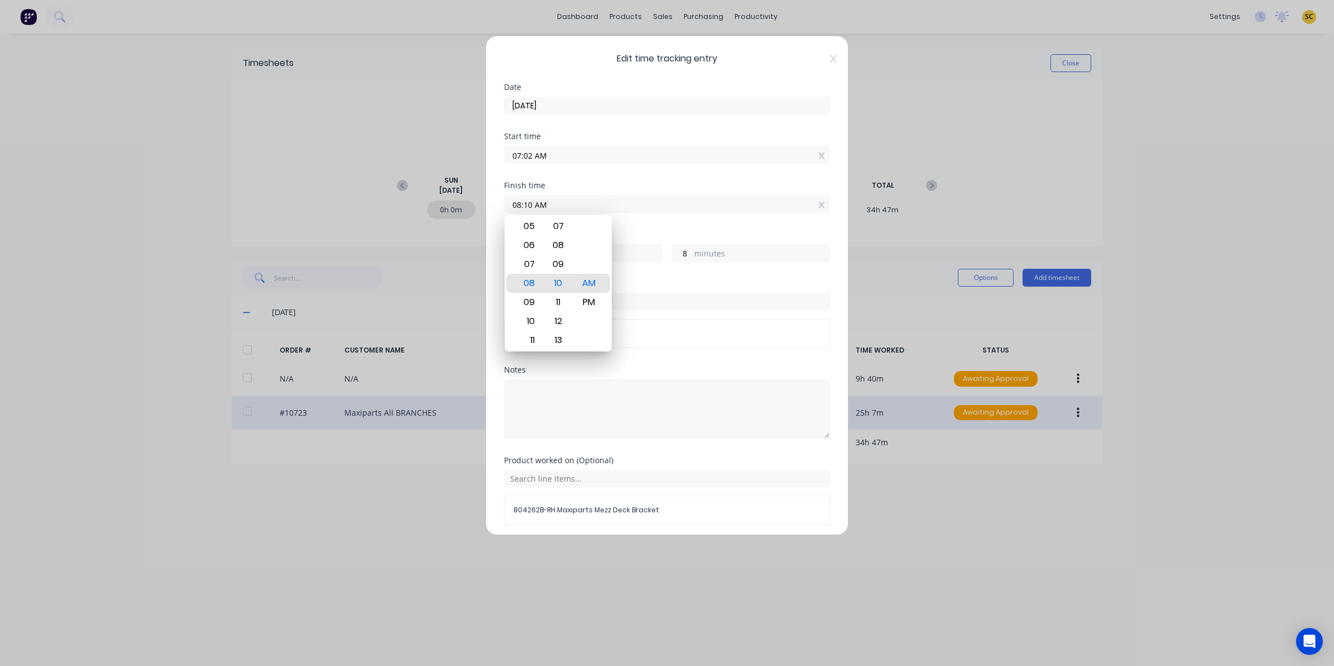
drag, startPoint x: 549, startPoint y: 207, endPoint x: 398, endPoint y: 202, distance: 151.4
click at [398, 202] on div "Edit time tracking entry Date 25/08/2025 Start time 07:02 AM Finish time 08:10 …" at bounding box center [667, 333] width 1334 height 666
type input "03:00 AM"
type input "-4"
type input "-2"
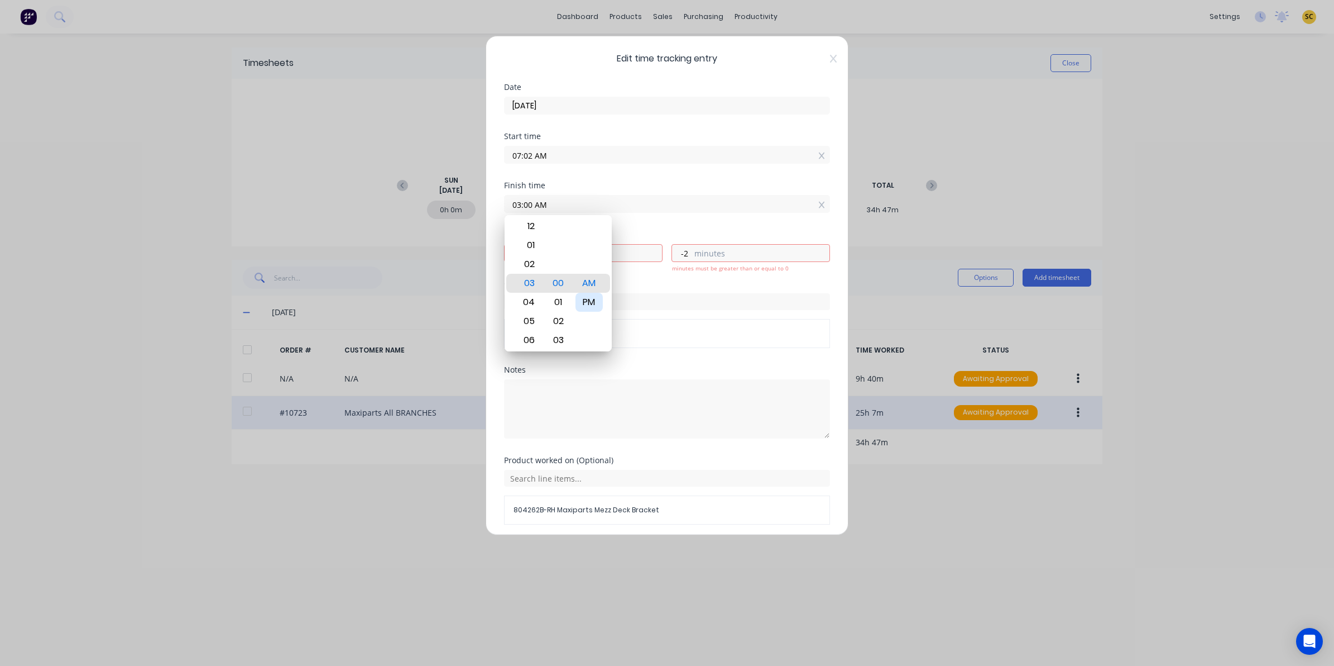
click at [593, 296] on div "PM" at bounding box center [589, 302] width 27 height 19
type input "03:00 PM"
type input "7"
type input "58"
click at [657, 408] on textarea at bounding box center [667, 408] width 326 height 59
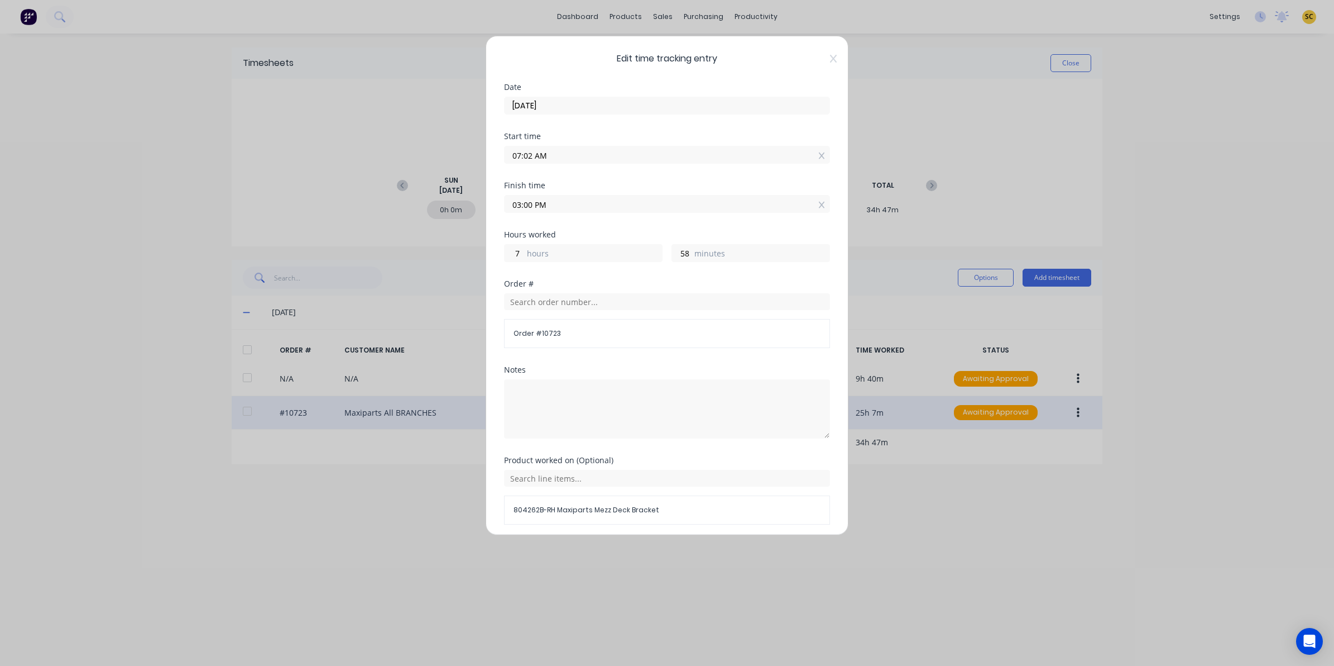
click at [584, 253] on label "hours" at bounding box center [594, 254] width 135 height 14
click at [524, 253] on input "7" at bounding box center [515, 253] width 20 height 17
click at [524, 257] on div "7 hours" at bounding box center [583, 253] width 159 height 18
click at [521, 255] on input "7" at bounding box center [515, 253] width 20 height 17
type input "8"
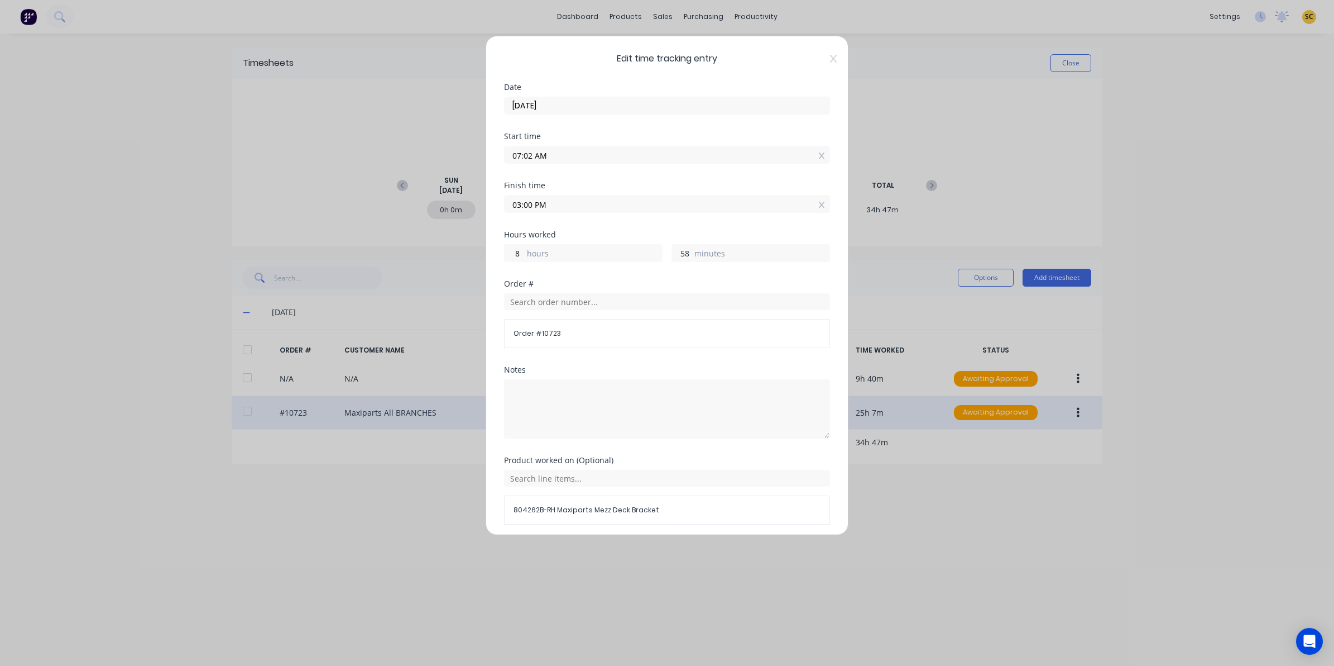
type input "04:00 PM"
click at [683, 252] on input "58" at bounding box center [682, 253] width 20 height 17
type input "5"
type input "10"
type input "03:12 PM"
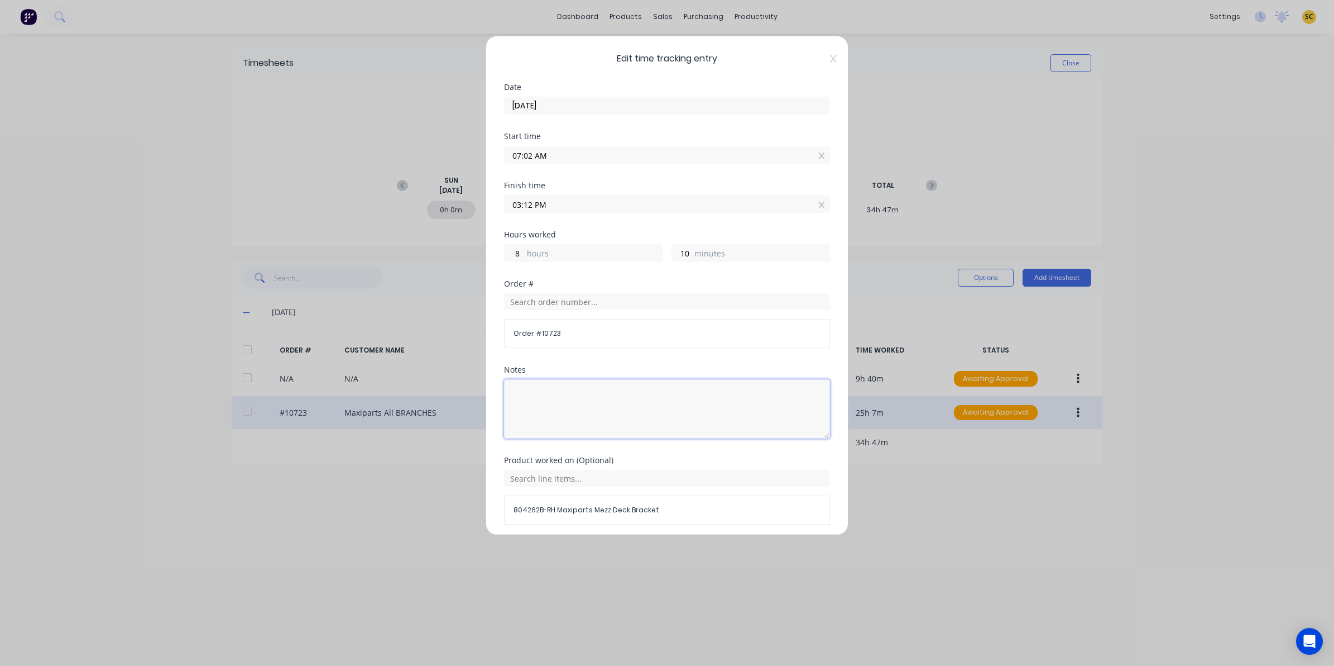
click at [629, 384] on textarea at bounding box center [667, 408] width 326 height 59
click at [256, 572] on div "Edit time tracking entry Date 25/08/2025 Start time 07:02 AM Finish time 03:12 …" at bounding box center [667, 333] width 1334 height 666
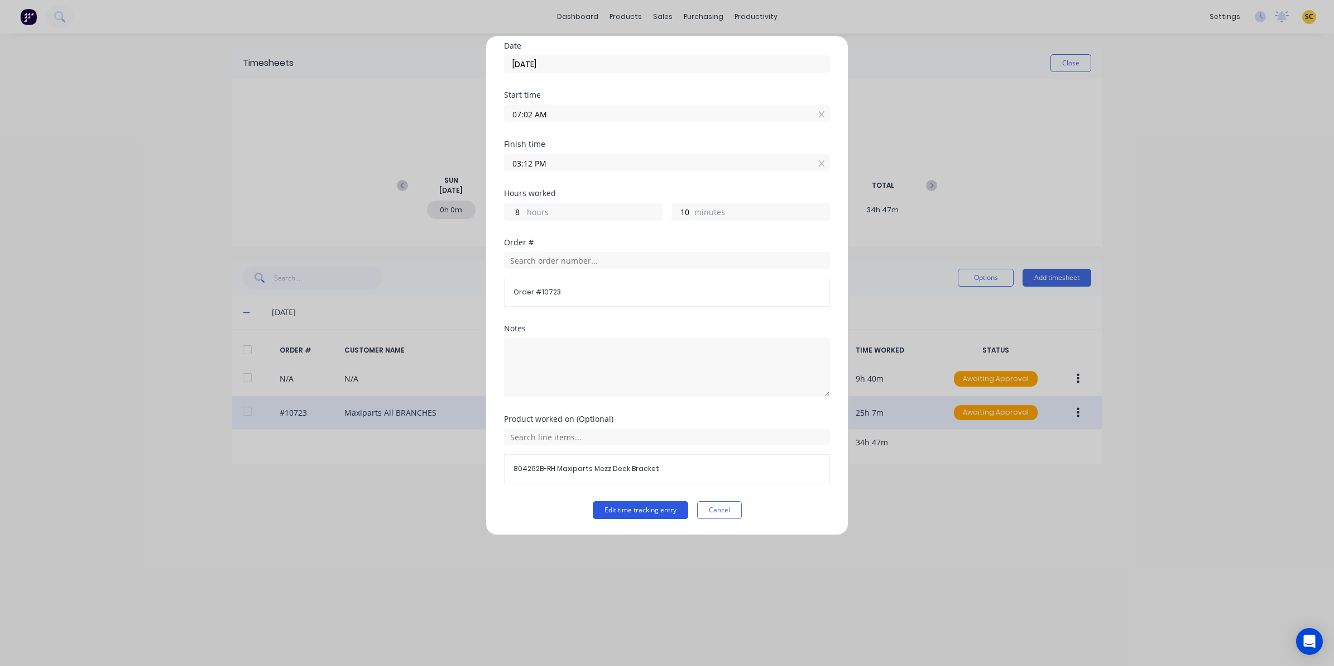
click at [604, 513] on button "Edit time tracking entry" at bounding box center [640, 510] width 95 height 18
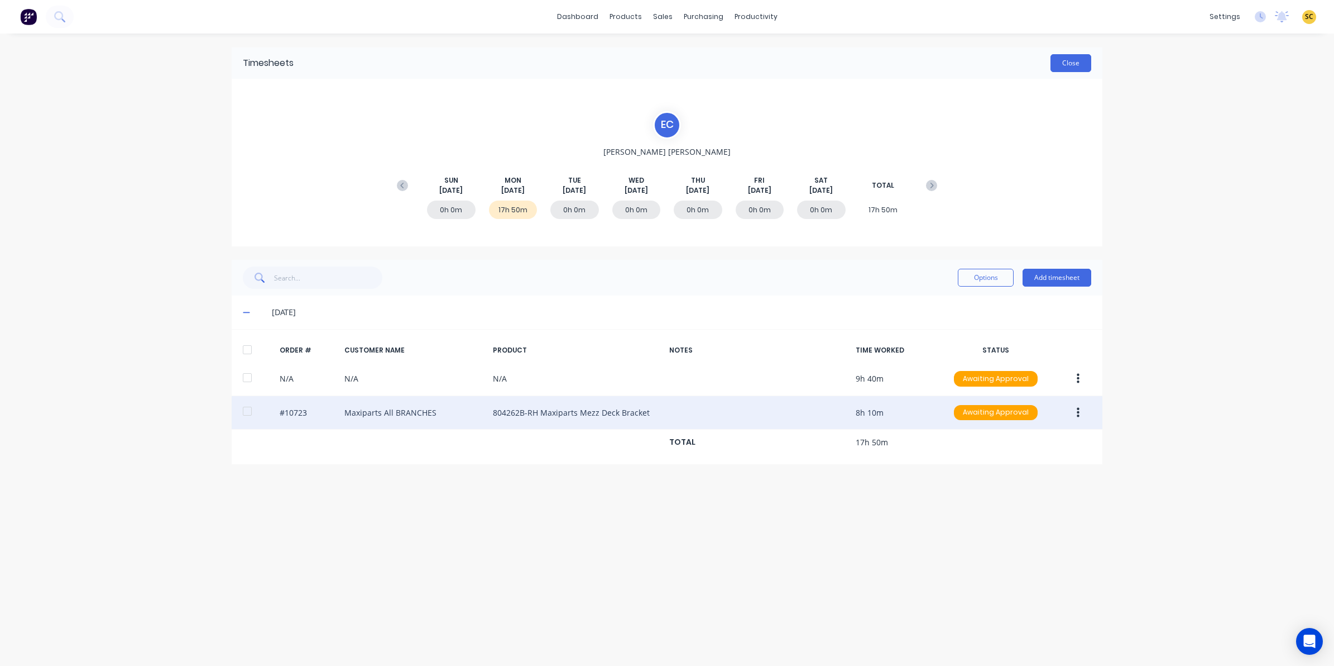
click at [1056, 64] on button "Close" at bounding box center [1071, 63] width 41 height 18
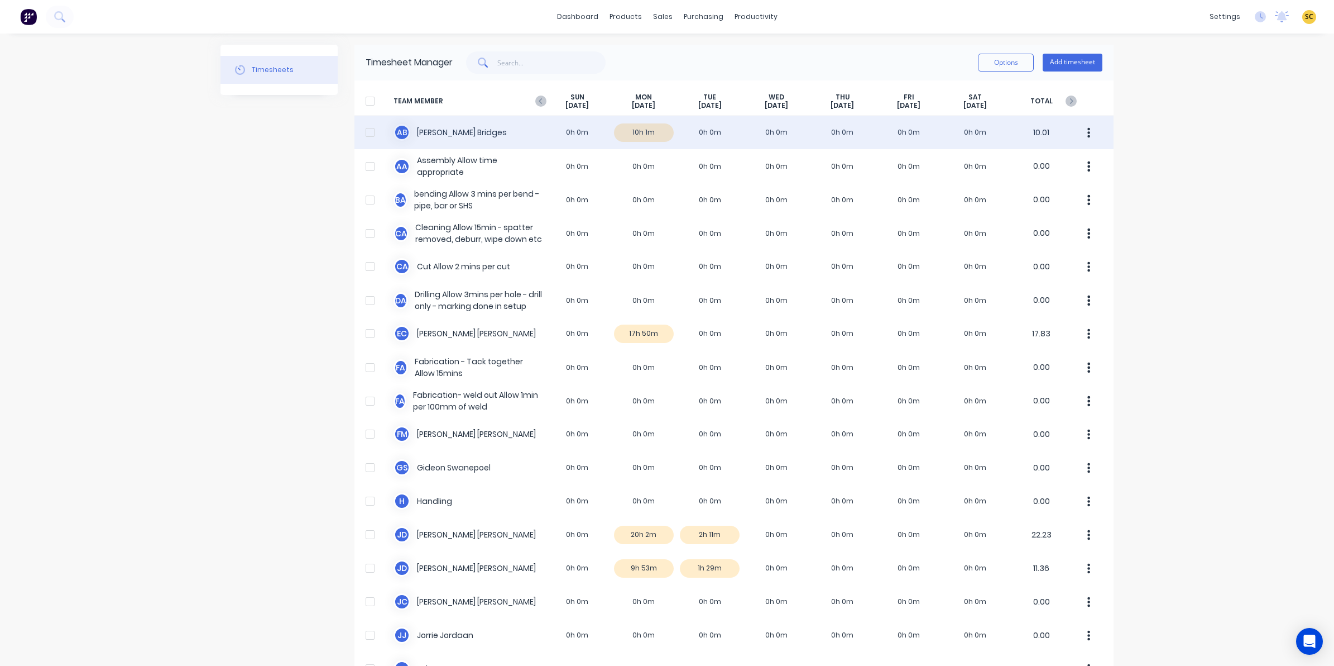
click at [648, 134] on div "A B Ashley Bridges 0h 0m 10h 1m 0h 0m 0h 0m 0h 0m 0h 0m 0h 0m 10.01" at bounding box center [734, 132] width 759 height 33
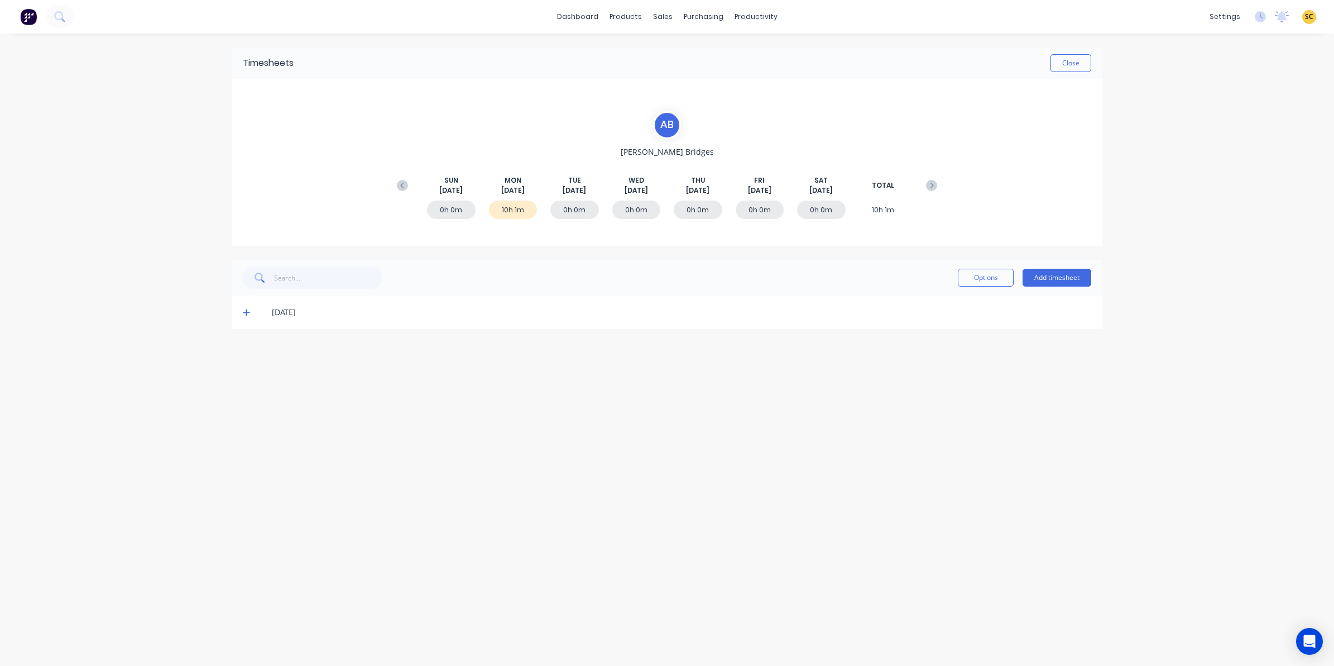
click at [242, 313] on div "25/08/25" at bounding box center [667, 311] width 871 height 33
click at [245, 311] on icon at bounding box center [246, 312] width 7 height 8
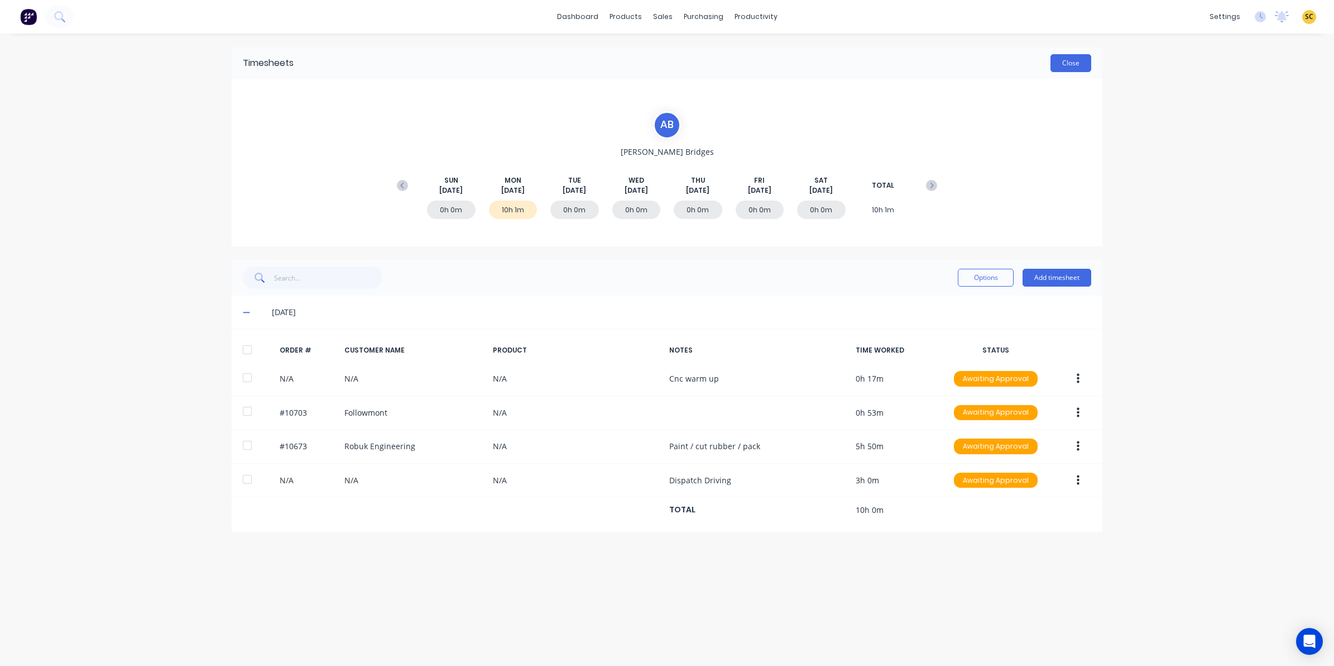
click at [1073, 60] on button "Close" at bounding box center [1071, 63] width 41 height 18
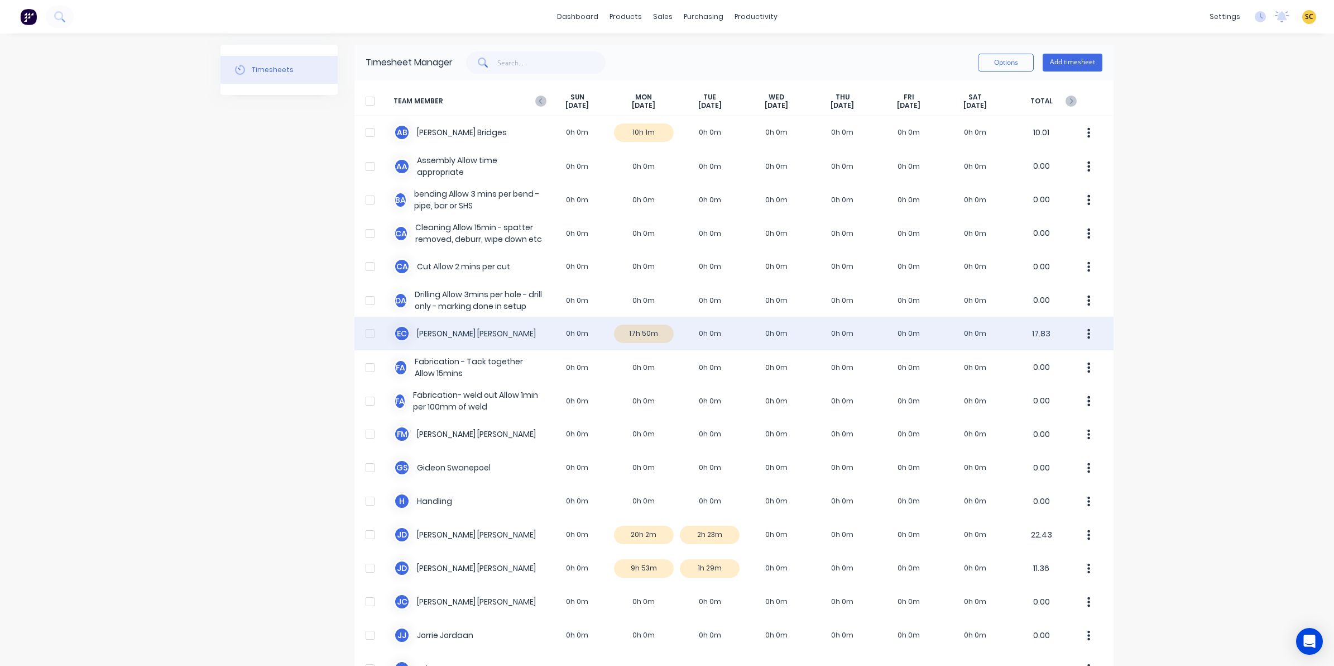
click at [654, 336] on div "E C Erik Coetzee 0h 0m 17h 50m 0h 0m 0h 0m 0h 0m 0h 0m 0h 0m 17.83" at bounding box center [734, 333] width 759 height 33
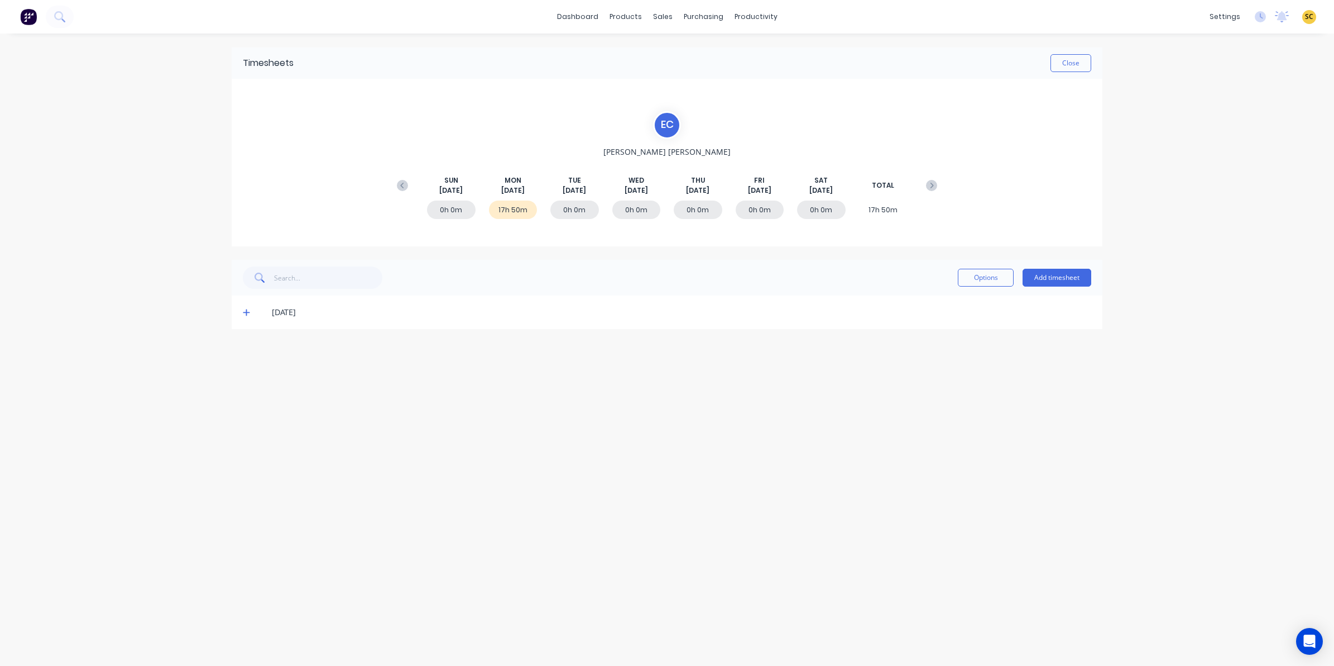
click at [245, 305] on div "25/08/25" at bounding box center [667, 311] width 871 height 33
click at [251, 310] on span at bounding box center [248, 312] width 11 height 11
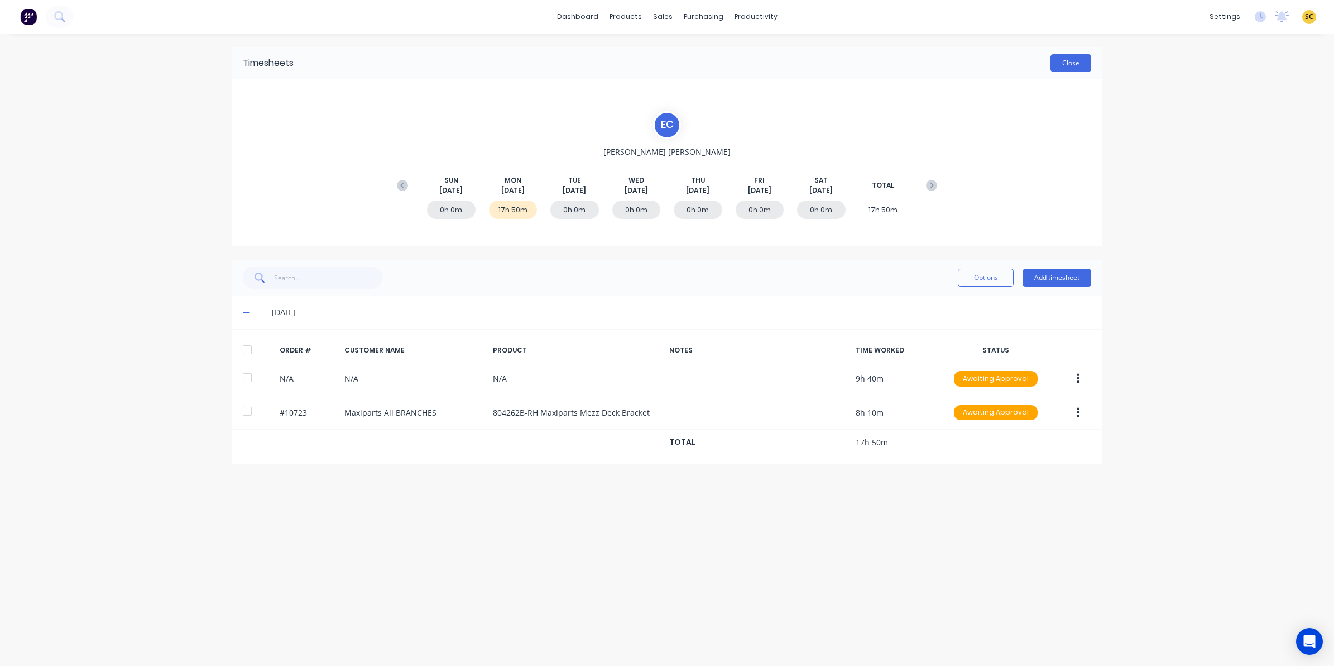
click at [1082, 65] on button "Close" at bounding box center [1071, 63] width 41 height 18
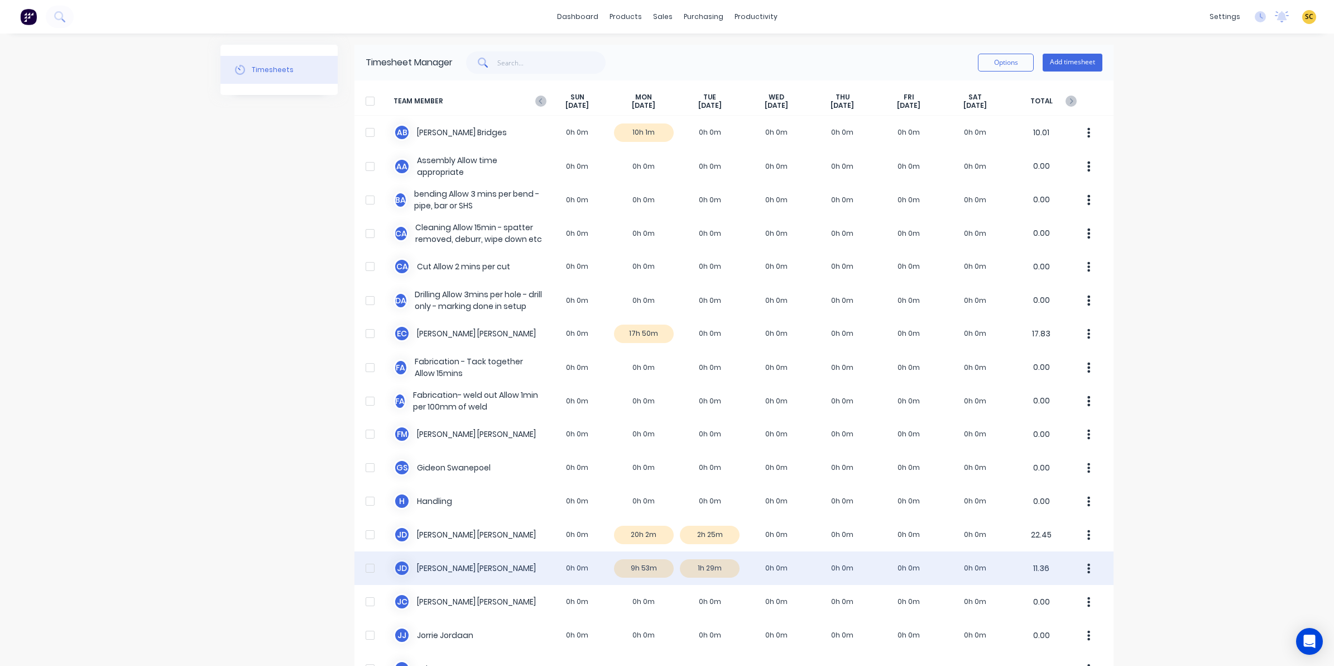
click at [647, 571] on div "J d Johan de Lange 0h 0m 9h 53m 1h 29m 0h 0m 0h 0m 0h 0m 0h 0m 11.36" at bounding box center [734, 567] width 759 height 33
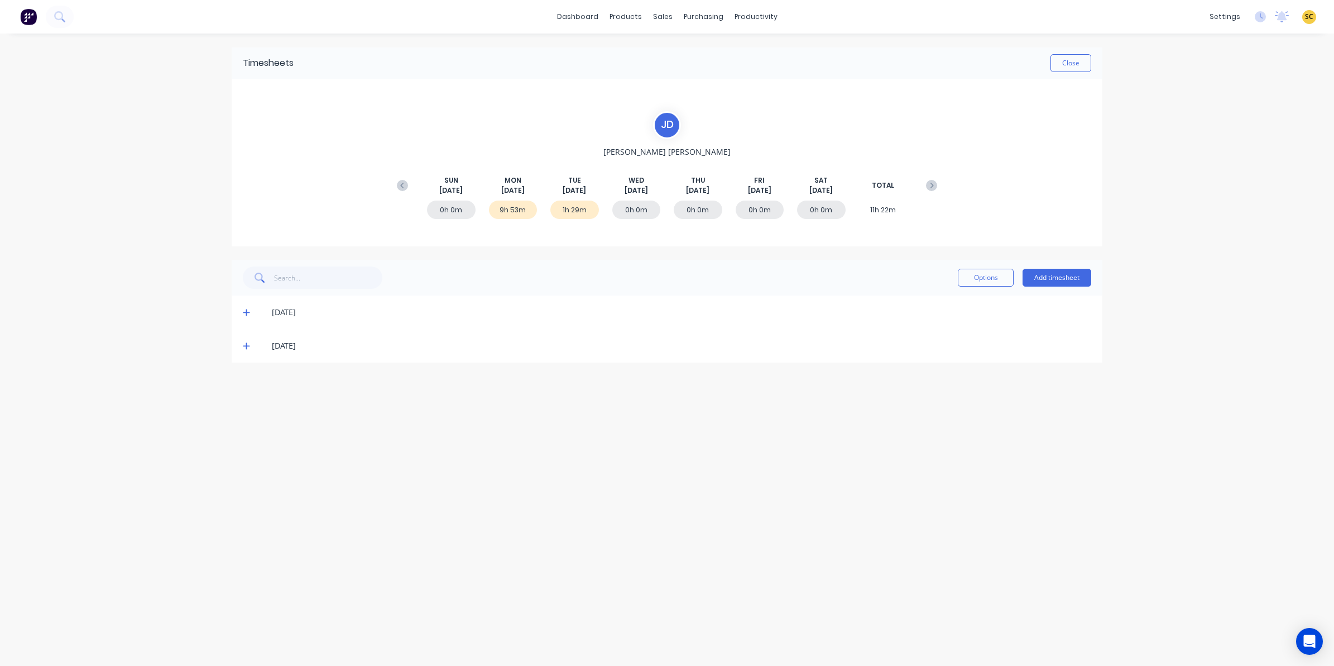
click at [246, 313] on icon at bounding box center [246, 312] width 7 height 8
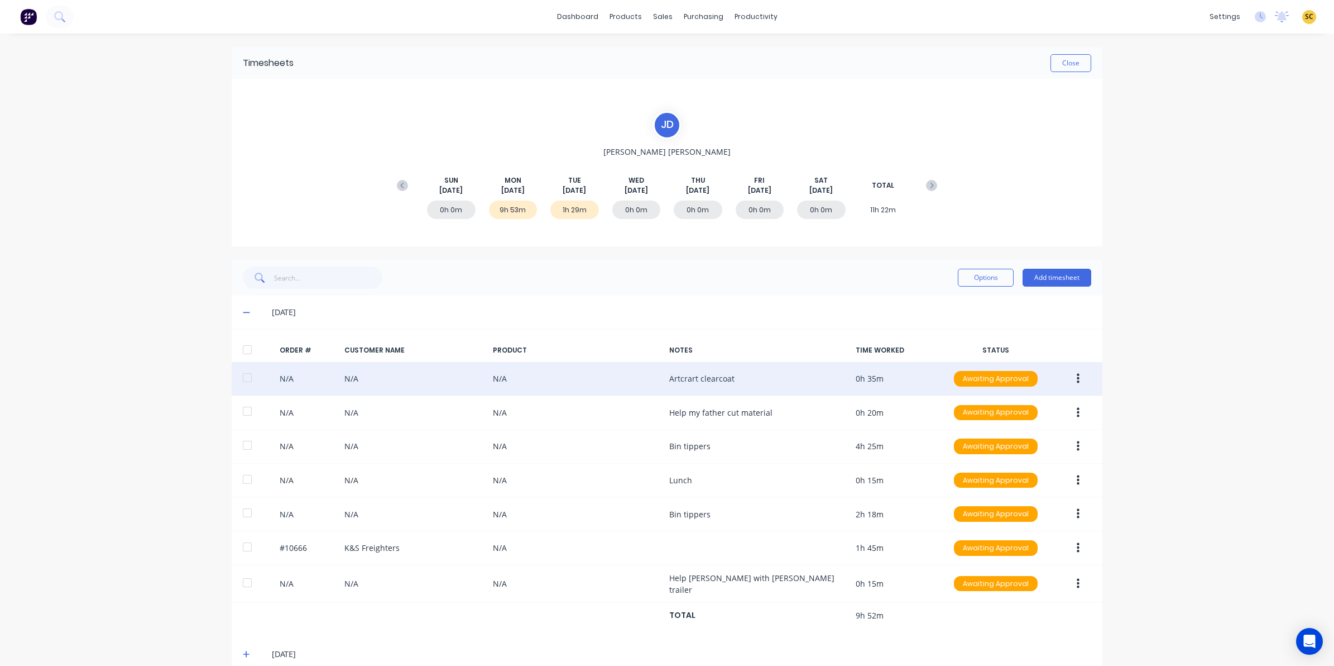
click at [1070, 375] on button "button" at bounding box center [1078, 378] width 26 height 20
click at [1008, 451] on div "Edit" at bounding box center [1038, 452] width 86 height 16
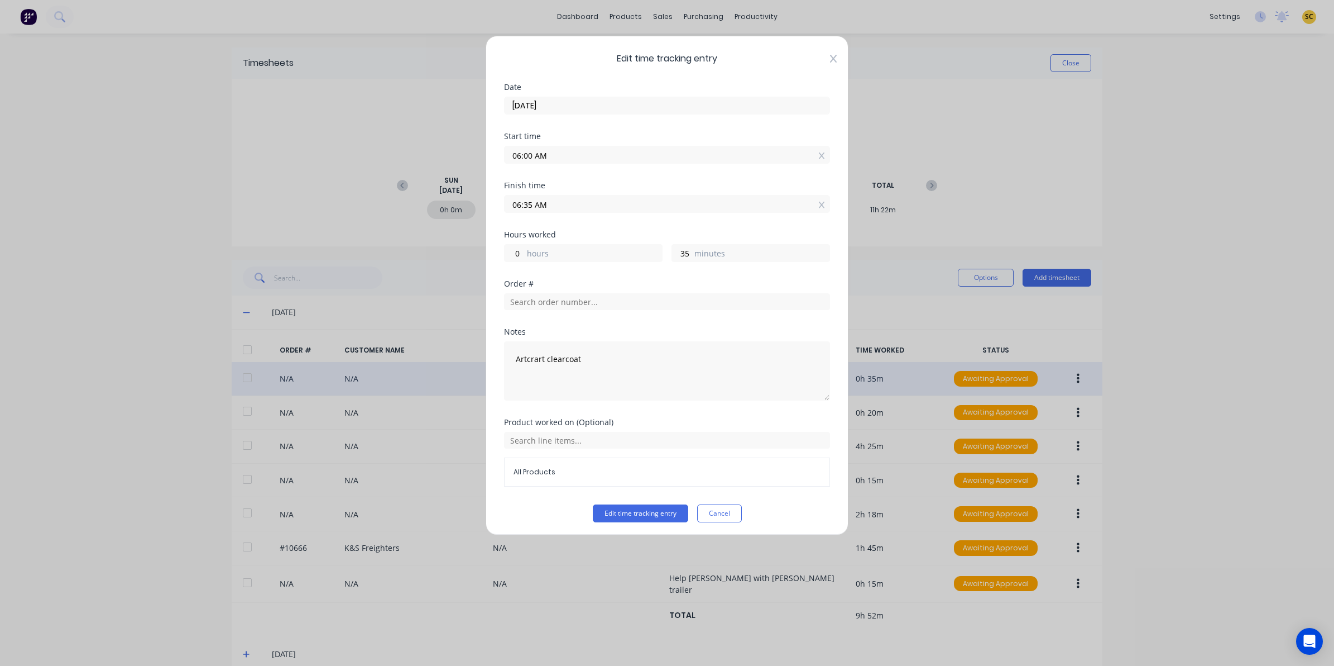
click at [830, 58] on icon at bounding box center [833, 58] width 7 height 9
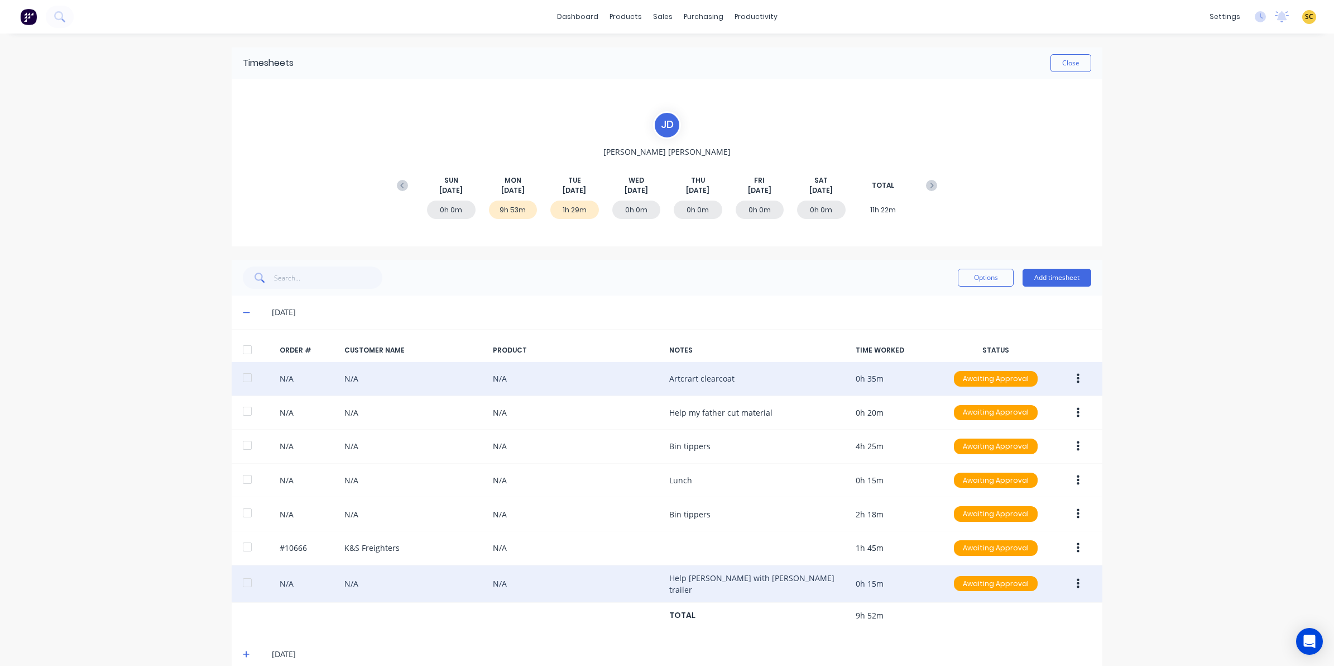
click at [1052, 578] on div "N/A N/A N/A Help Deon with Andrew vawdrey trailer 0h 15m Awaiting Approval" at bounding box center [667, 583] width 871 height 37
click at [1078, 585] on button "button" at bounding box center [1078, 583] width 26 height 20
click at [1041, 652] on div "Edit" at bounding box center [1038, 657] width 86 height 16
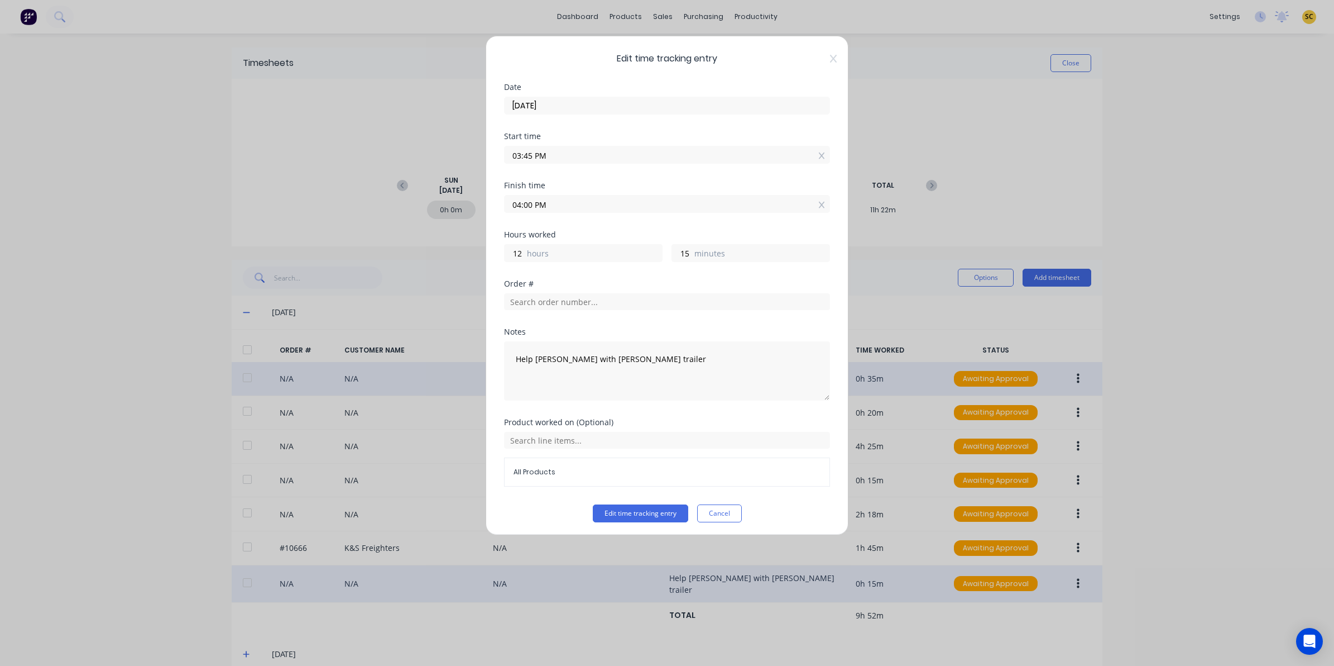
click at [822, 67] on div "Edit time tracking entry Date 25/08/2025 Start time 03:45 PM Finish time 04:00 …" at bounding box center [667, 285] width 363 height 499
click at [830, 62] on icon at bounding box center [833, 58] width 7 height 9
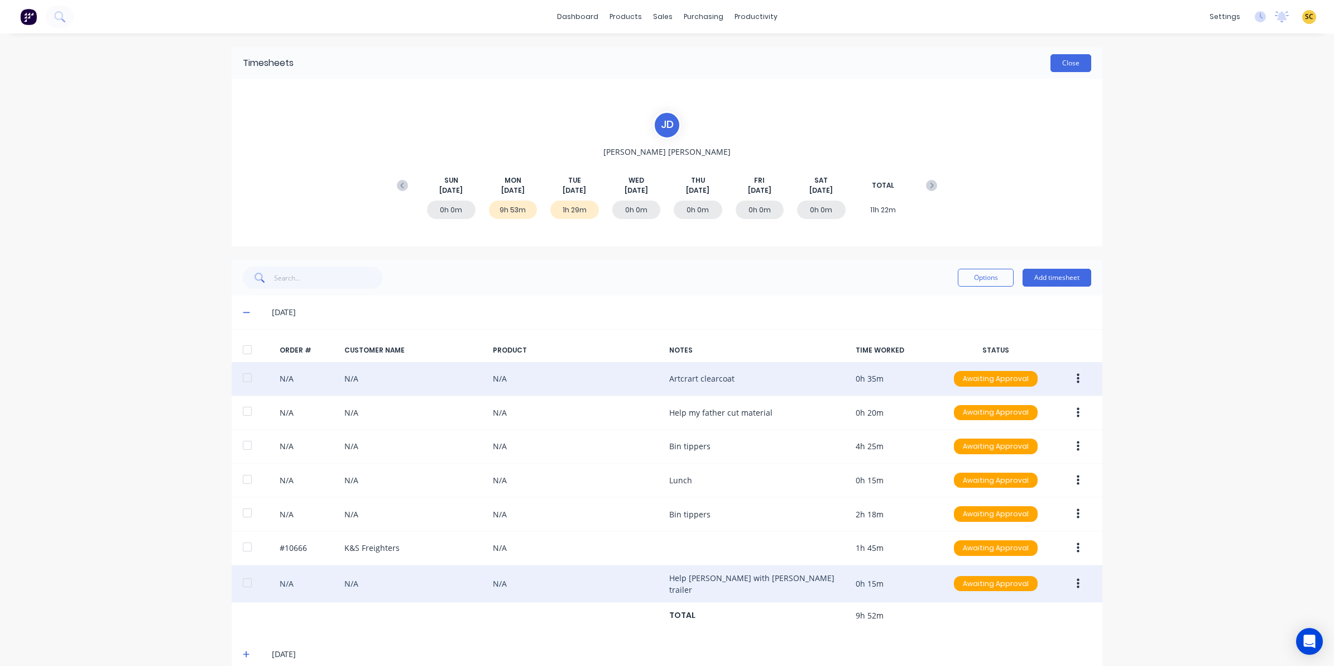
click at [1068, 55] on button "Close" at bounding box center [1071, 63] width 41 height 18
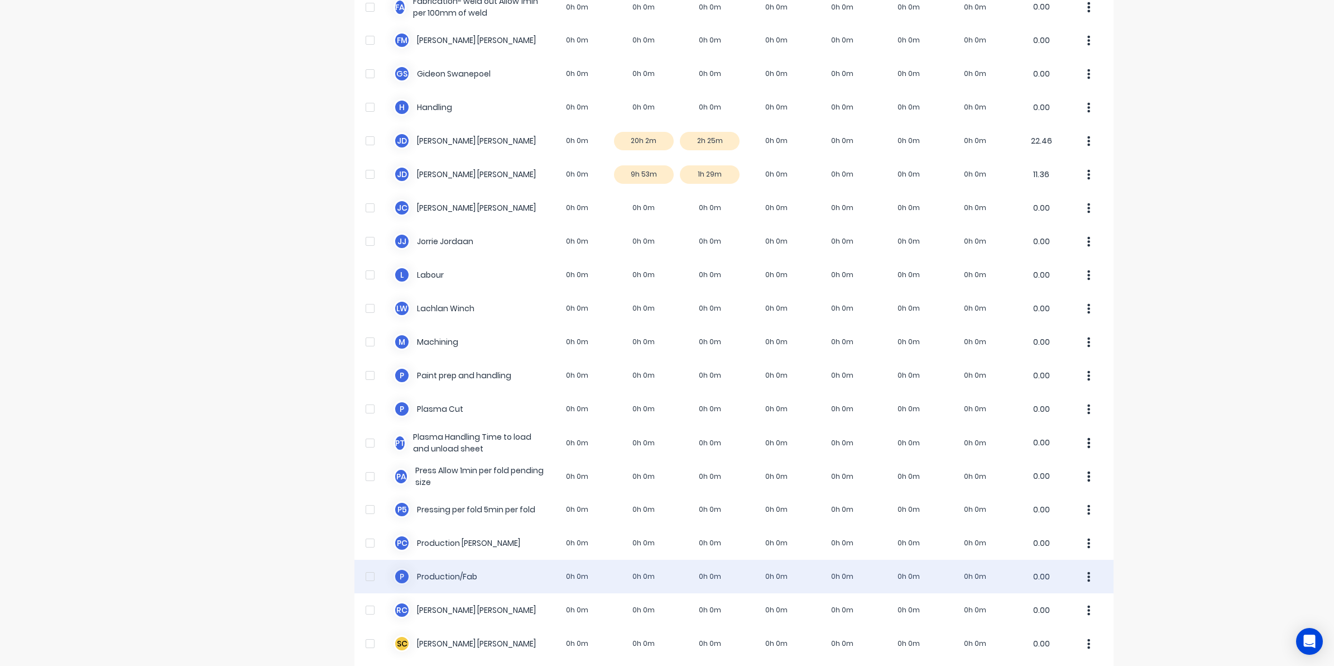
scroll to position [558, 0]
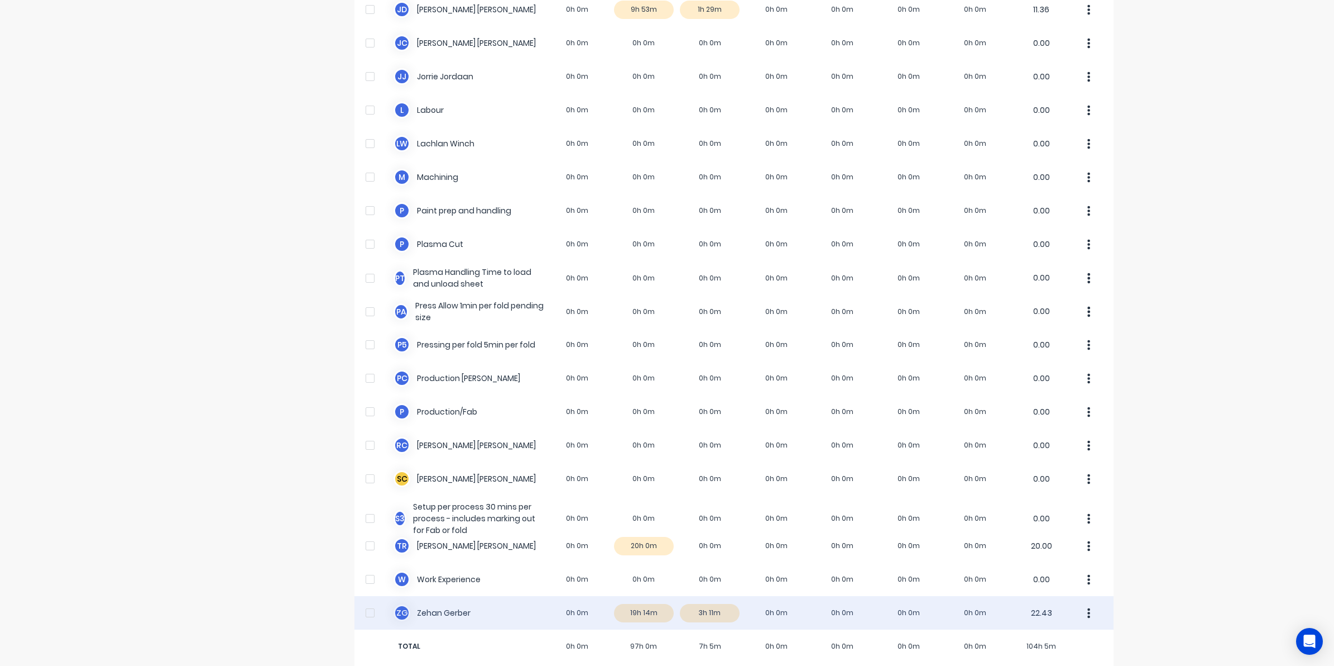
click at [621, 614] on div "Z G Zehan Gerber 0h 0m 19h 14m 3h 11m 0h 0m 0h 0m 0h 0m 0h 0m 22.43" at bounding box center [734, 612] width 759 height 33
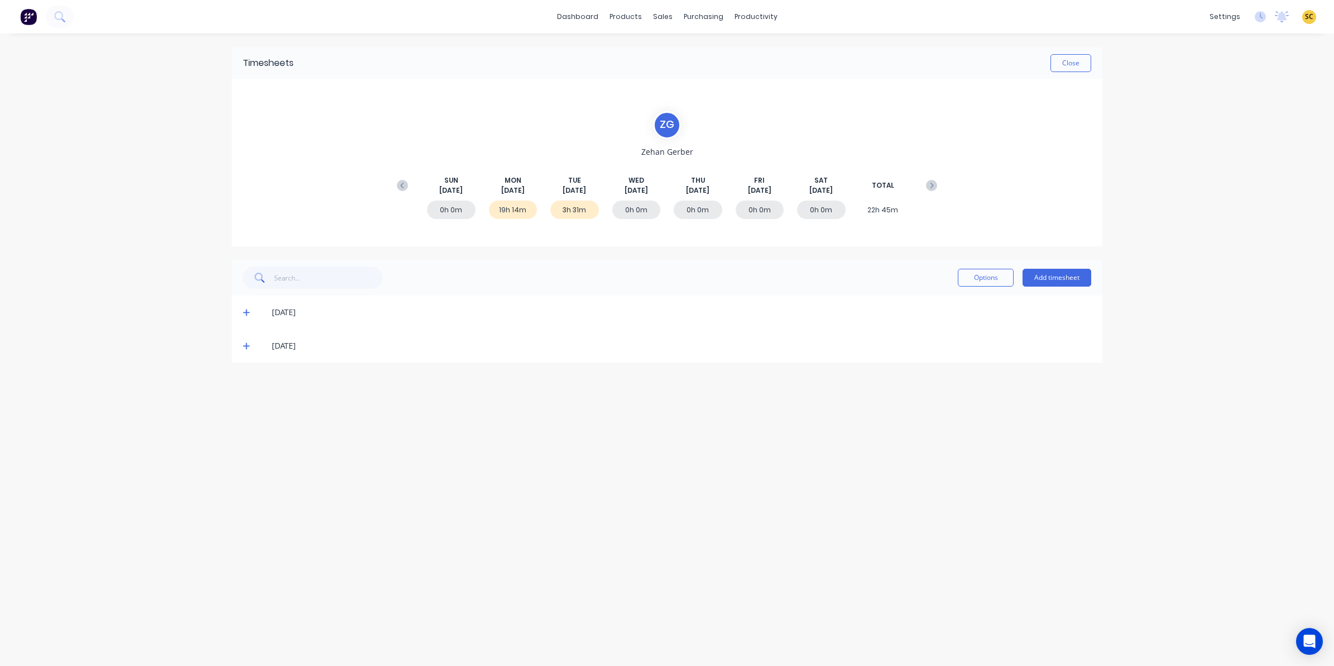
click at [246, 312] on icon at bounding box center [246, 312] width 7 height 7
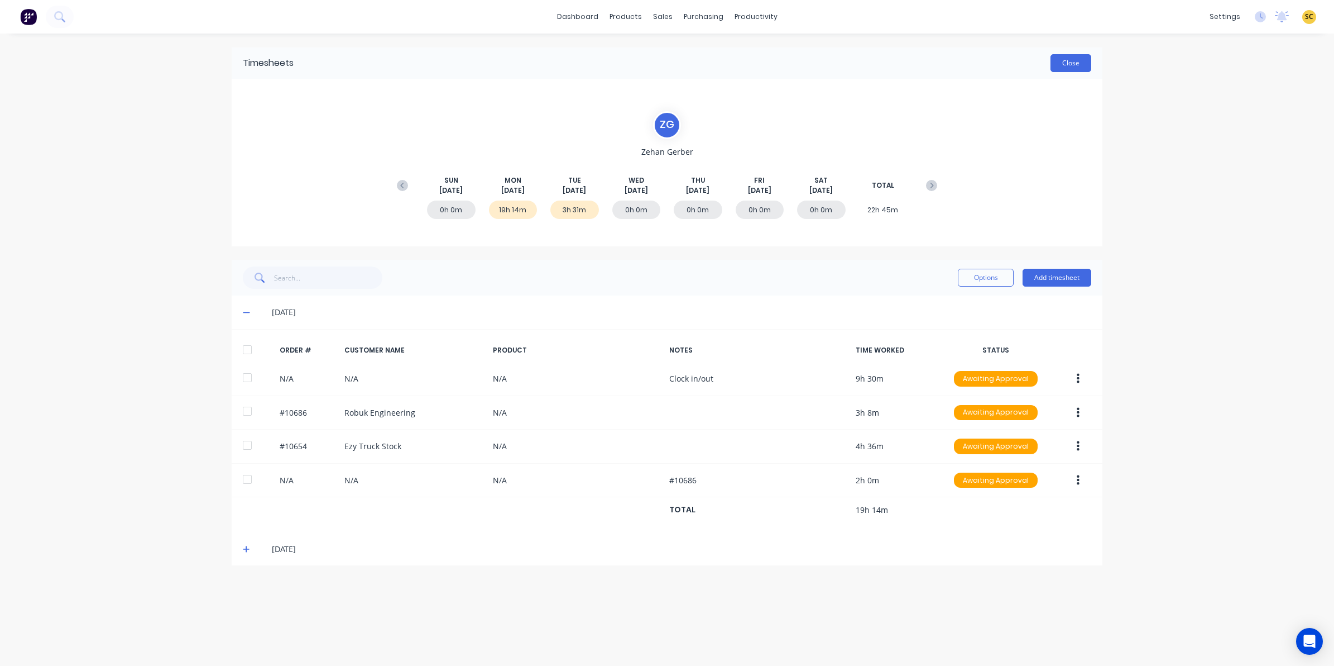
click at [1069, 60] on button "Close" at bounding box center [1071, 63] width 41 height 18
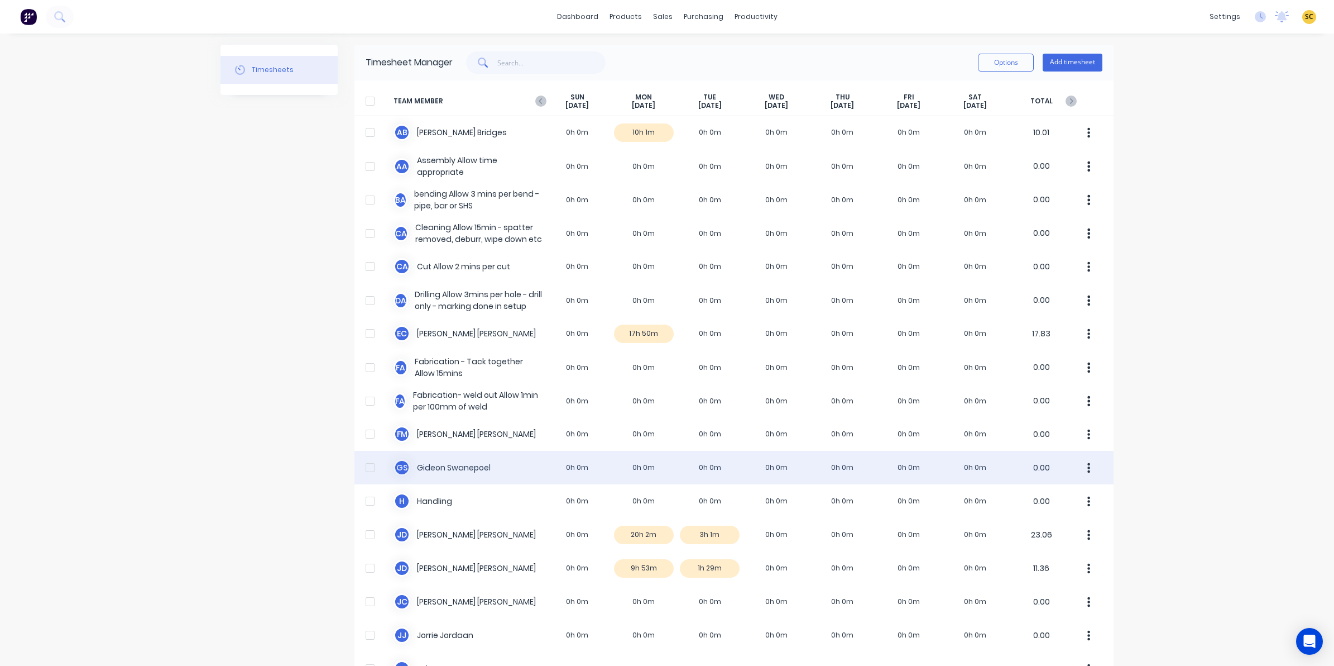
click at [642, 471] on div "G S Gideon Swanepoel 0h 0m 0h 0m 0h 0m 0h 0m 0h 0m 0h 0m 0h 0m 0.00" at bounding box center [734, 467] width 759 height 33
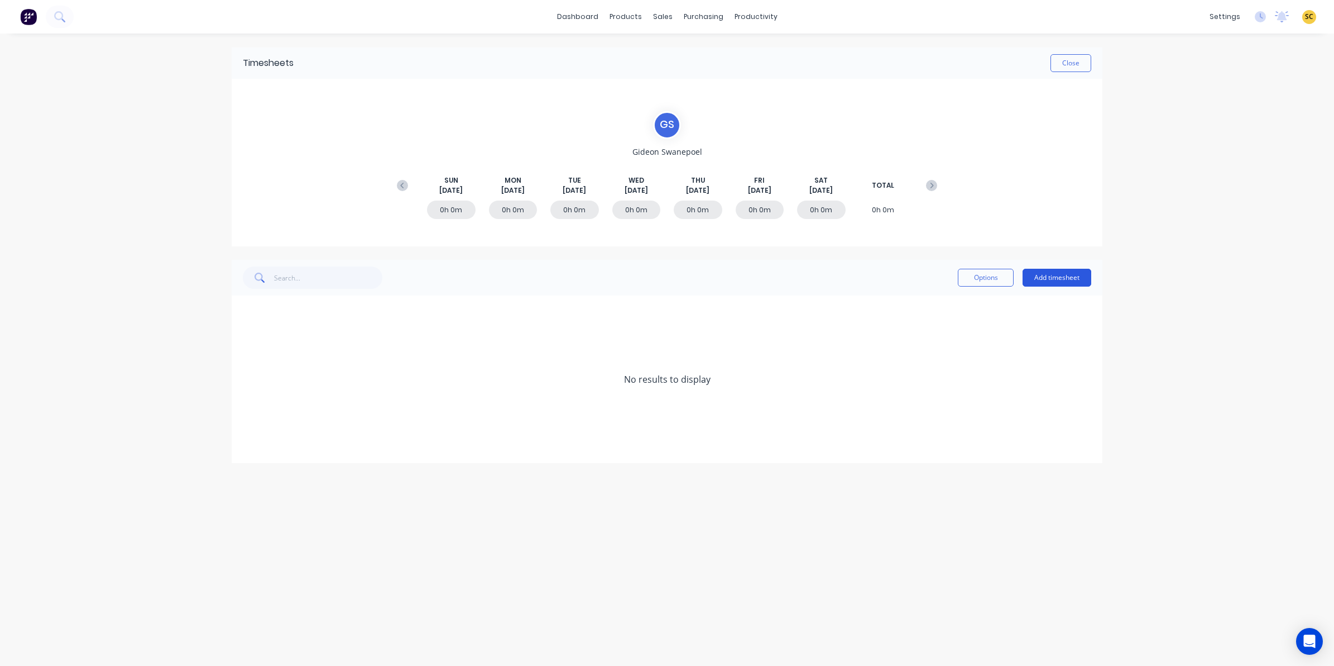
click at [1044, 285] on button "Add timesheet" at bounding box center [1057, 278] width 69 height 18
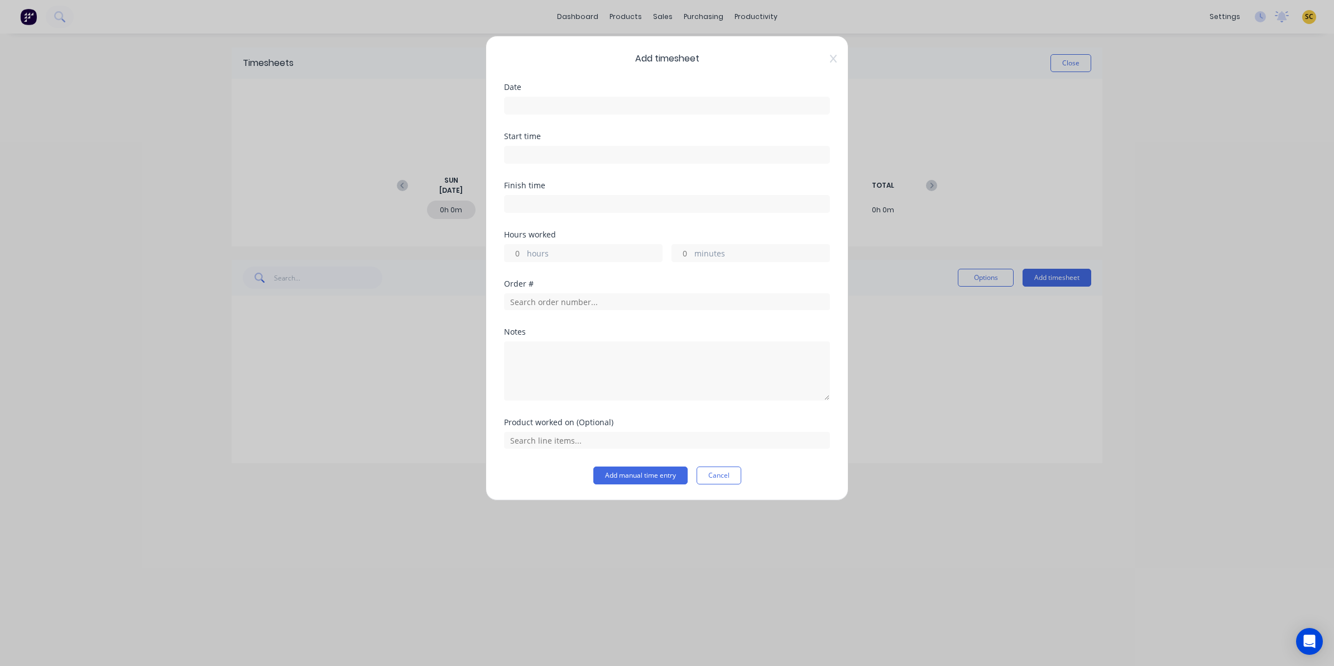
click at [518, 99] on input at bounding box center [667, 105] width 325 height 17
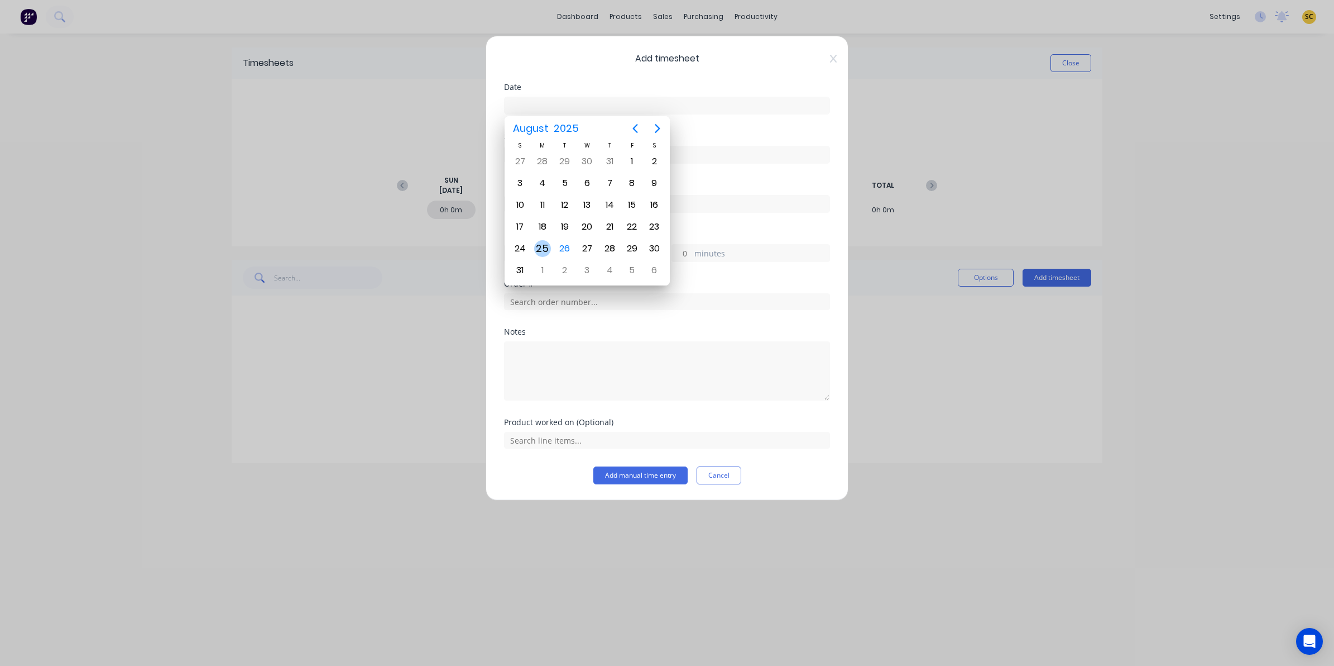
click at [548, 248] on div "25" at bounding box center [542, 248] width 17 height 17
type input "25/08/2025"
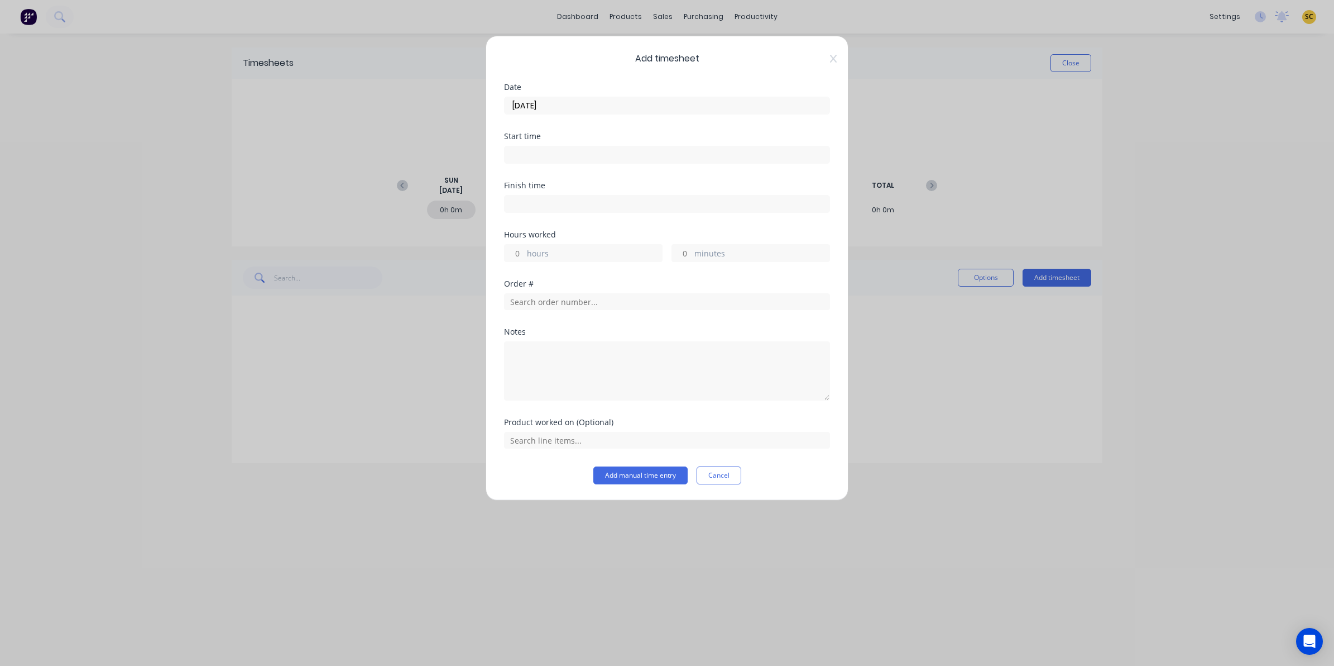
click at [568, 160] on input at bounding box center [667, 154] width 325 height 17
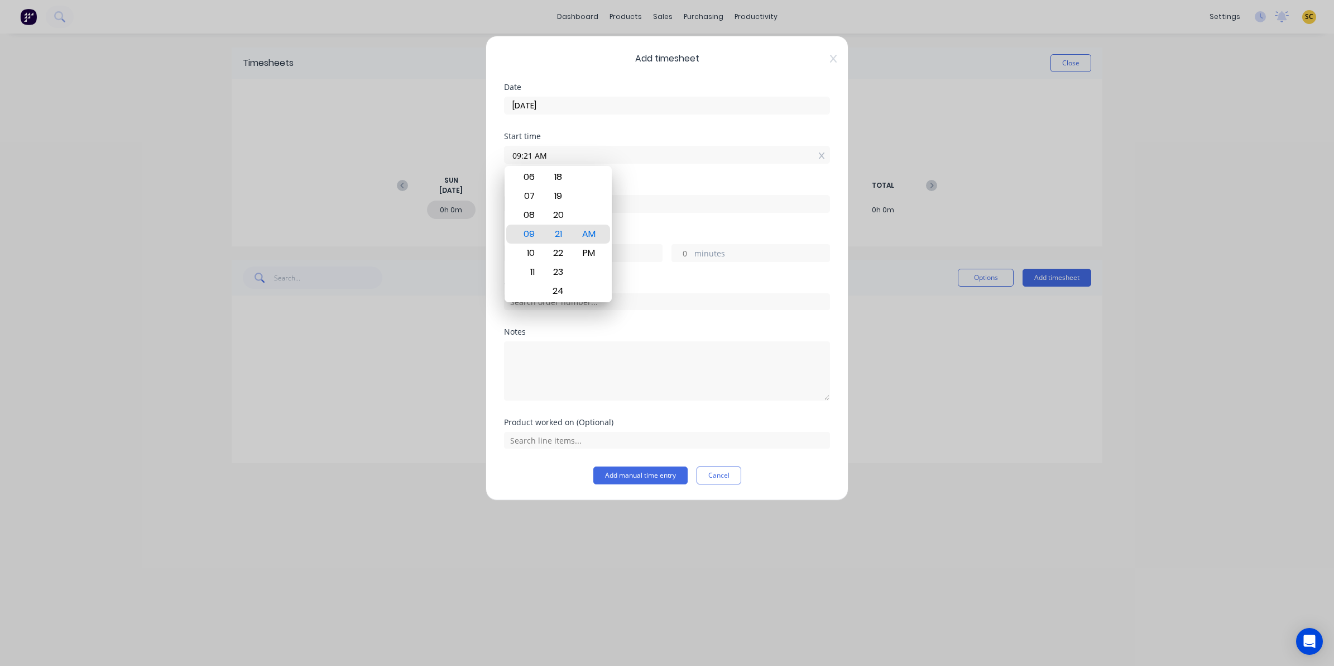
drag, startPoint x: 623, startPoint y: 157, endPoint x: 433, endPoint y: 160, distance: 190.4
click at [433, 160] on div "Add timesheet Date 25/08/2025 Start time 09:21 AM Finish time Hours worked hour…" at bounding box center [667, 333] width 1334 height 666
type input "06:00 AM"
click at [631, 199] on input at bounding box center [667, 203] width 325 height 17
type input "09:21 AM"
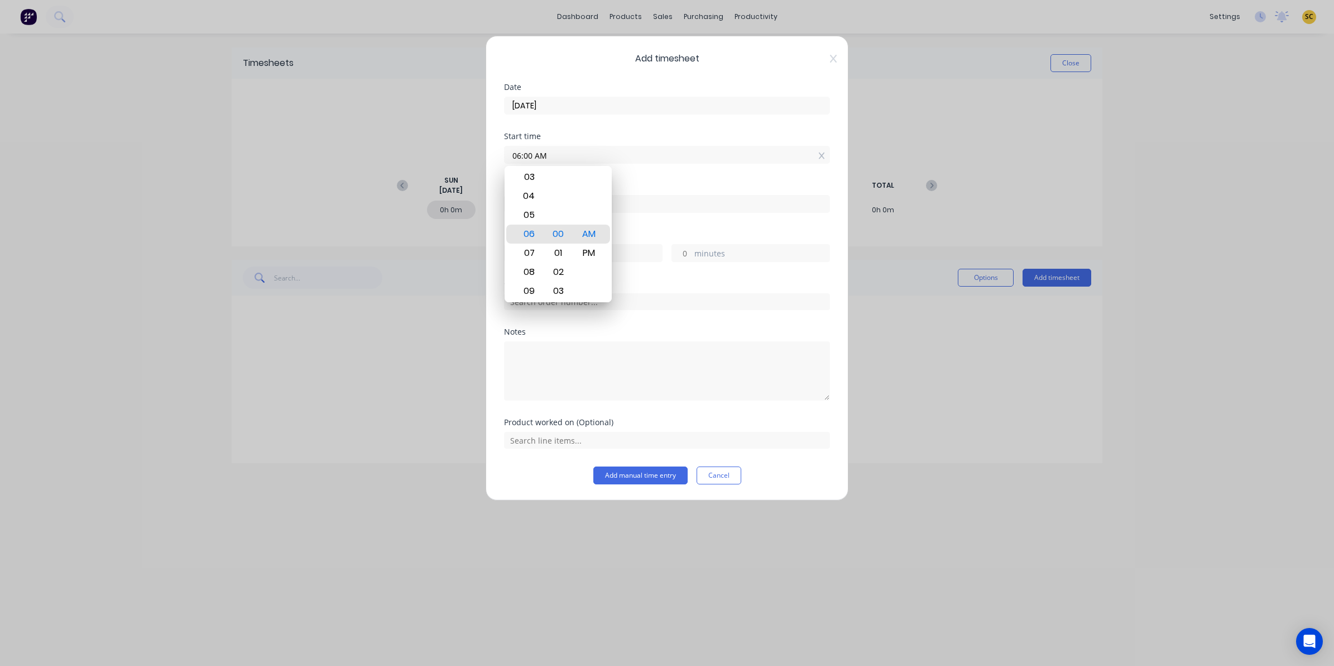
type input "3"
type input "21"
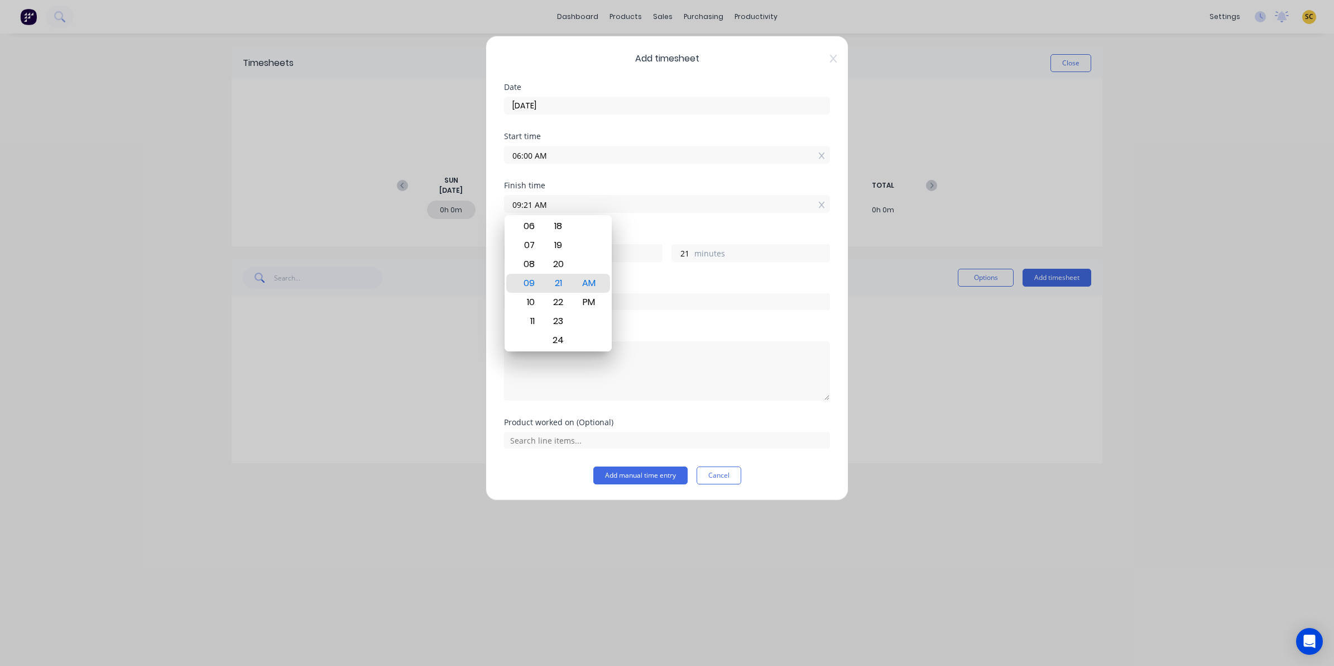
drag, startPoint x: 631, startPoint y: 199, endPoint x: 437, endPoint y: 199, distance: 194.3
click at [437, 199] on div "Add timesheet Date 25/08/2025 Start time 06:00 AM Finish time 09:21 AM Hours wo…" at bounding box center [667, 333] width 1334 height 666
type input "04:15 AM"
type input "-1"
type input "-45"
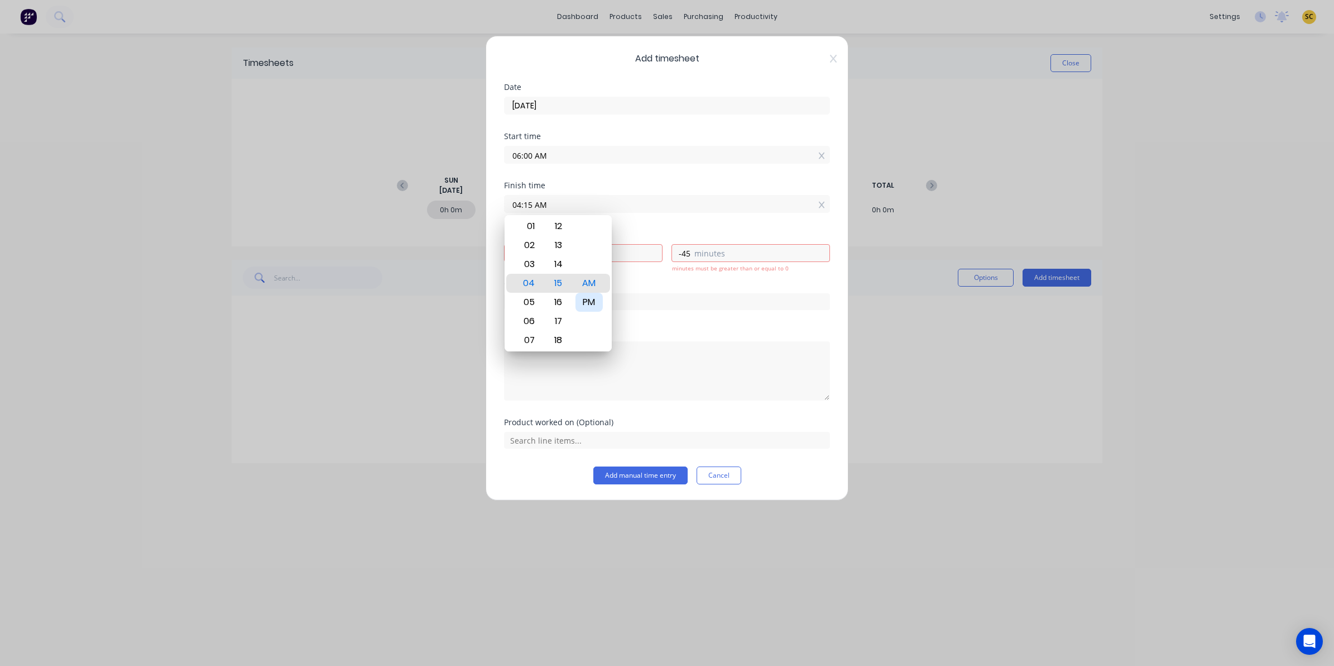
click at [585, 301] on div "PM" at bounding box center [589, 302] width 27 height 19
type input "04:15 PM"
type input "10"
type input "15"
click at [596, 333] on div "AM PM" at bounding box center [589, 283] width 31 height 1538
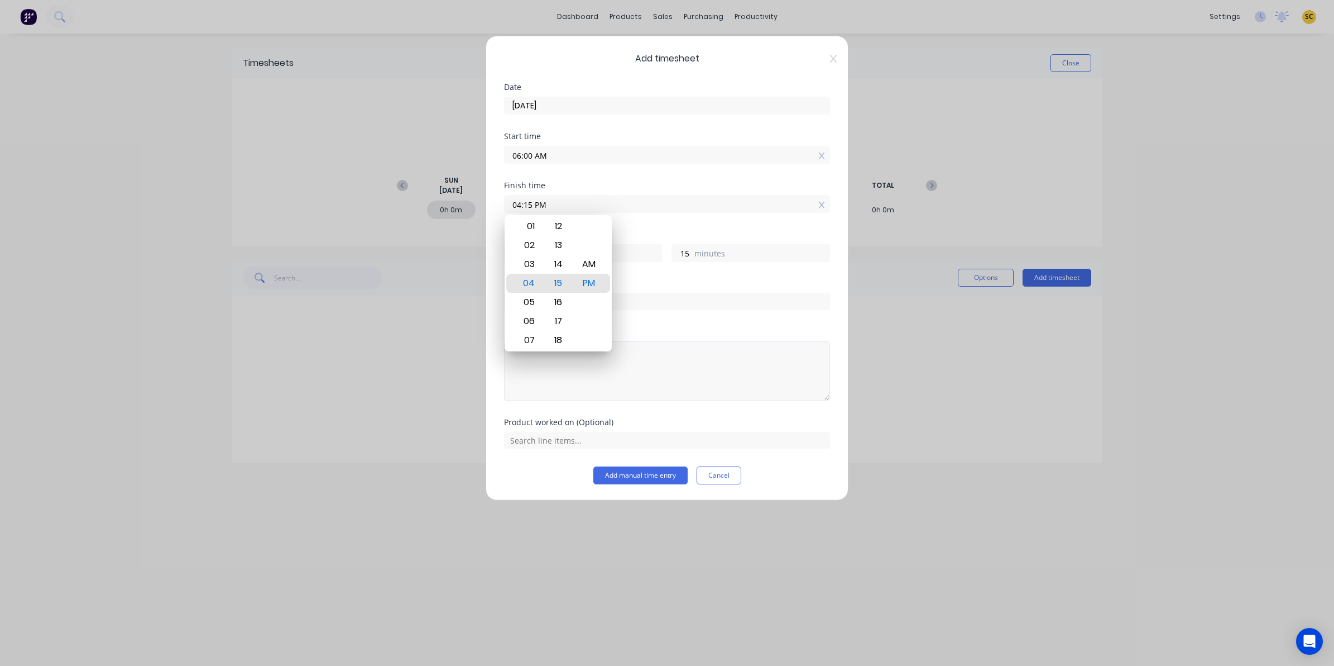
click at [598, 363] on textarea at bounding box center [667, 370] width 326 height 59
click at [610, 395] on textarea at bounding box center [667, 370] width 326 height 59
click at [560, 386] on textarea at bounding box center [667, 370] width 326 height 59
type textarea "clock in/out - 15 mins lunch"
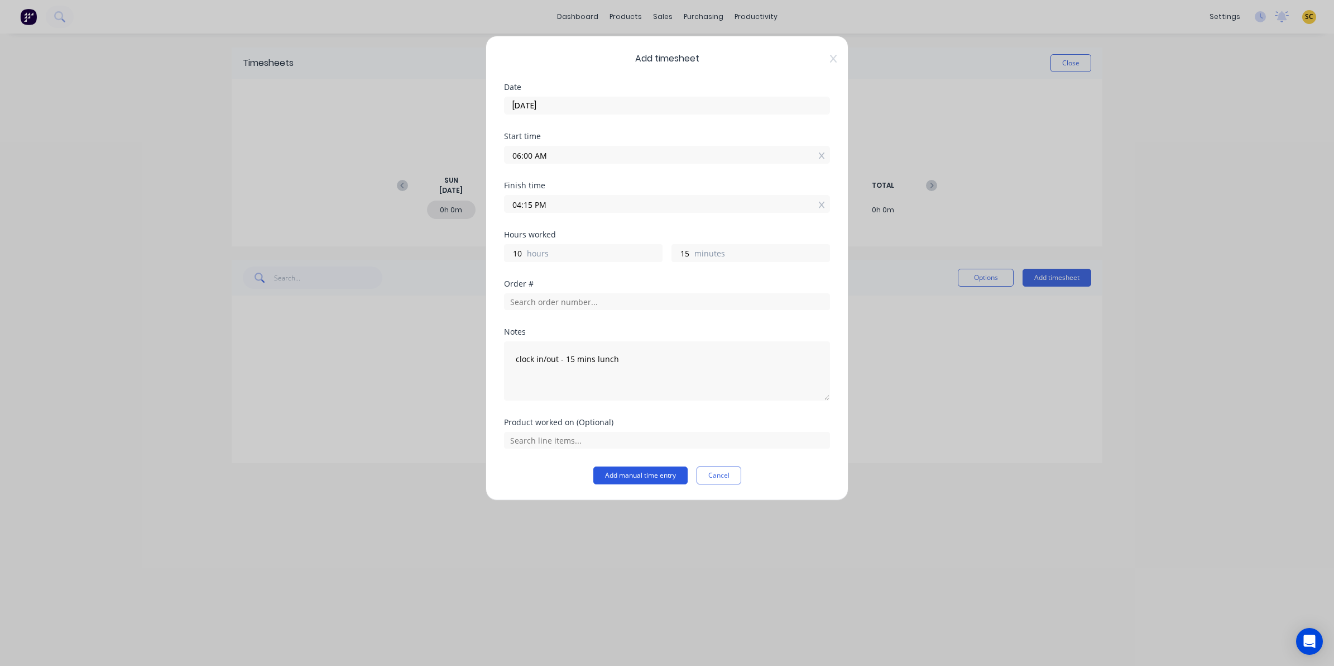
click at [629, 473] on button "Add manual time entry" at bounding box center [641, 475] width 94 height 18
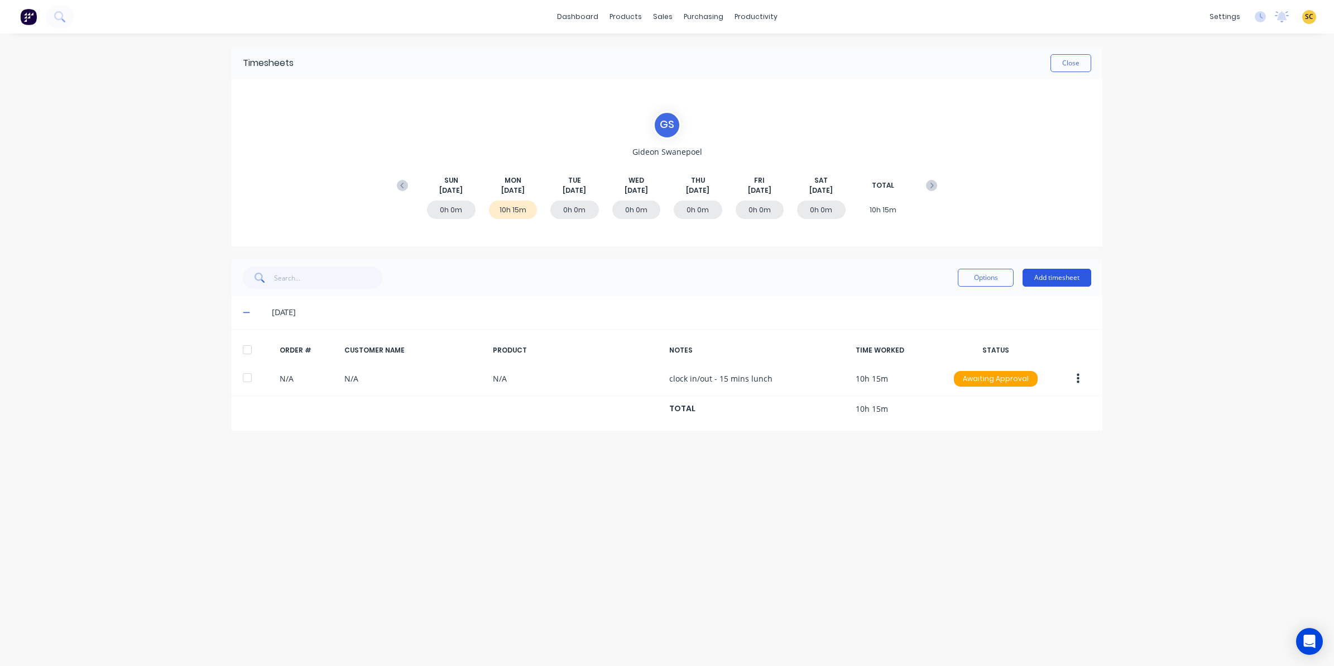
click at [1037, 275] on button "Add timesheet" at bounding box center [1057, 278] width 69 height 18
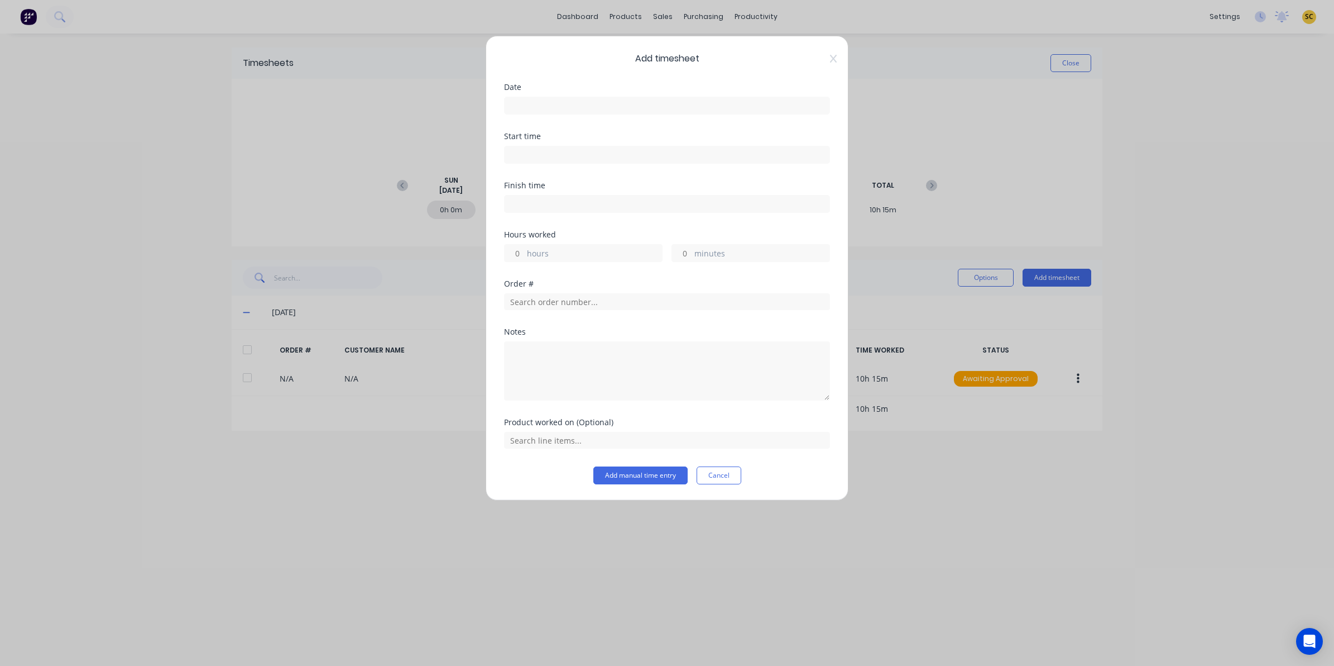
click at [552, 100] on input at bounding box center [667, 105] width 325 height 17
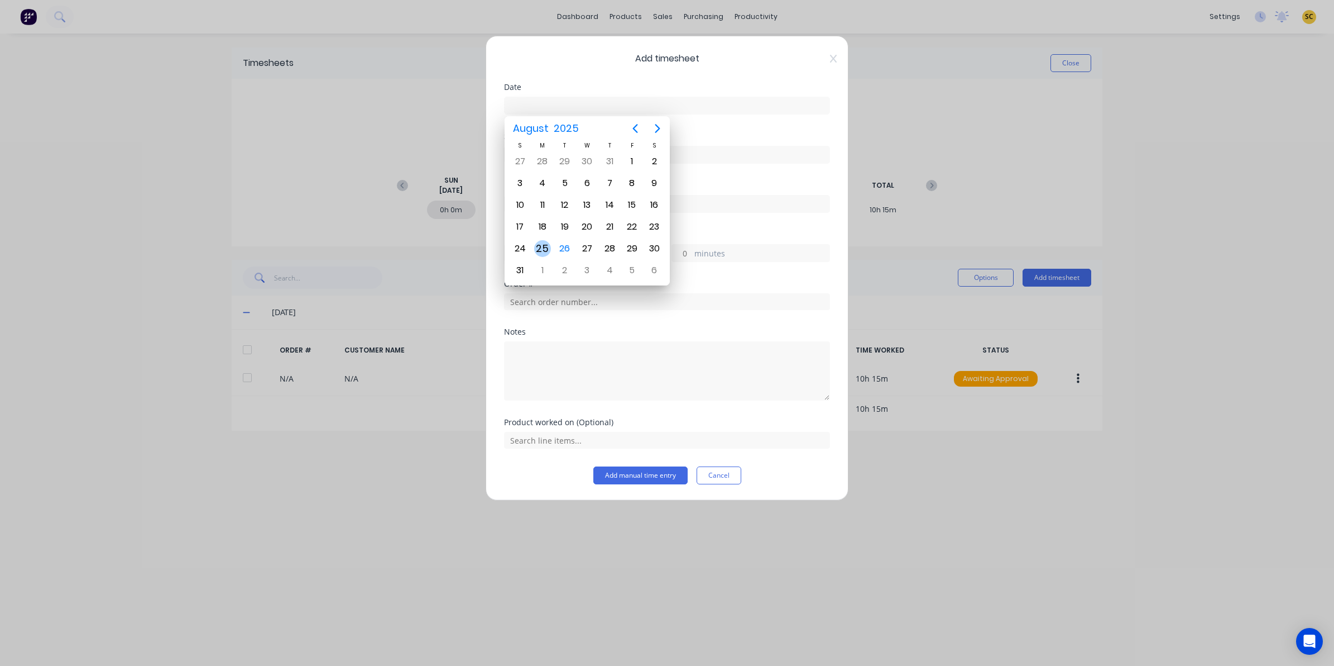
click at [548, 250] on div "25" at bounding box center [542, 248] width 17 height 17
type input "25/08/2025"
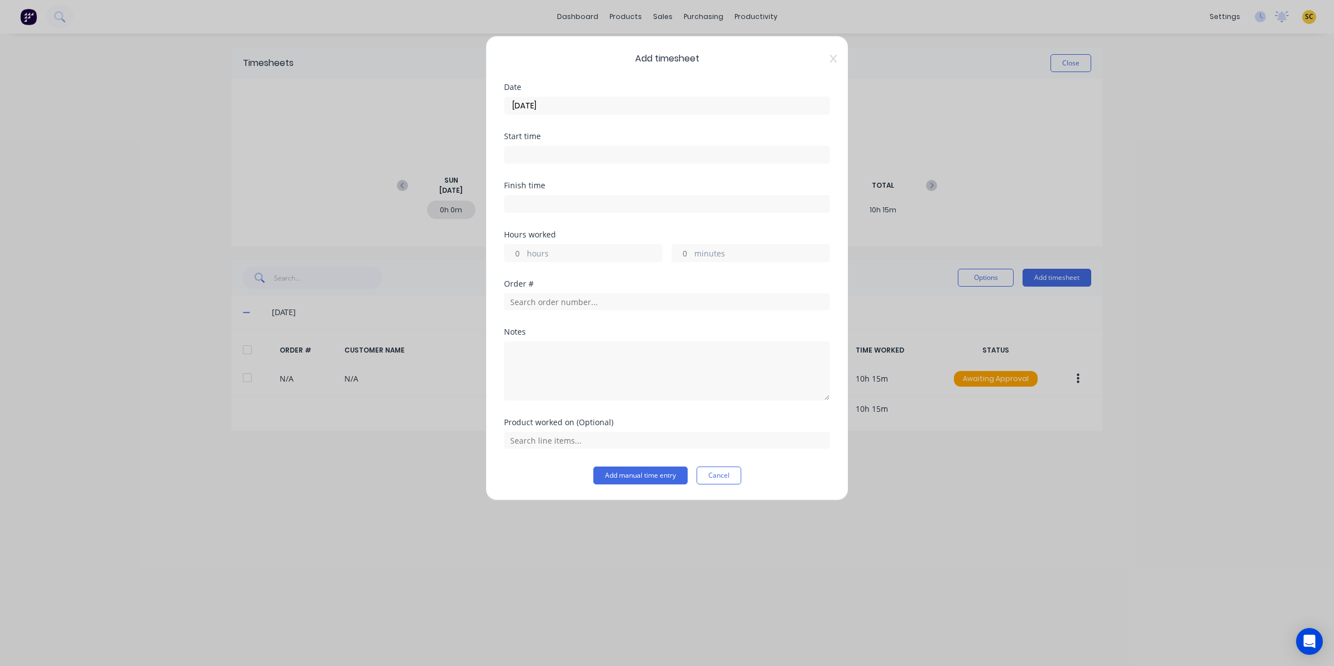
click at [542, 162] on label at bounding box center [667, 155] width 326 height 18
click at [542, 162] on input at bounding box center [667, 154] width 325 height 17
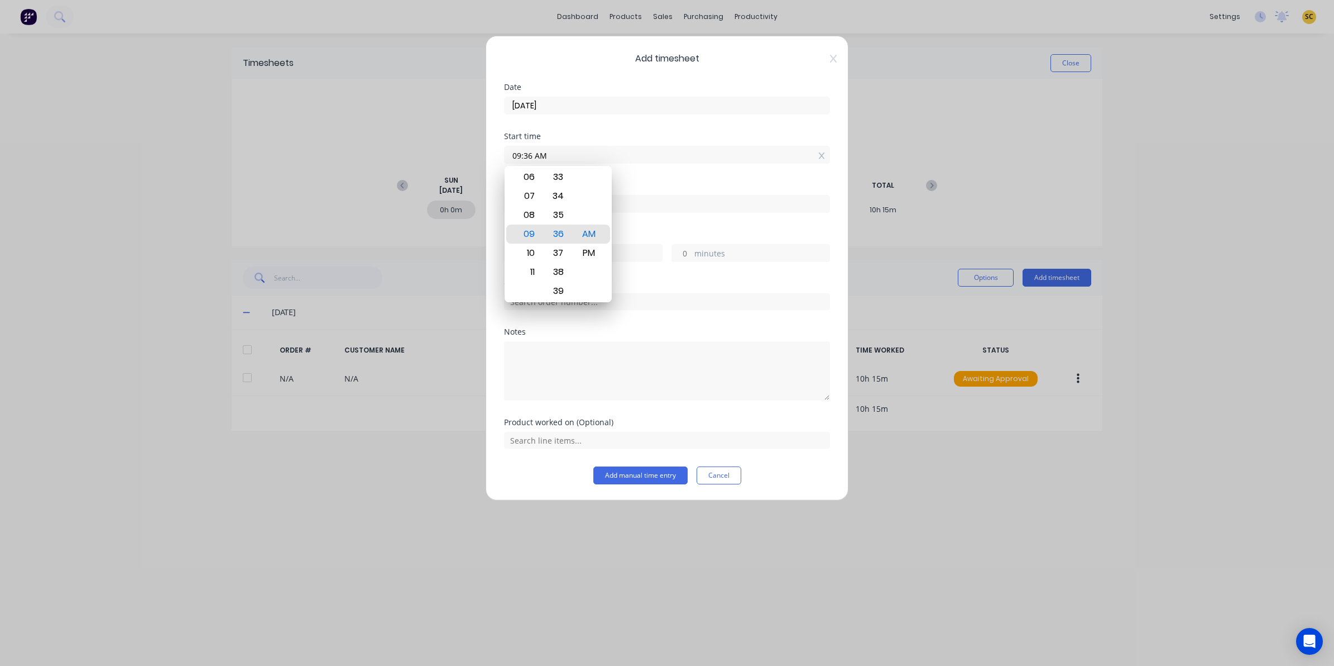
drag, startPoint x: 562, startPoint y: 156, endPoint x: 409, endPoint y: 162, distance: 152.5
click at [409, 162] on div "Add timesheet Date 25/08/2025 Start time 09:36 AM Finish time Hours worked hour…" at bounding box center [667, 333] width 1334 height 666
type input "06:00 AM"
click at [733, 211] on input at bounding box center [667, 203] width 325 height 17
type input "09:36 AM"
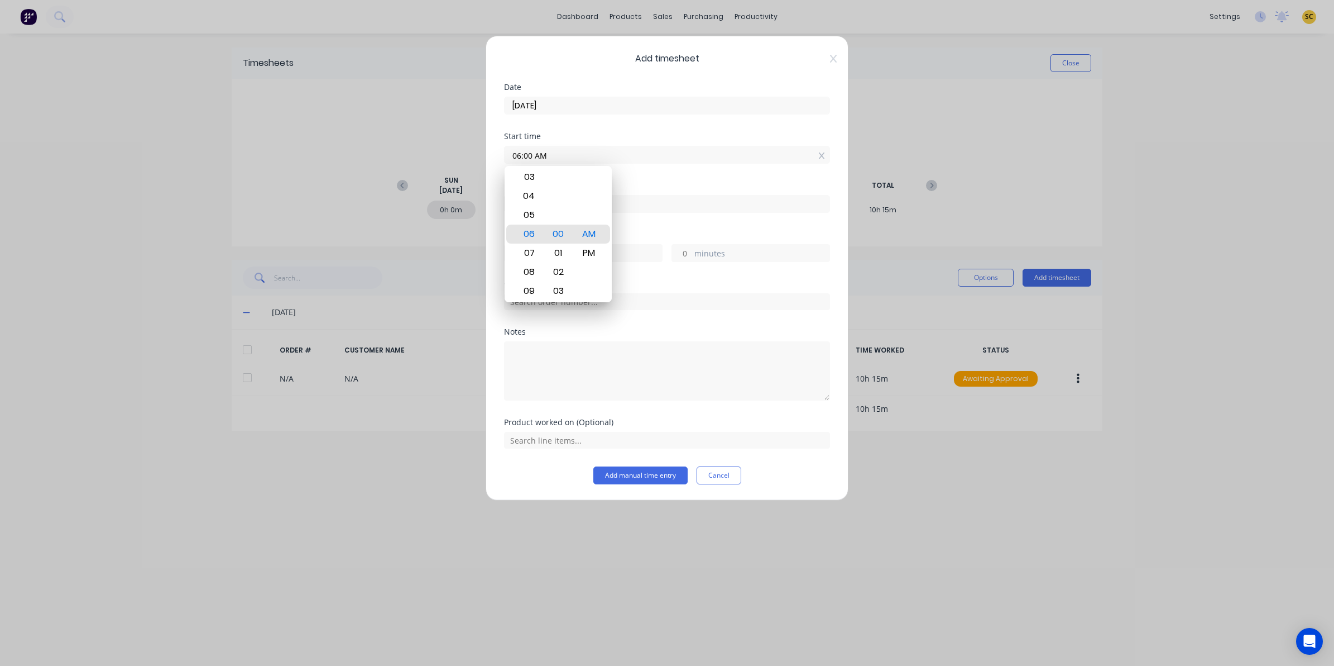
type input "3"
type input "36"
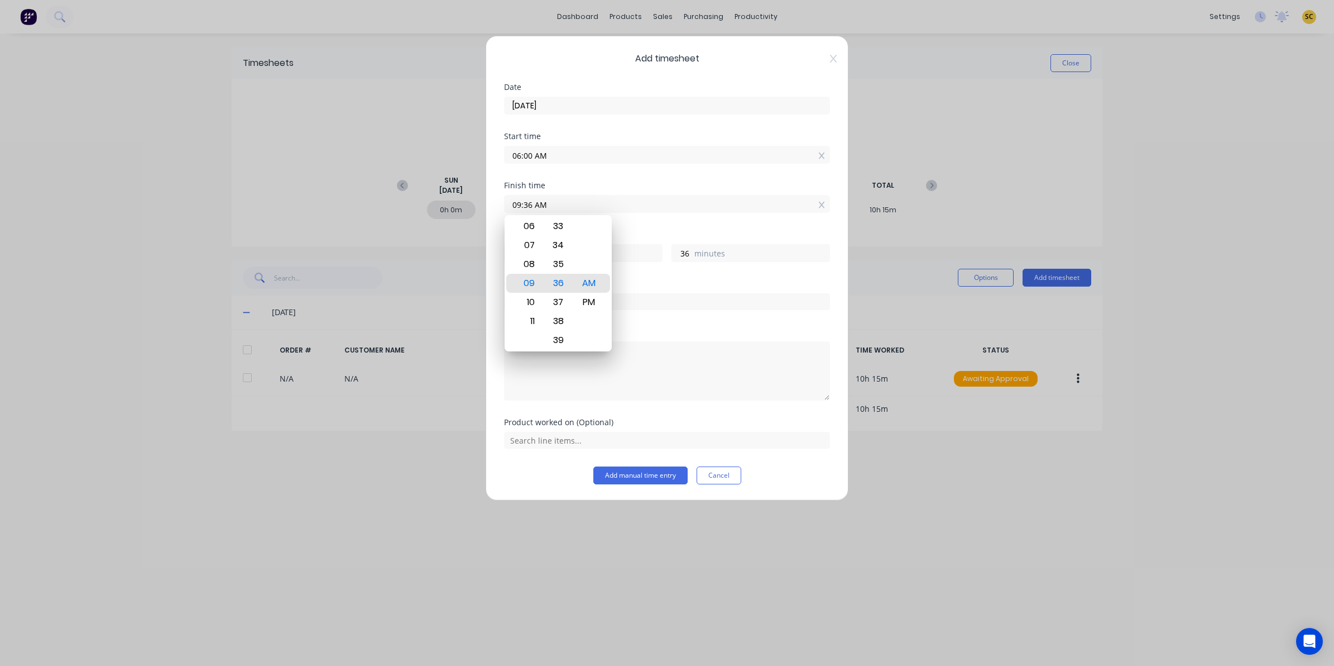
drag, startPoint x: 656, startPoint y: 205, endPoint x: 279, endPoint y: 179, distance: 377.8
click at [279, 179] on div "Add timesheet Date 25/08/2025 Start time 06:00 AM Finish time 09:36 AM Hours wo…" at bounding box center [667, 333] width 1334 height 666
type input "04:00 AM"
type input "-2"
type input "0"
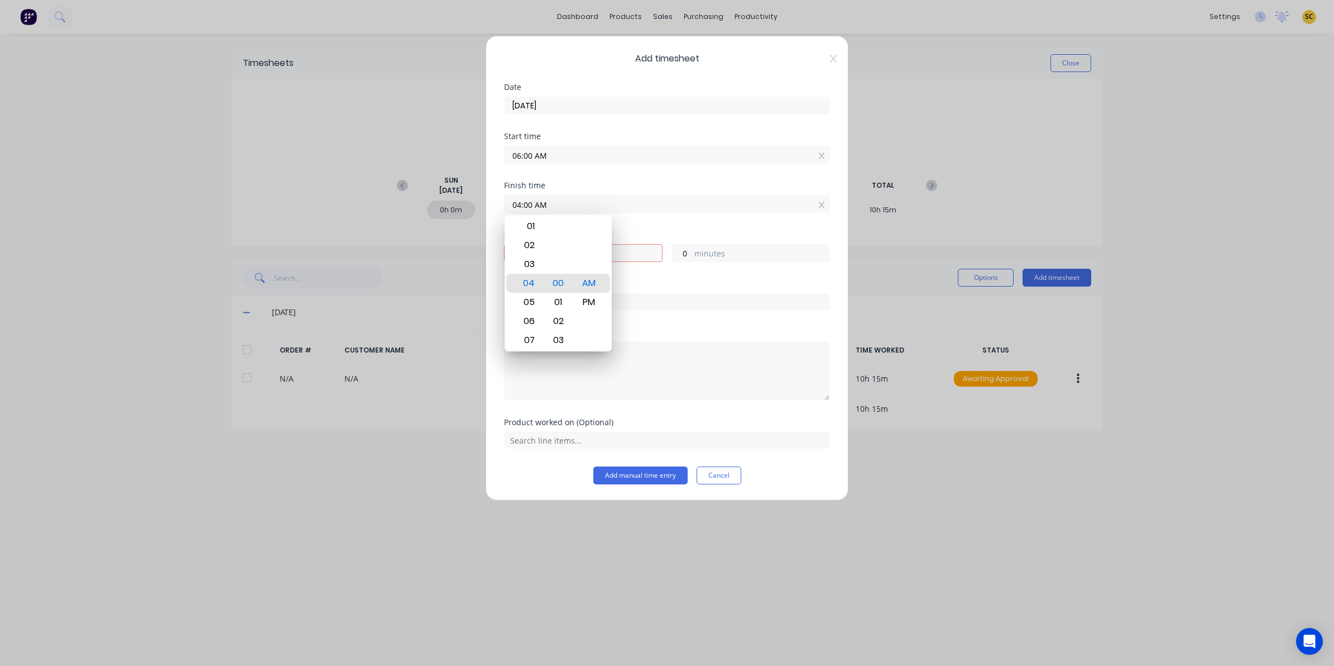
click at [744, 409] on div "Notes" at bounding box center [667, 373] width 326 height 90
click at [564, 249] on label "hours" at bounding box center [594, 254] width 135 height 14
click at [524, 249] on input "-2" at bounding box center [515, 253] width 20 height 17
click at [561, 205] on input "04:00 AM" at bounding box center [667, 203] width 325 height 17
click at [590, 305] on div "PM" at bounding box center [589, 302] width 27 height 19
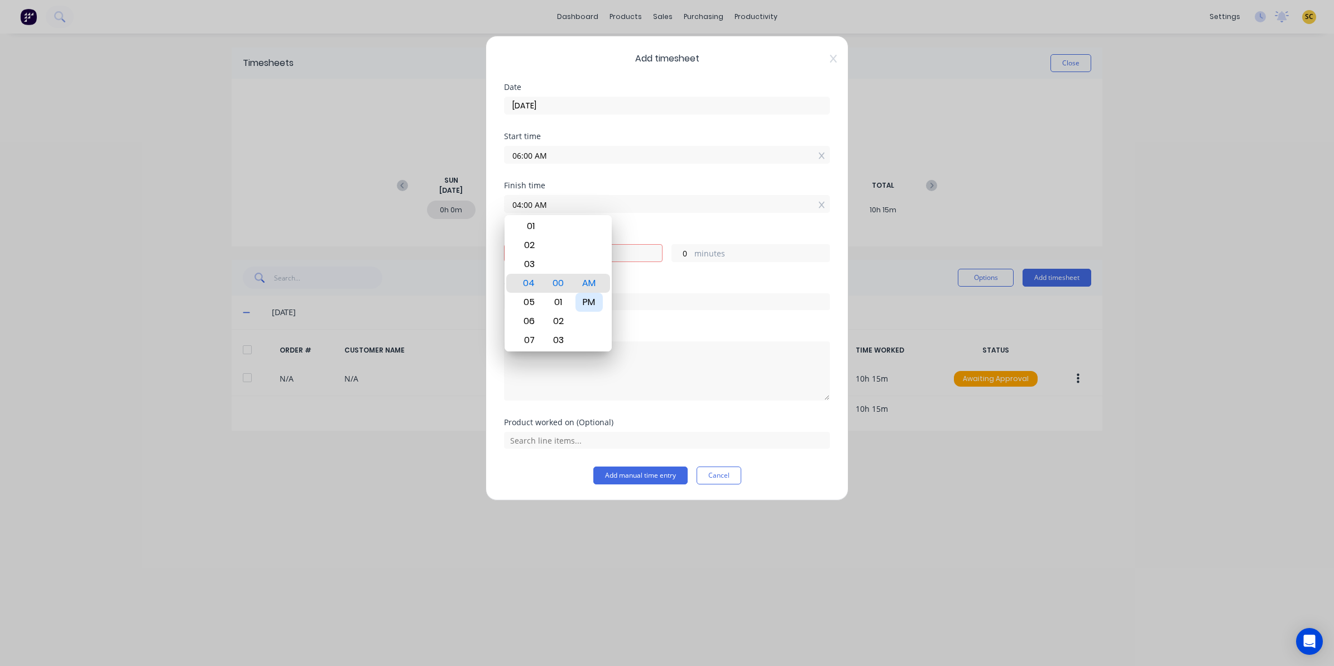
type input "04:00 PM"
type input "10"
drag, startPoint x: 708, startPoint y: 330, endPoint x: 711, endPoint y: 335, distance: 5.7
click at [711, 335] on div "Notes" at bounding box center [667, 332] width 326 height 8
click at [528, 299] on input "text" at bounding box center [667, 301] width 326 height 17
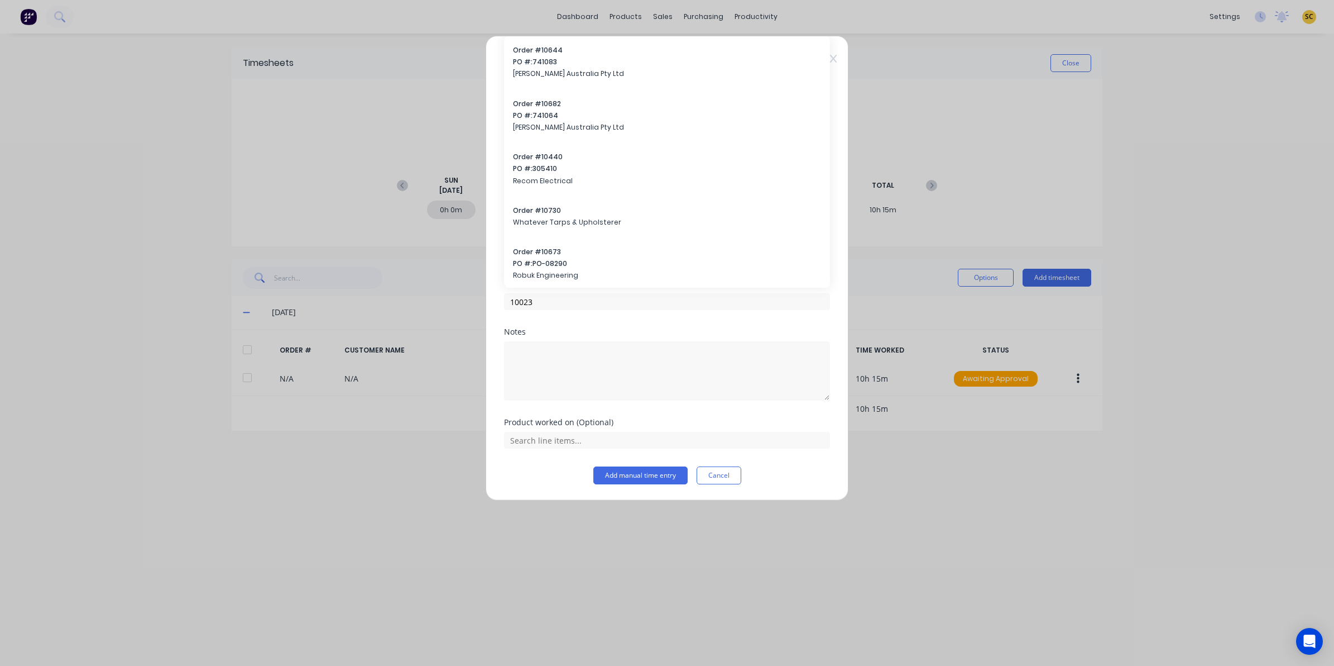
click at [533, 341] on div at bounding box center [667, 369] width 326 height 62
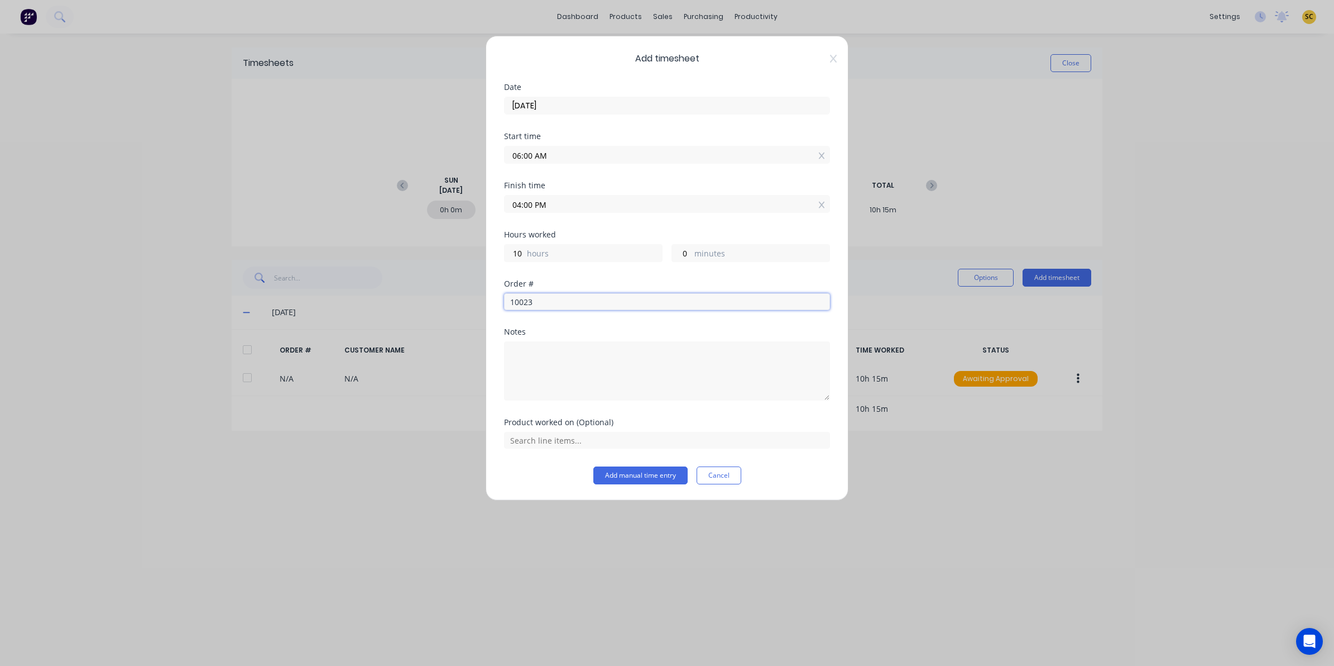
click at [552, 299] on input "10023" at bounding box center [667, 301] width 326 height 17
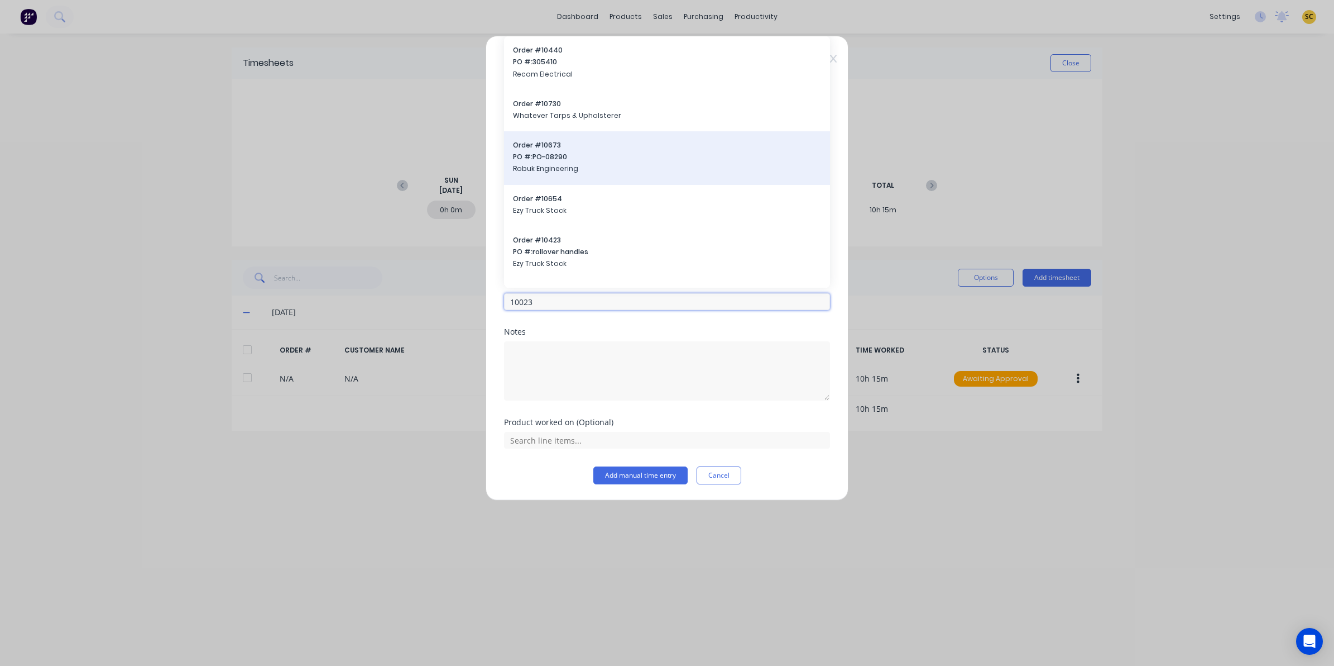
scroll to position [140, 0]
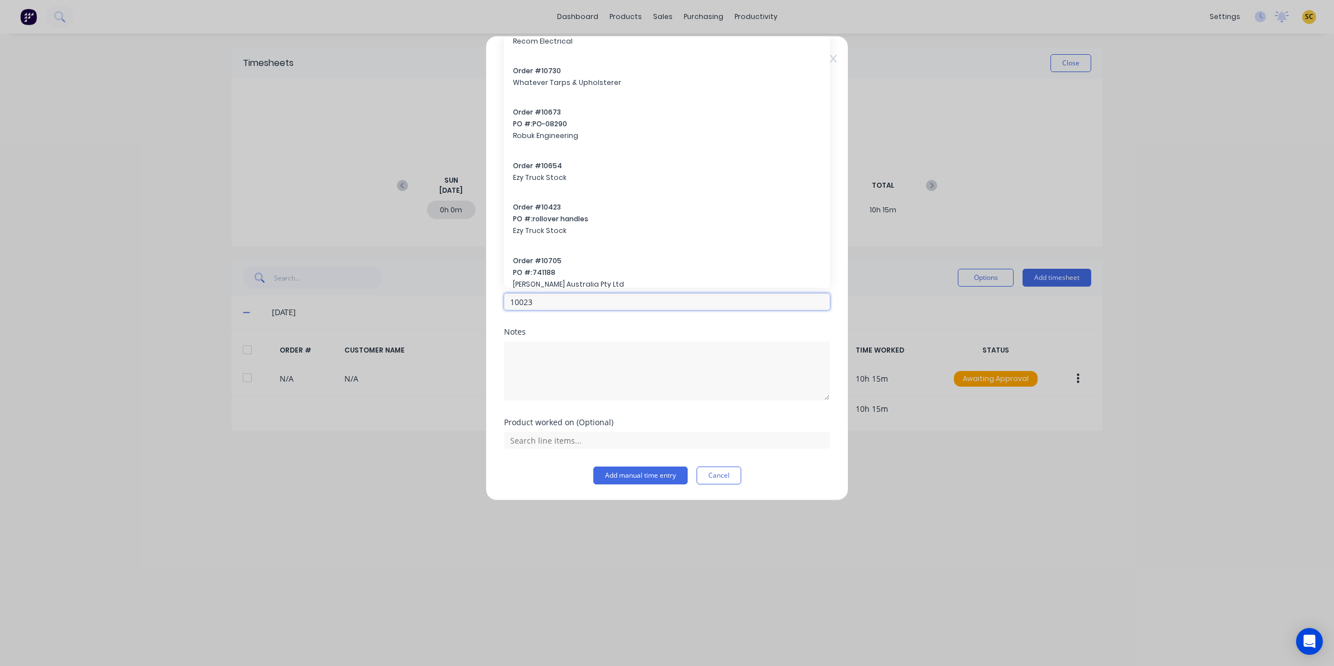
click at [564, 302] on input "10023" at bounding box center [667, 301] width 326 height 17
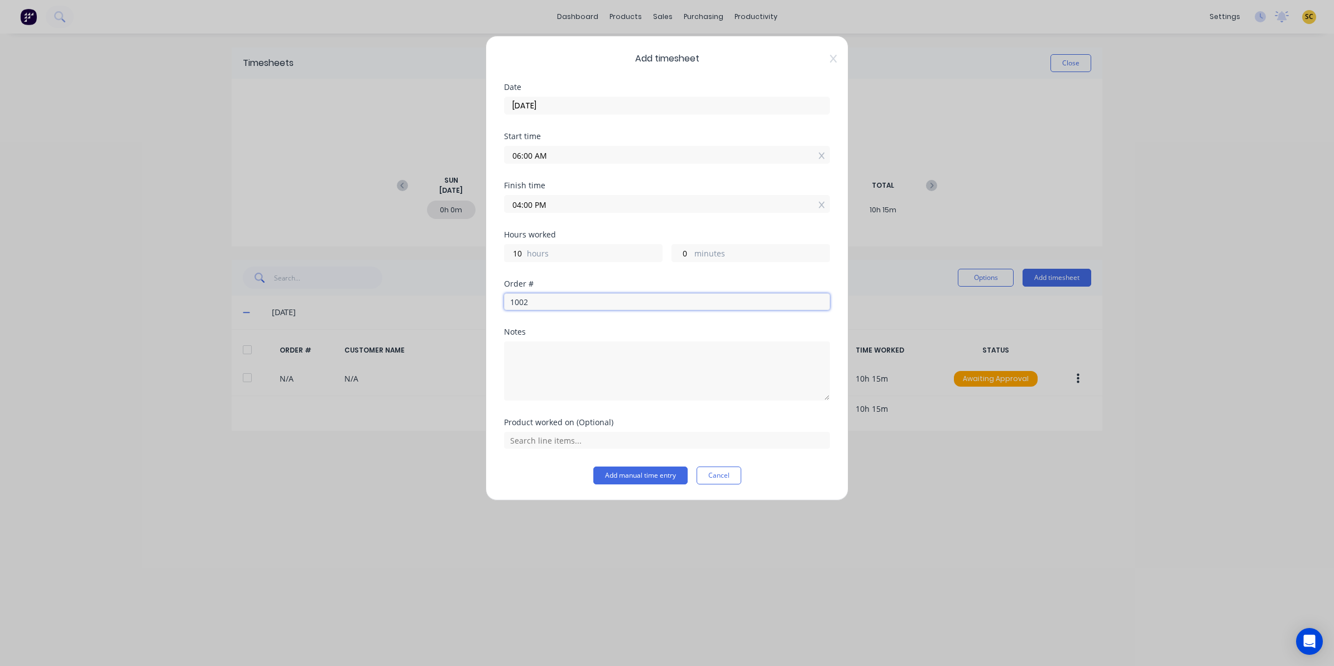
type input "10023"
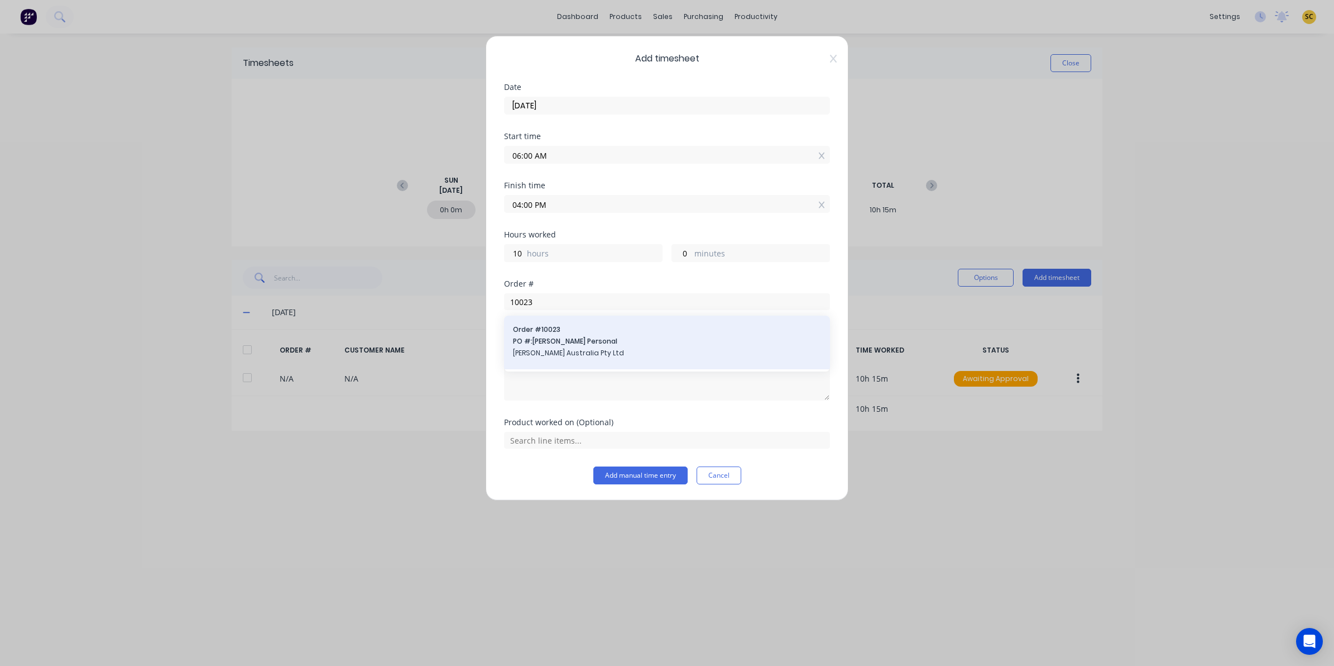
click at [567, 339] on span "PO #: Andrew Personal" at bounding box center [667, 341] width 308 height 10
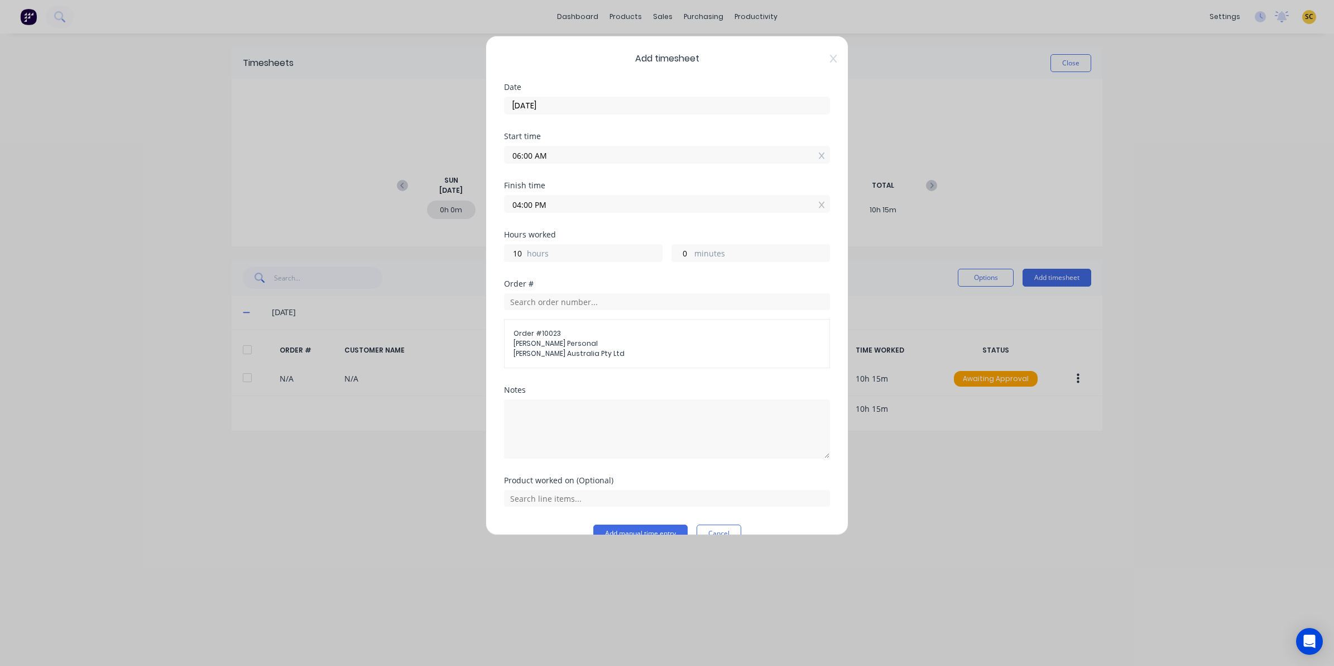
scroll to position [24, 0]
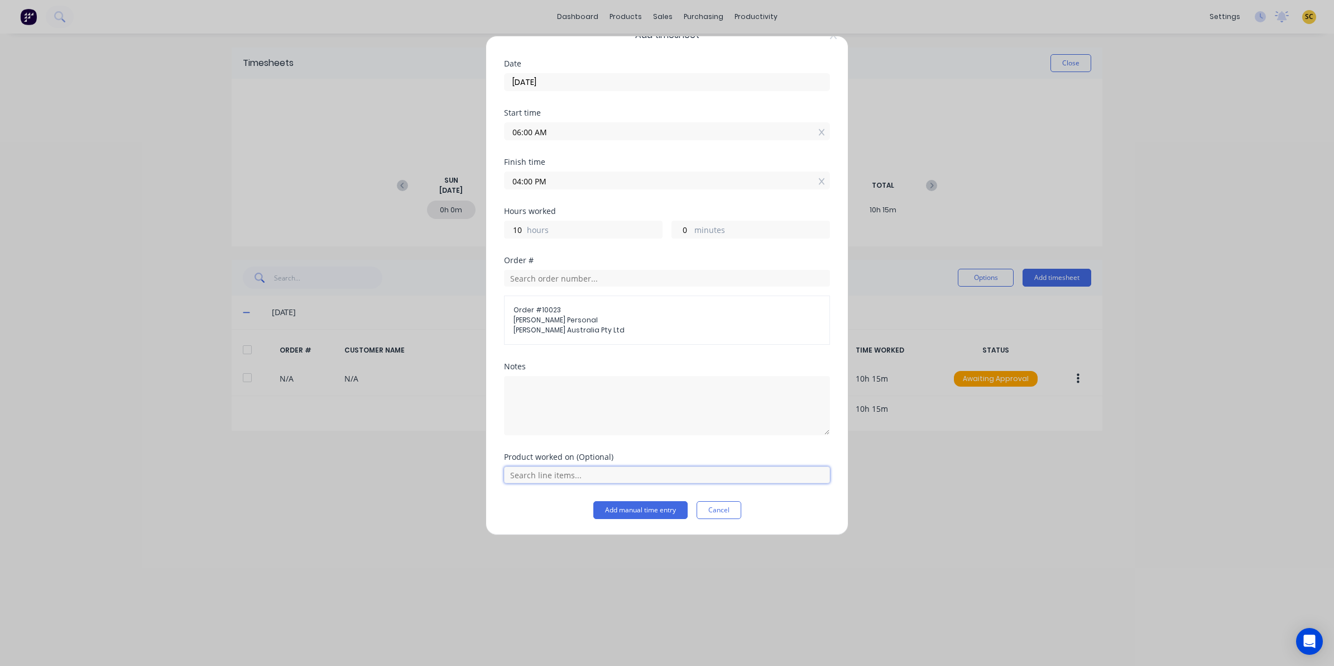
click at [568, 479] on input "text" at bounding box center [667, 474] width 326 height 17
click at [556, 443] on span "Trailer Rebuild" at bounding box center [676, 447] width 290 height 10
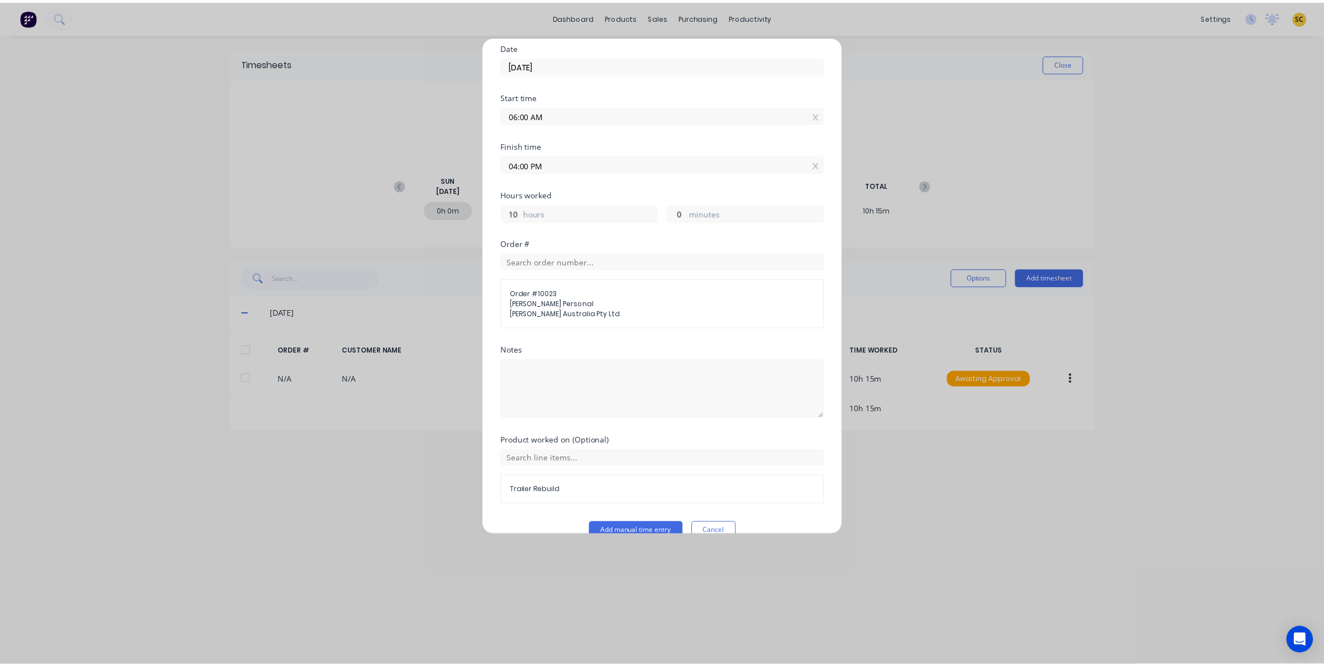
scroll to position [63, 0]
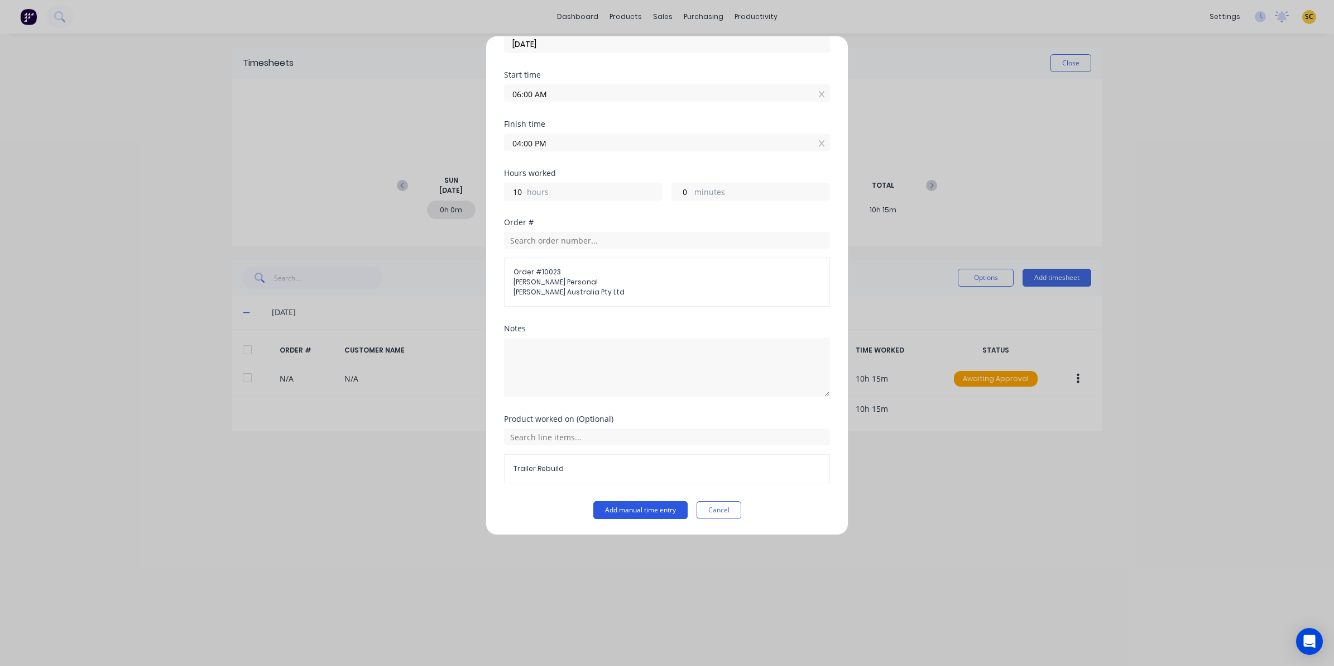
click at [632, 504] on button "Add manual time entry" at bounding box center [641, 510] width 94 height 18
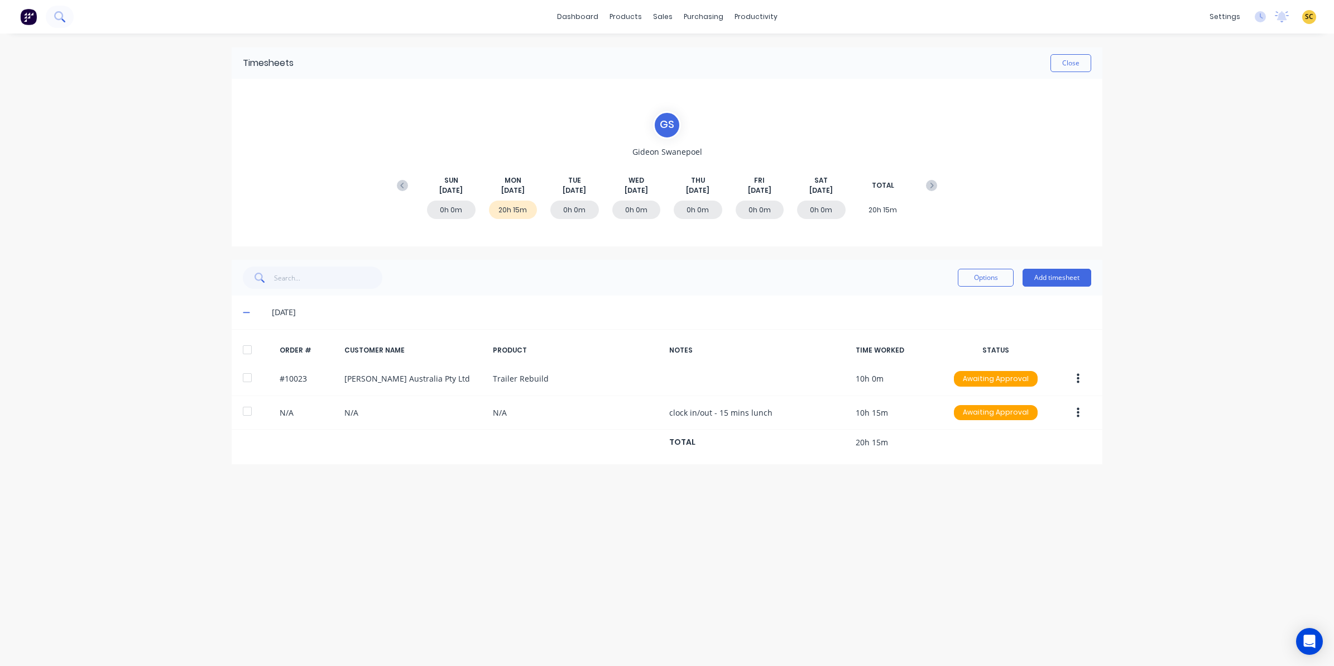
click at [62, 17] on icon at bounding box center [59, 16] width 11 height 11
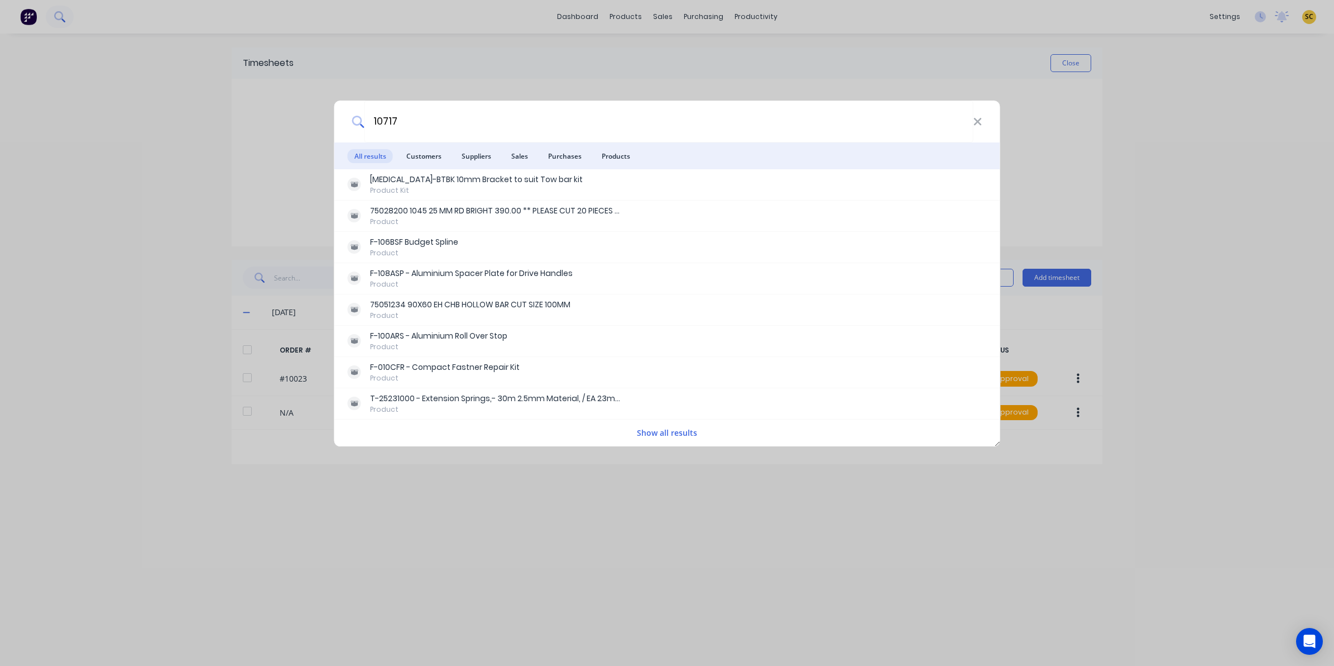
type input "10717"
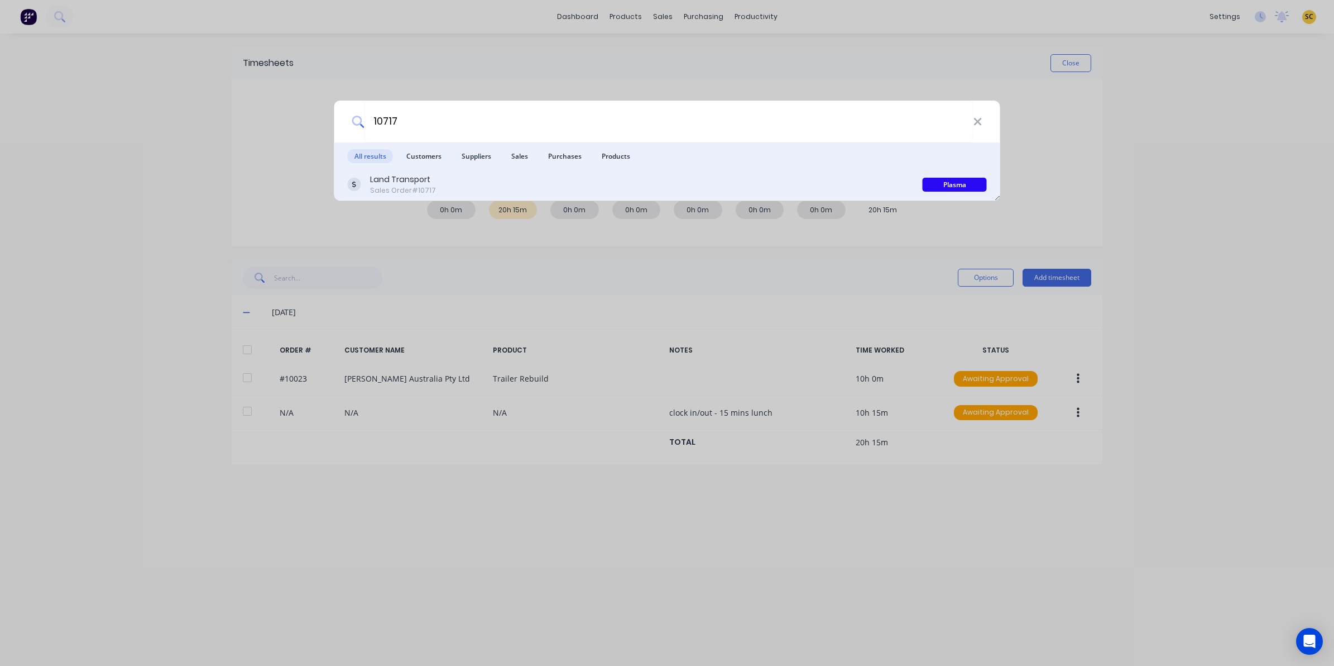
click at [448, 179] on div "Land Transport Sales Order #10717" at bounding box center [635, 185] width 575 height 22
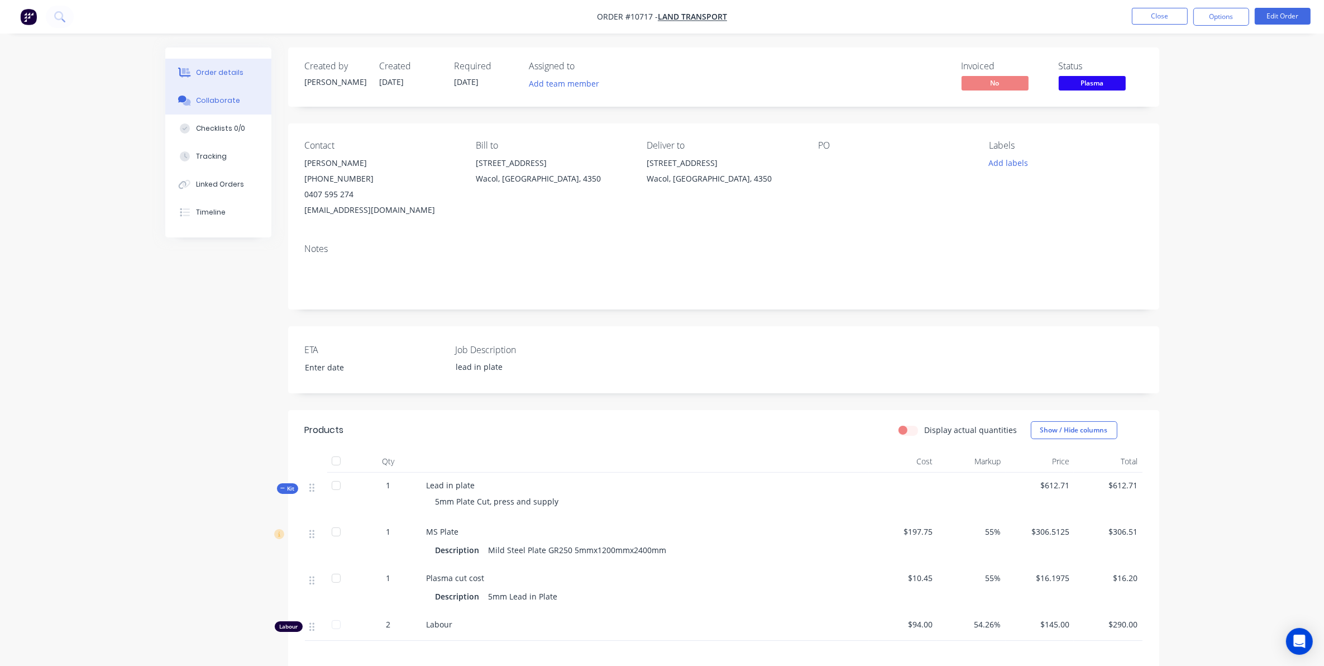
click at [233, 105] on div "Collaborate" at bounding box center [218, 100] width 44 height 10
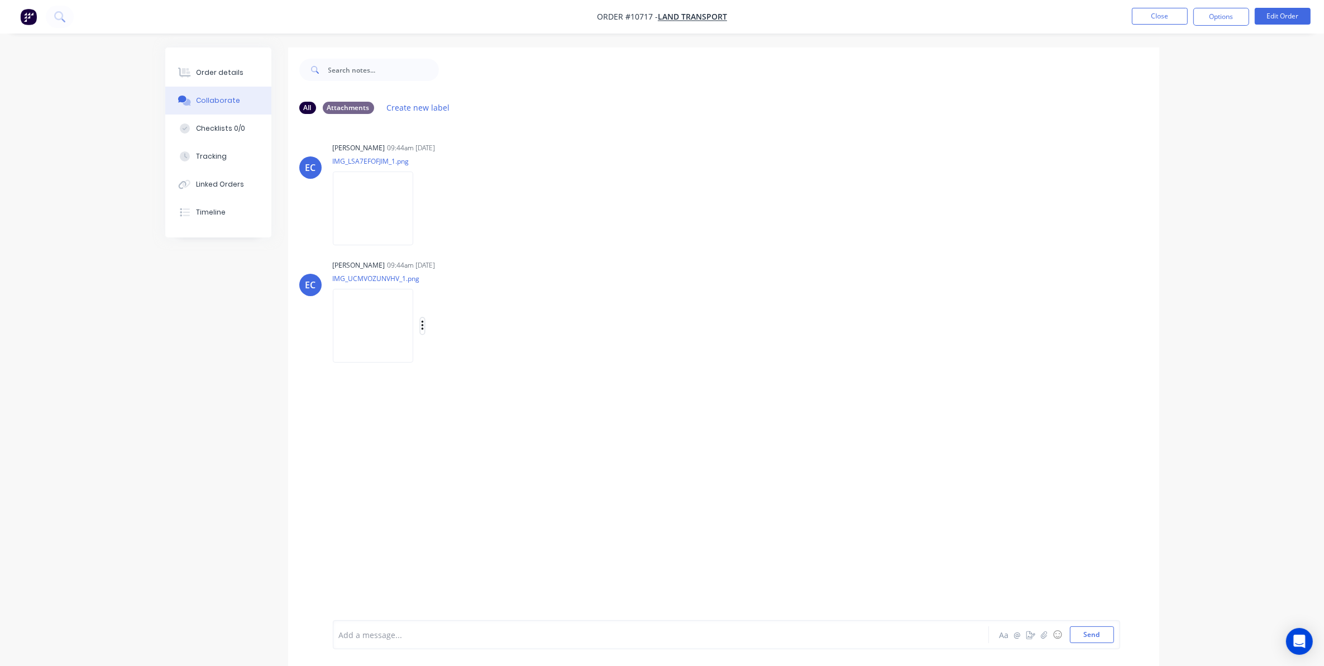
click at [424, 320] on icon "button" at bounding box center [422, 325] width 3 height 13
click at [451, 348] on button "Download" at bounding box center [496, 355] width 126 height 25
click at [717, 437] on div "EC Erik Coetzee 09:44am 26/08/25 IMG_LSA7EFOFJIM_1.png Labels Download Delete E…" at bounding box center [723, 371] width 871 height 497
click at [204, 76] on div "Order details" at bounding box center [219, 73] width 47 height 10
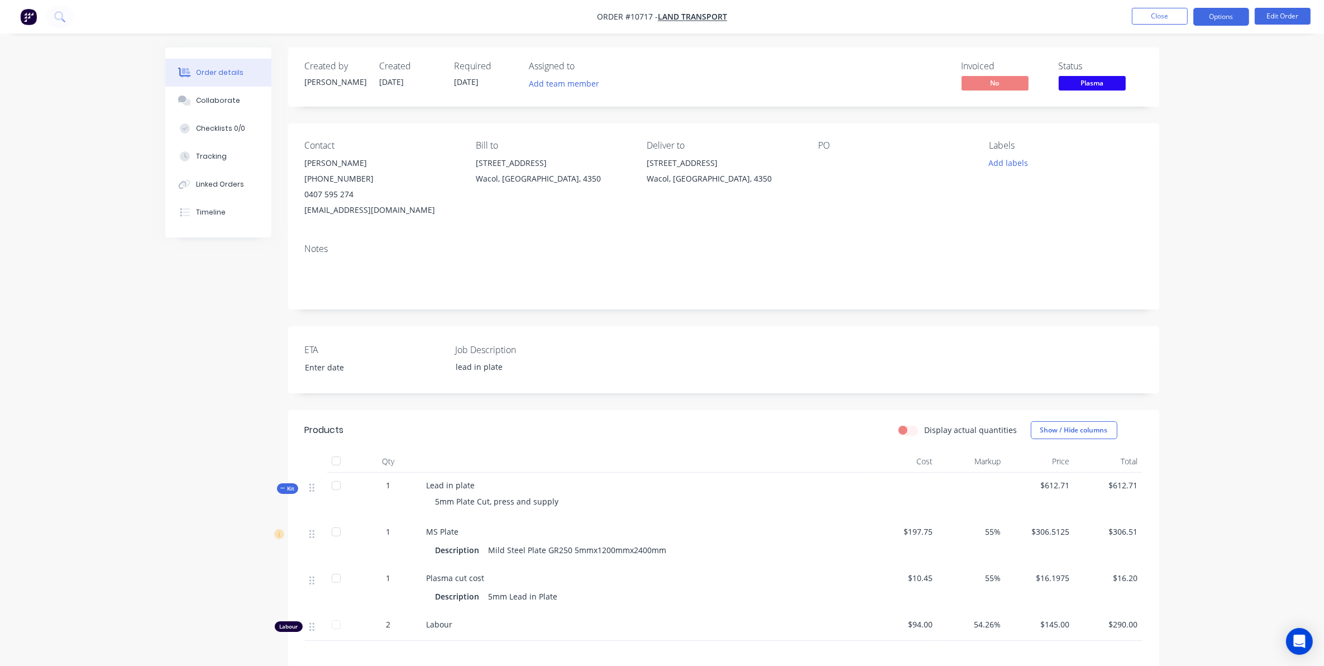
click at [1234, 16] on button "Options" at bounding box center [1221, 17] width 56 height 18
click at [1160, 156] on div "Delivery Docket" at bounding box center [1187, 157] width 103 height 16
click at [1159, 140] on div "Custom" at bounding box center [1187, 135] width 103 height 16
click at [1180, 109] on div "Without pricing" at bounding box center [1187, 112] width 103 height 16
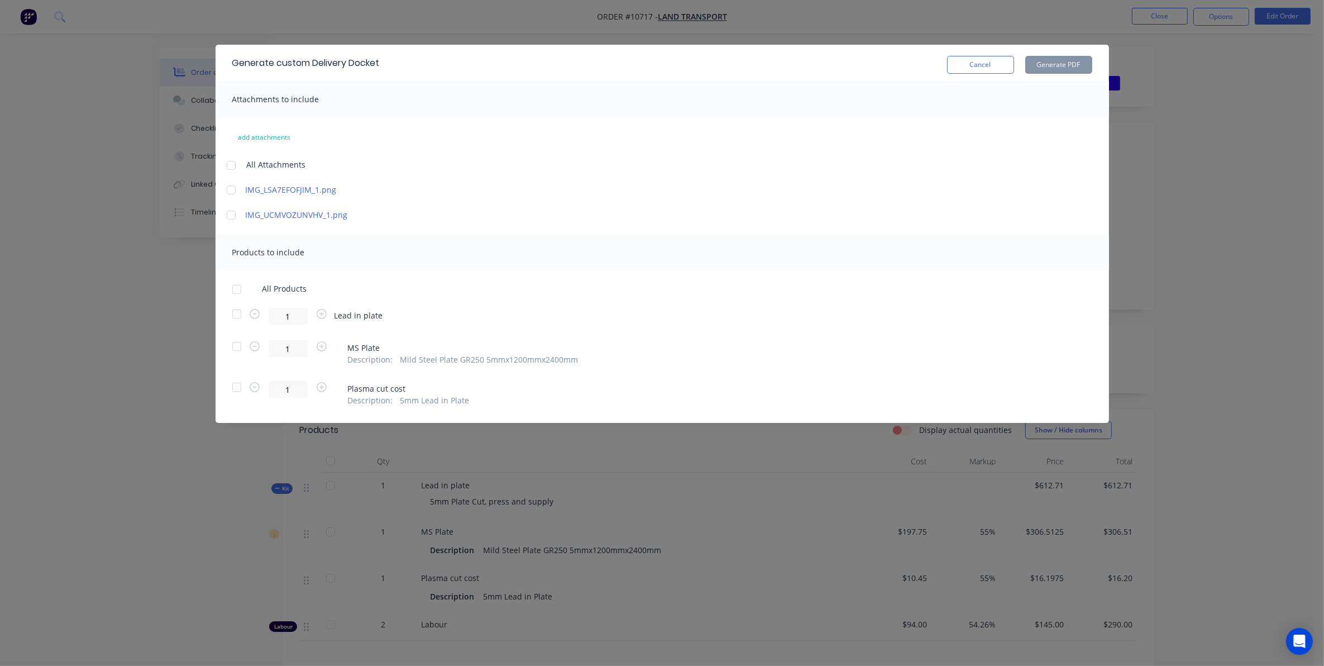
click at [233, 308] on div at bounding box center [237, 314] width 22 height 22
click at [1067, 58] on button "Generate PDF" at bounding box center [1058, 65] width 67 height 18
click at [1001, 73] on button "Cancel" at bounding box center [980, 65] width 67 height 18
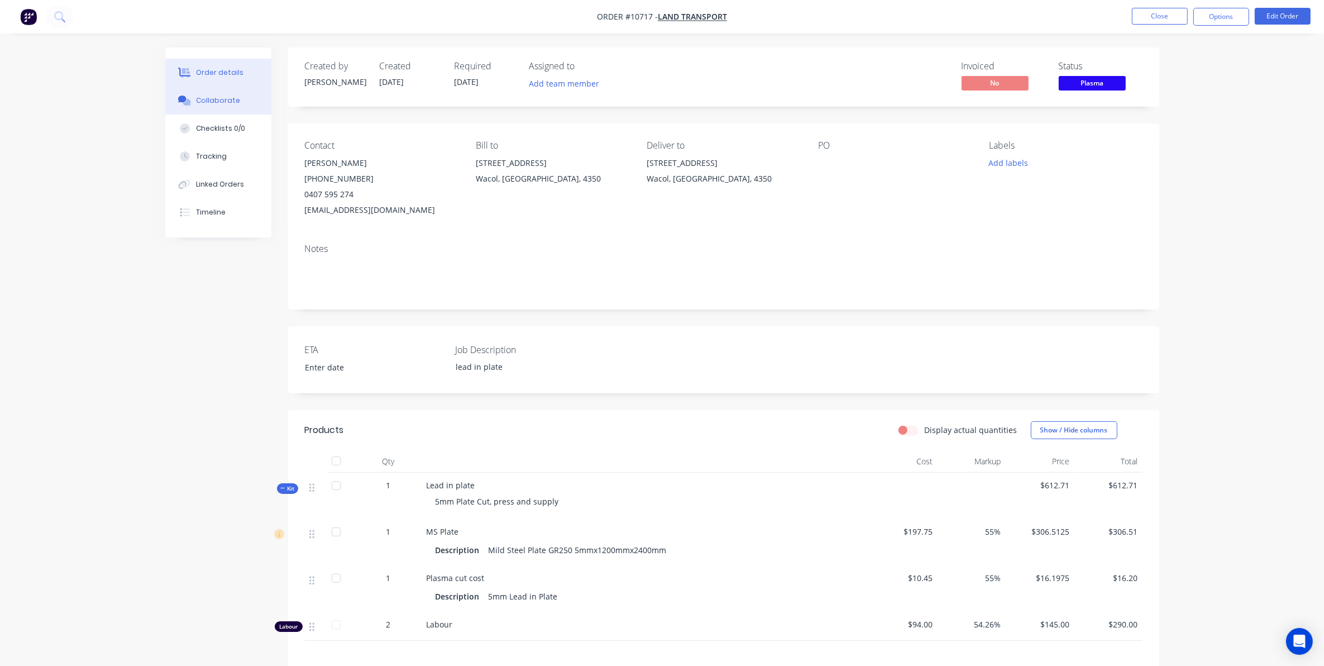
click at [228, 102] on div "Collaborate" at bounding box center [218, 100] width 44 height 10
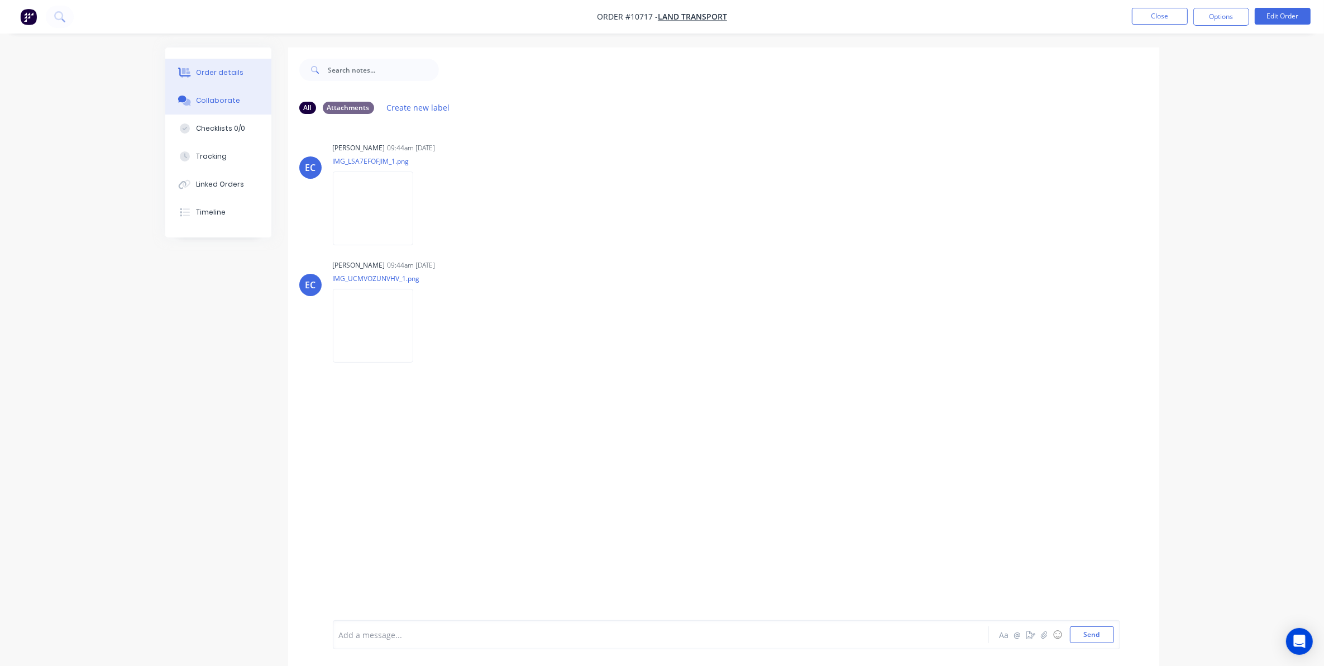
click at [196, 73] on div "Order details" at bounding box center [219, 73] width 47 height 10
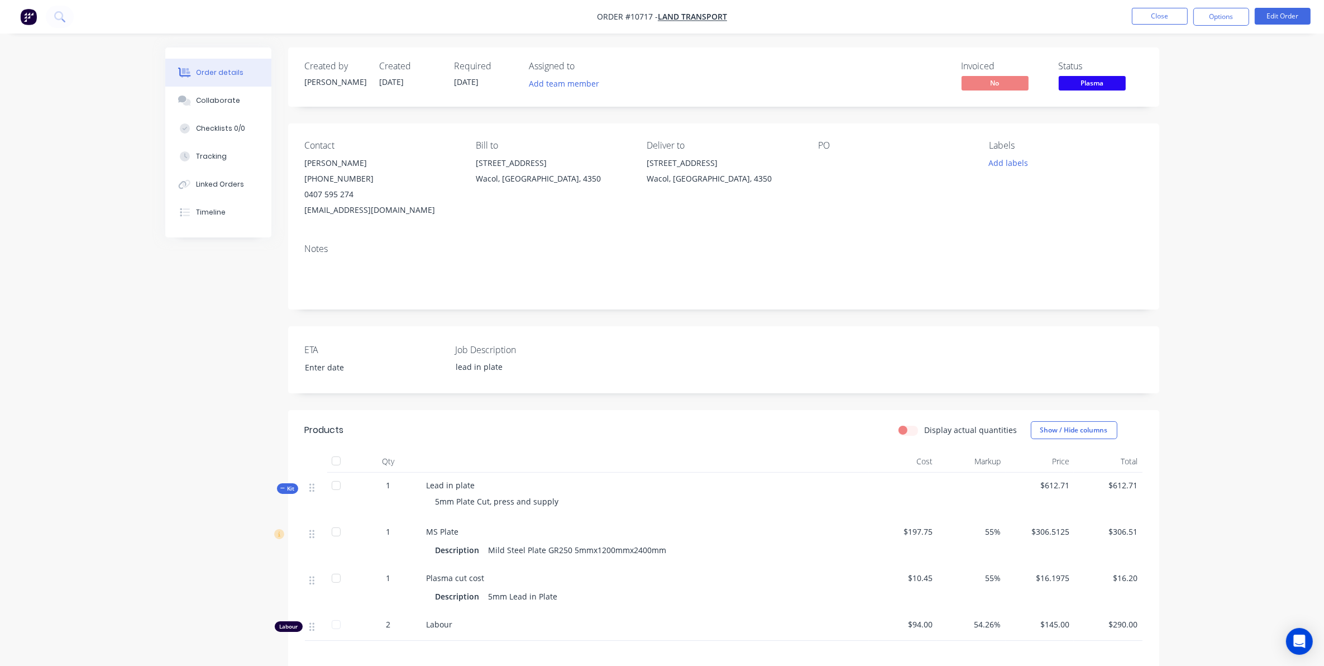
drag, startPoint x: 1098, startPoint y: 81, endPoint x: 1098, endPoint y: 92, distance: 11.2
click at [1098, 82] on span "Plasma" at bounding box center [1092, 83] width 67 height 14
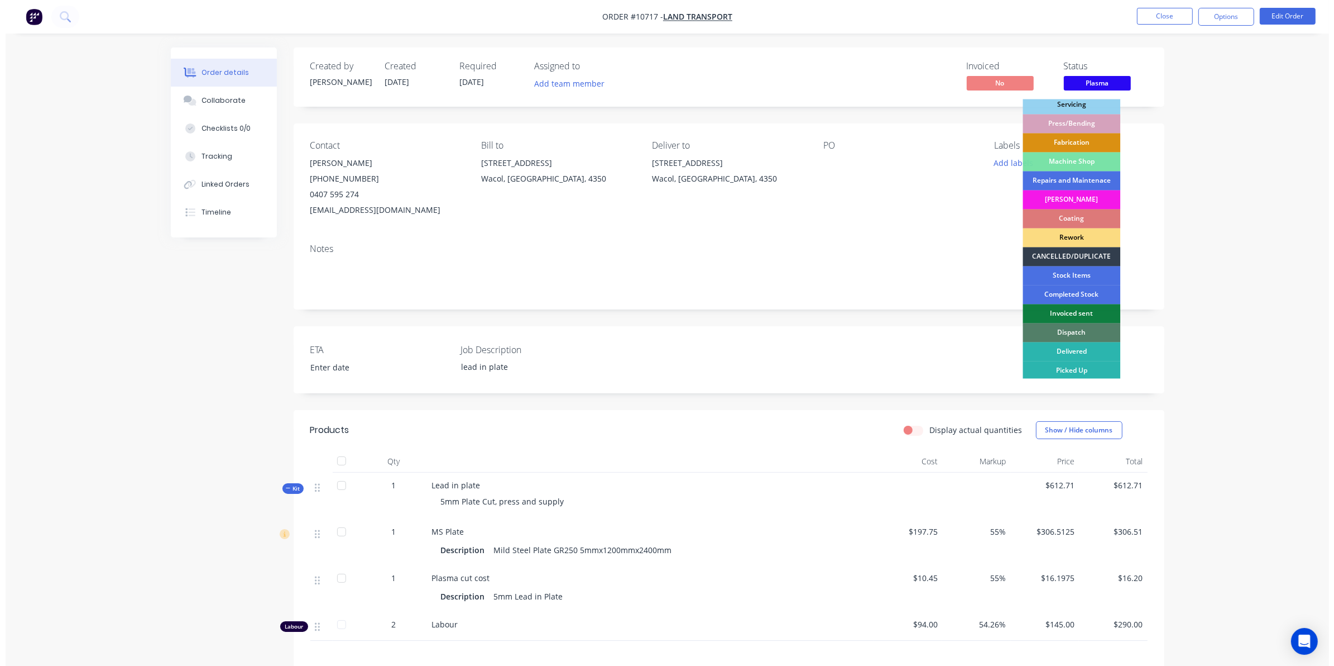
scroll to position [100, 0]
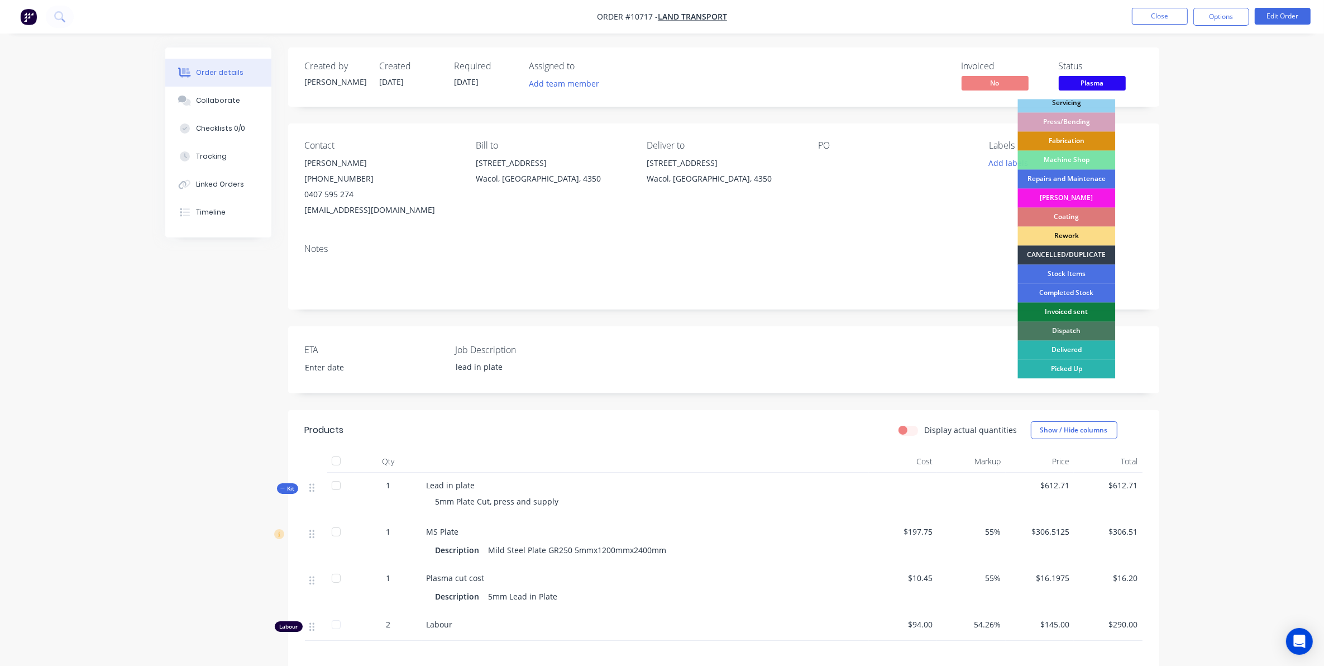
click at [1050, 328] on div "Dispatch" at bounding box center [1067, 331] width 98 height 19
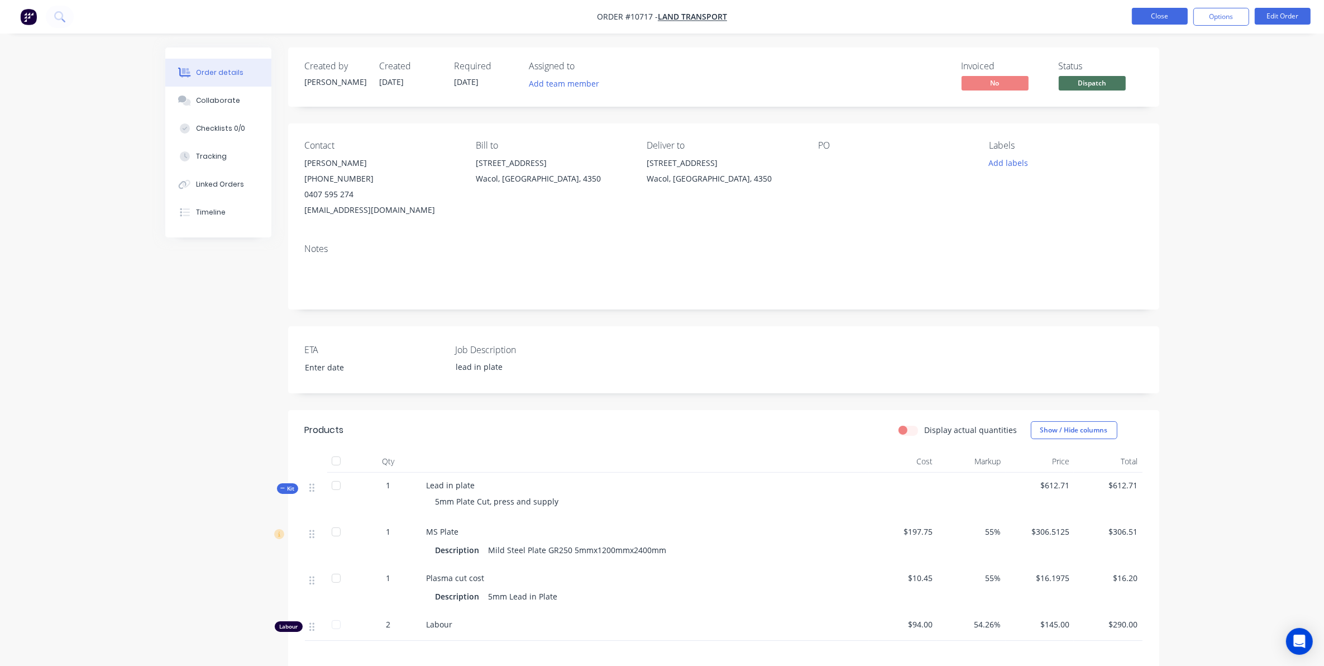
click at [1155, 20] on button "Close" at bounding box center [1160, 16] width 56 height 17
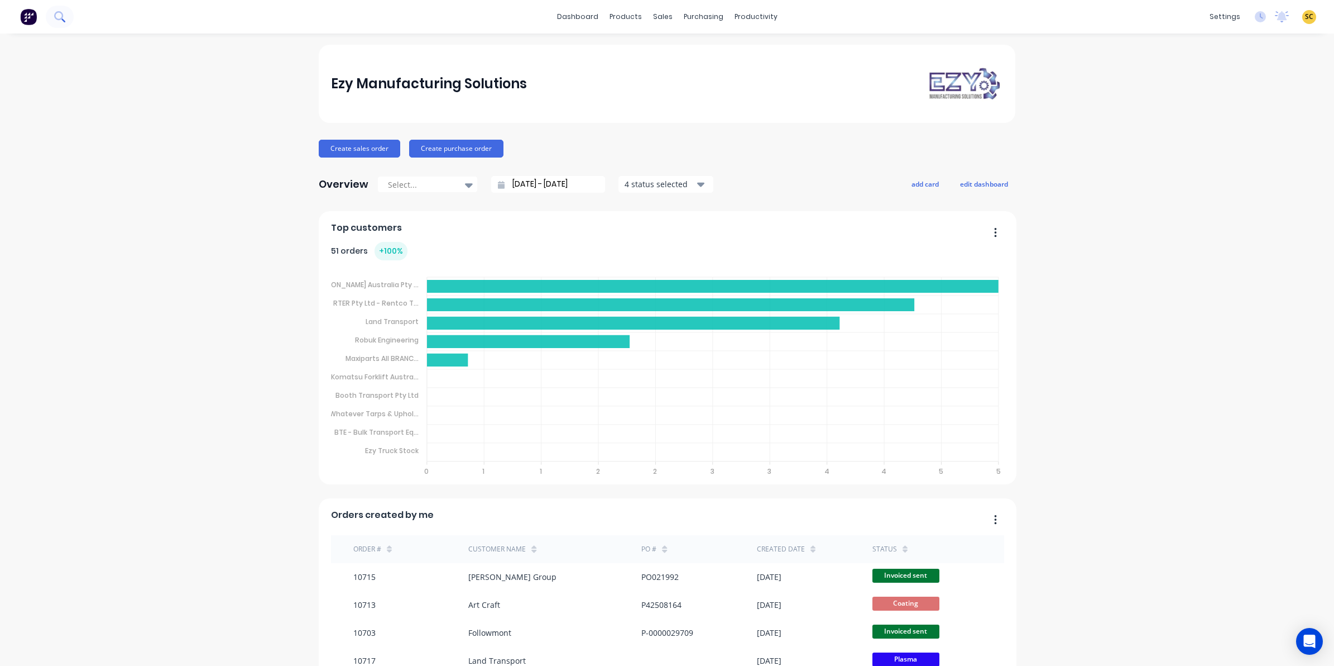
click at [60, 20] on icon at bounding box center [59, 16] width 11 height 11
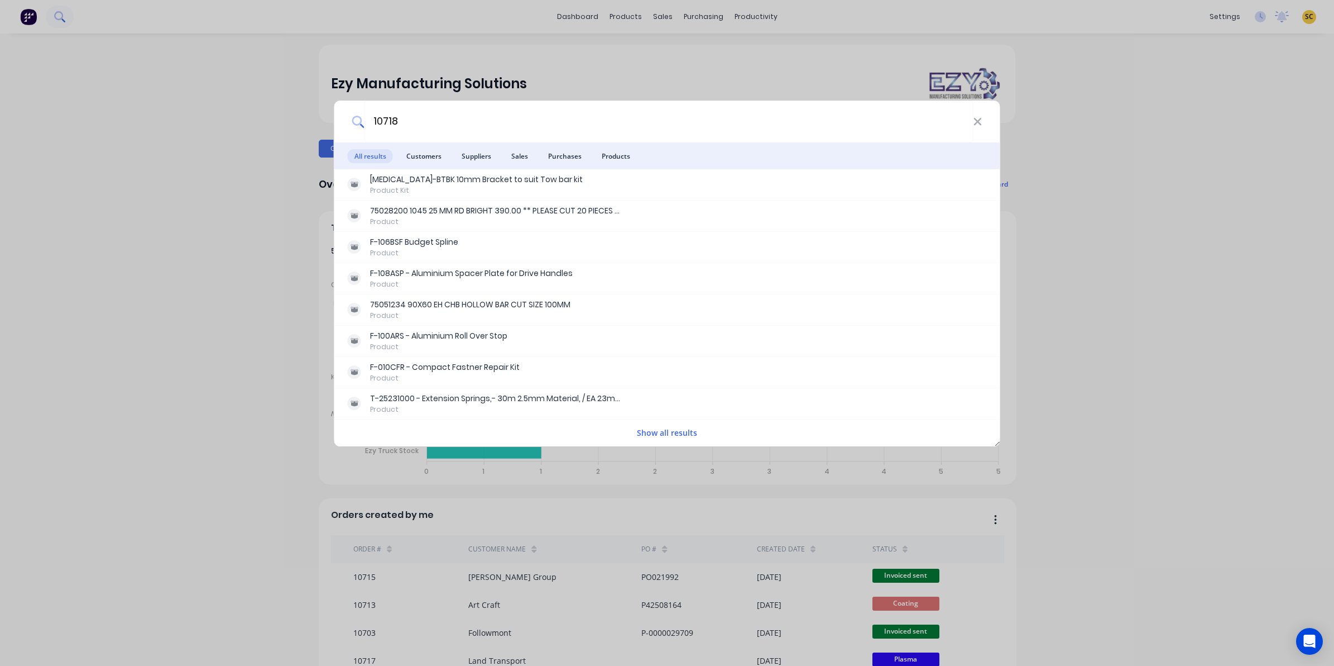
type input "10718"
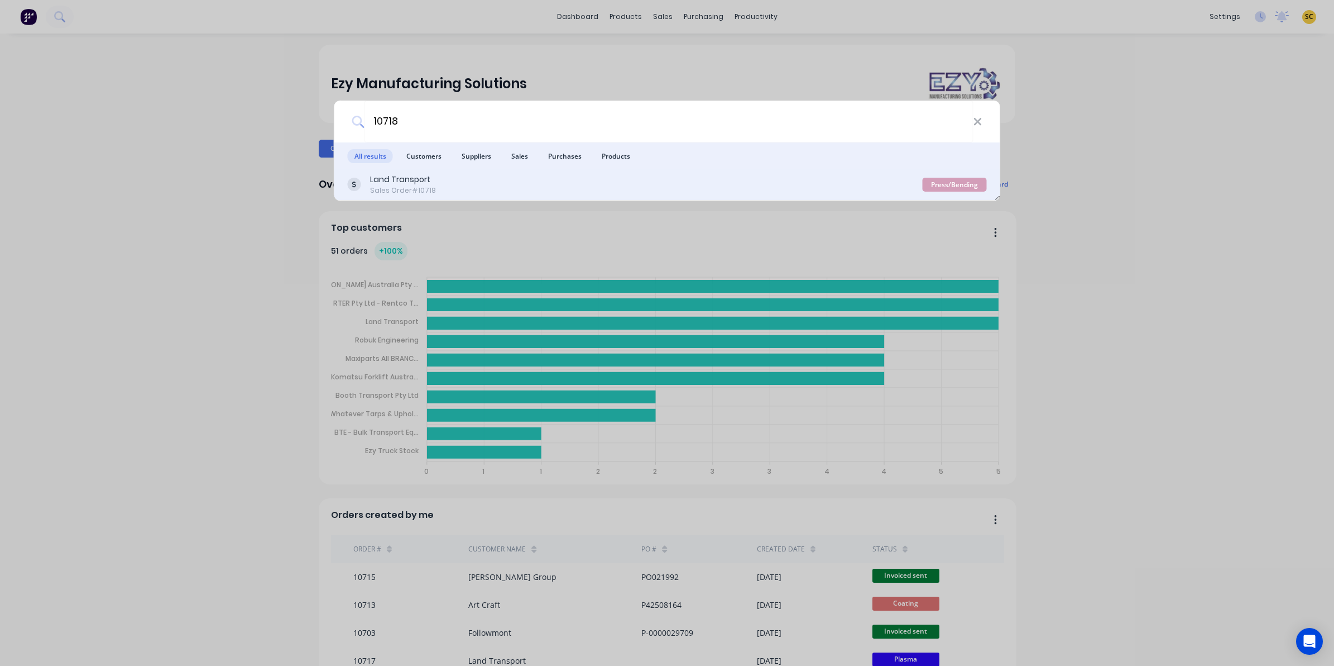
click at [490, 187] on div "Land Transport Sales Order #10718" at bounding box center [635, 185] width 575 height 22
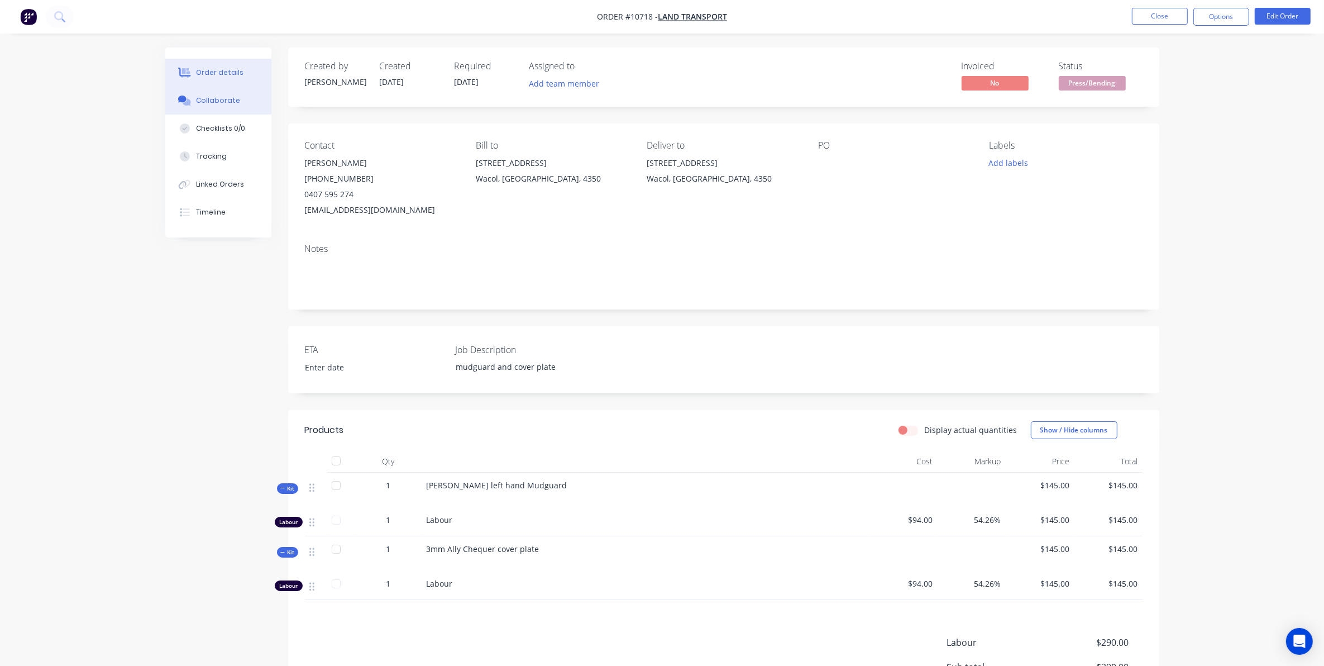
click at [236, 102] on button "Collaborate" at bounding box center [218, 101] width 106 height 28
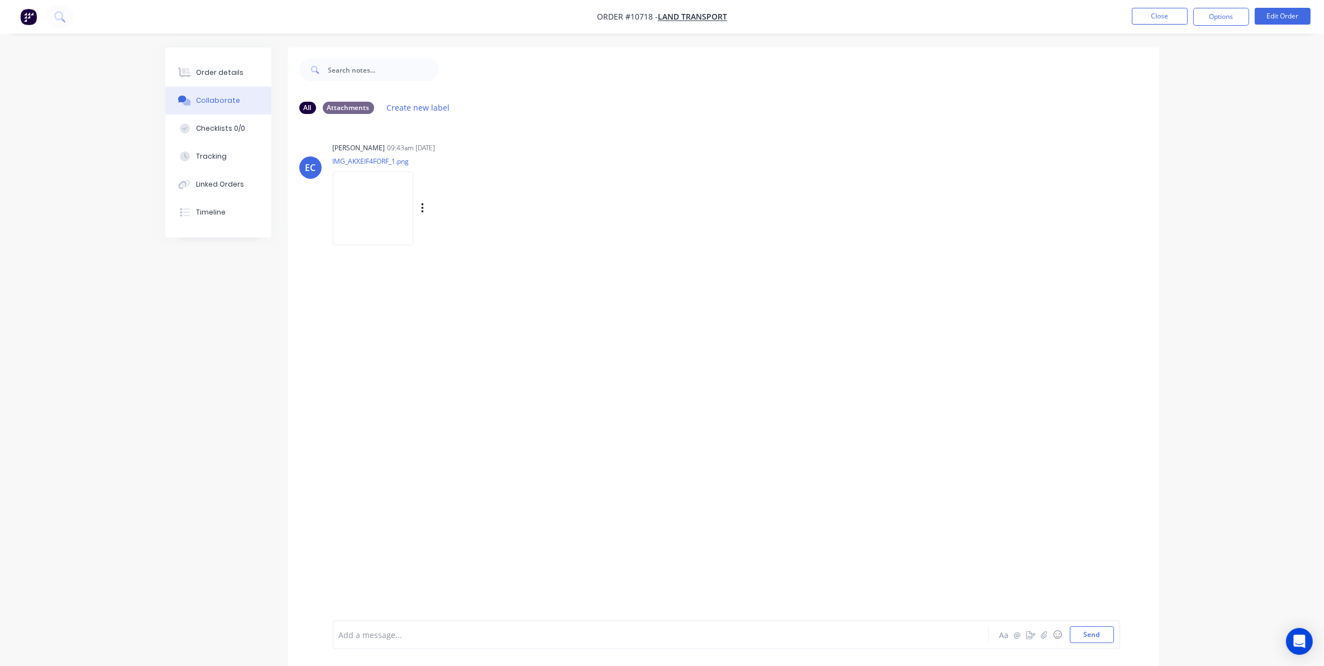
click at [376, 199] on img at bounding box center [373, 207] width 80 height 73
click at [425, 211] on div "Labels Download Delete" at bounding box center [481, 208] width 126 height 16
click at [423, 209] on icon "button" at bounding box center [422, 208] width 3 height 13
click at [448, 237] on button "Download" at bounding box center [496, 238] width 126 height 25
click at [1198, 18] on button "Options" at bounding box center [1221, 17] width 56 height 18
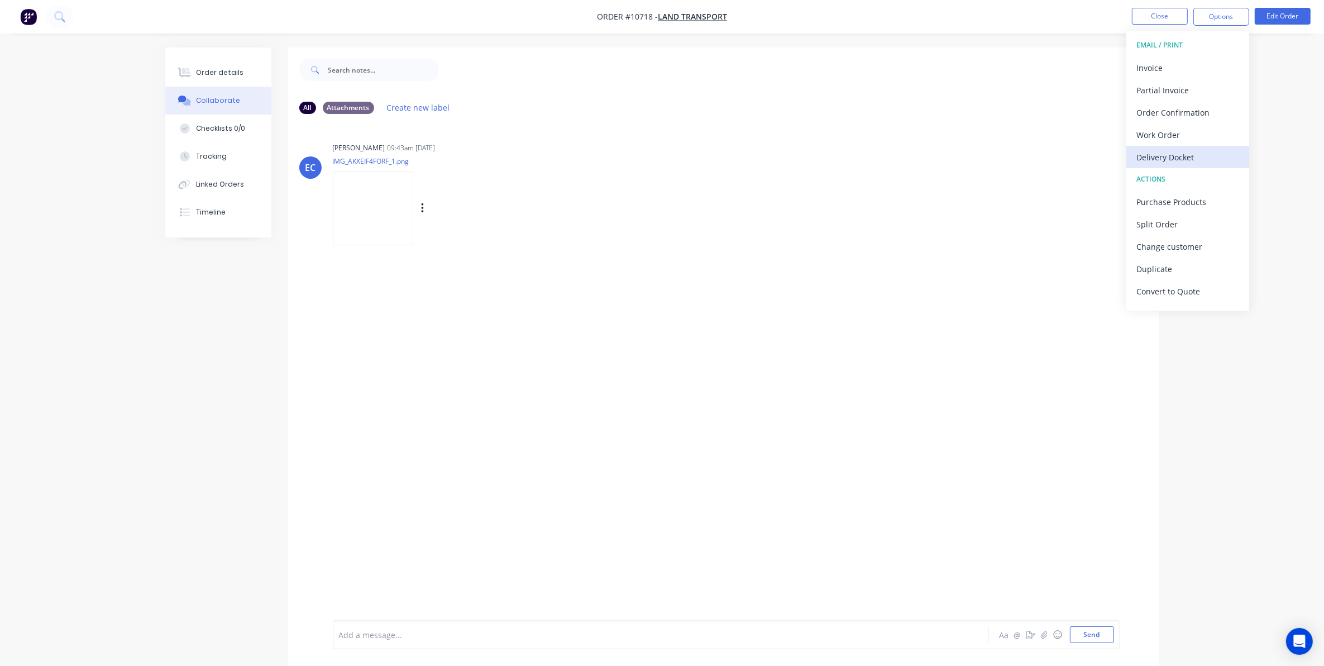
click at [1213, 160] on div "Delivery Docket" at bounding box center [1187, 157] width 103 height 16
click at [1192, 133] on div "Custom" at bounding box center [1187, 135] width 103 height 16
click at [1182, 115] on div "Without pricing" at bounding box center [1187, 112] width 103 height 16
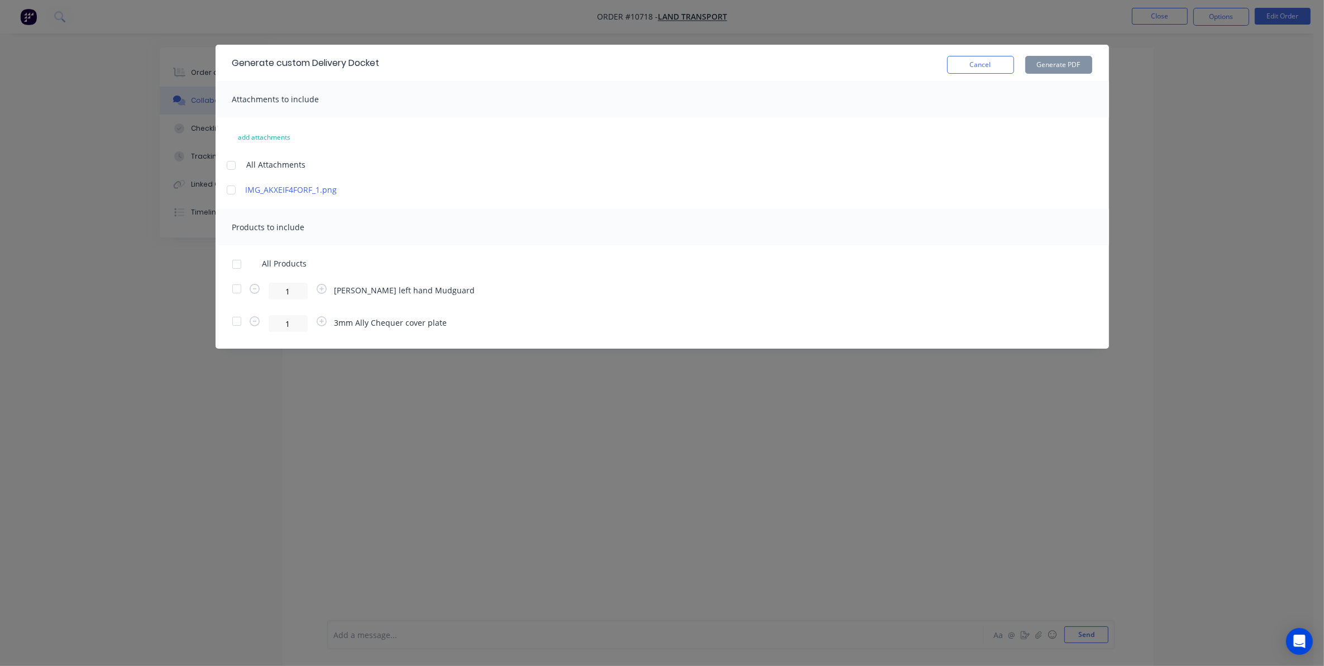
click at [232, 289] on div at bounding box center [237, 288] width 22 height 22
click at [236, 325] on div at bounding box center [237, 321] width 22 height 22
click at [1051, 67] on button "Generate PDF" at bounding box center [1058, 65] width 67 height 18
click at [992, 70] on button "Cancel" at bounding box center [980, 65] width 67 height 18
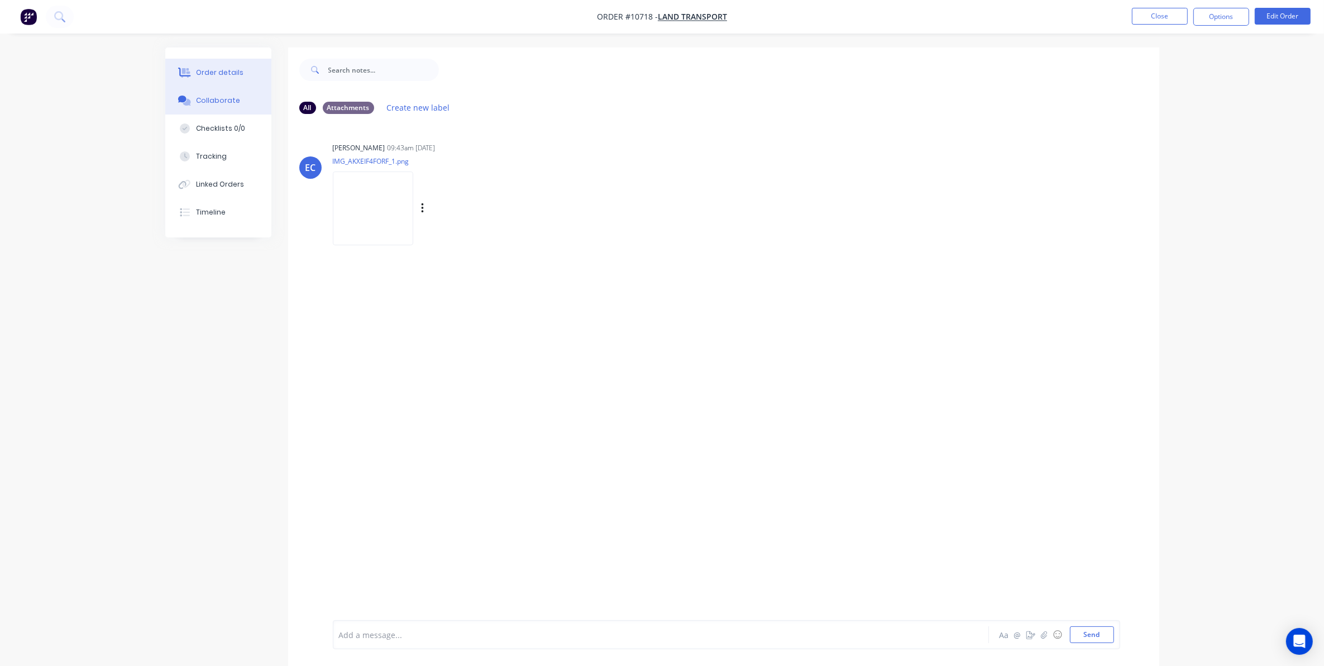
click at [221, 74] on div "Order details" at bounding box center [219, 73] width 47 height 10
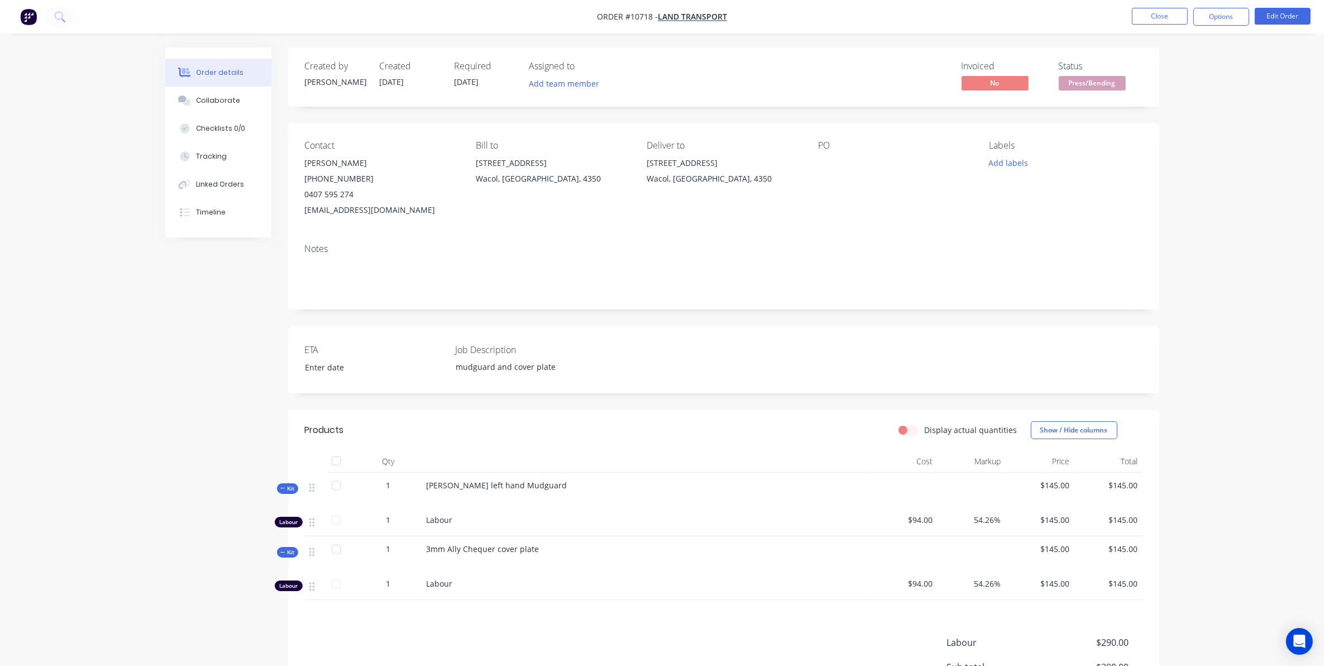
click at [1111, 84] on span "Press/Bending" at bounding box center [1092, 83] width 67 height 14
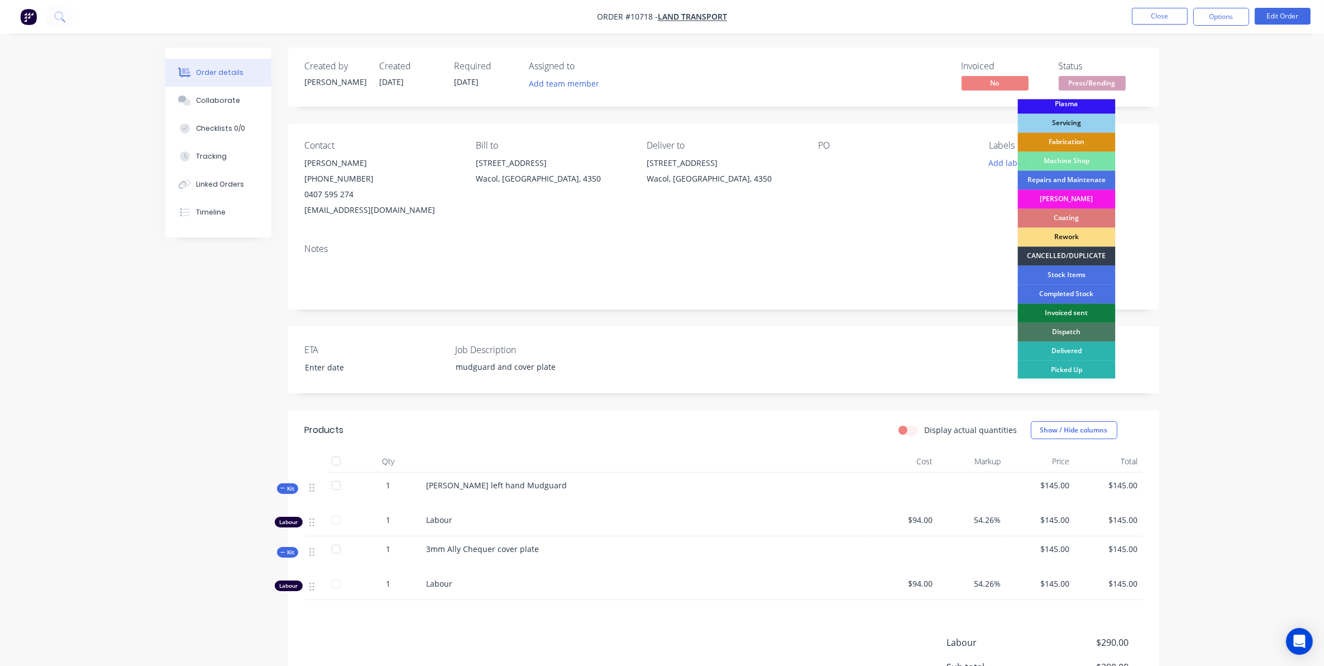
scroll to position [100, 0]
click at [1055, 327] on div "Dispatch" at bounding box center [1067, 331] width 98 height 19
